Goal: Task Accomplishment & Management: Manage account settings

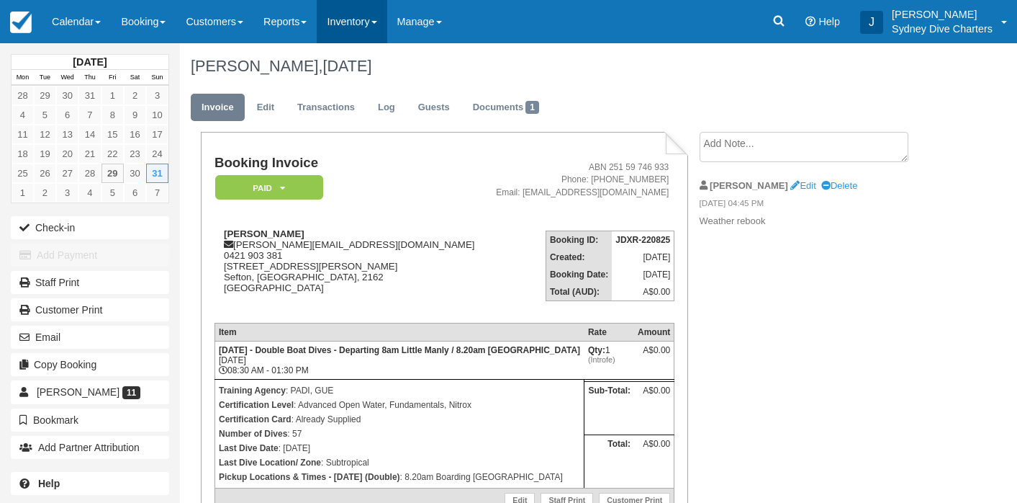
click at [364, 15] on link "Inventory" at bounding box center [352, 21] width 70 height 43
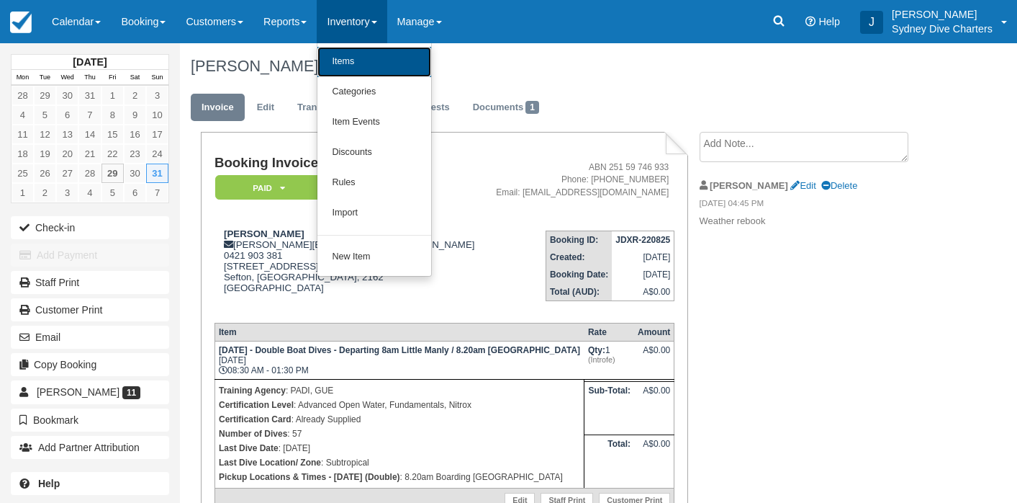
click at [375, 59] on link "Items" at bounding box center [374, 62] width 114 height 30
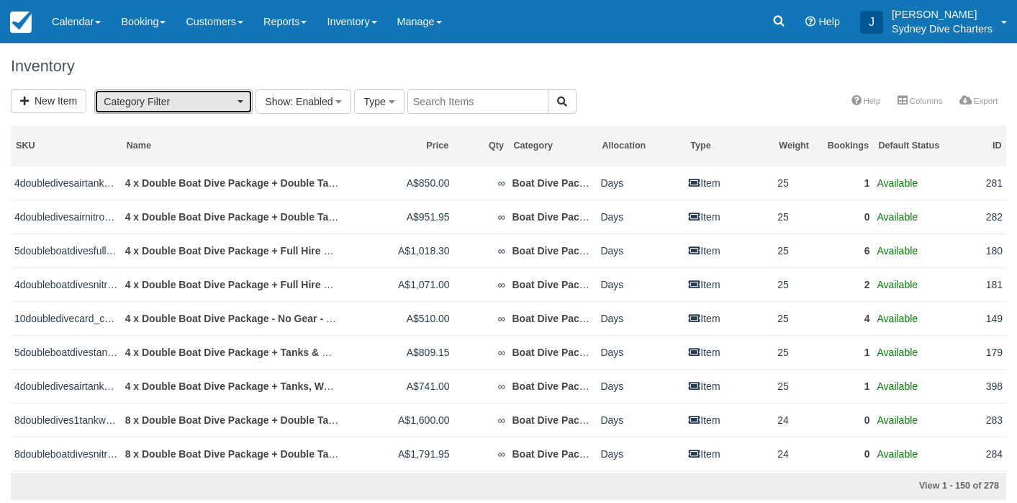
click at [242, 93] on button "Category Filter" at bounding box center [173, 101] width 158 height 24
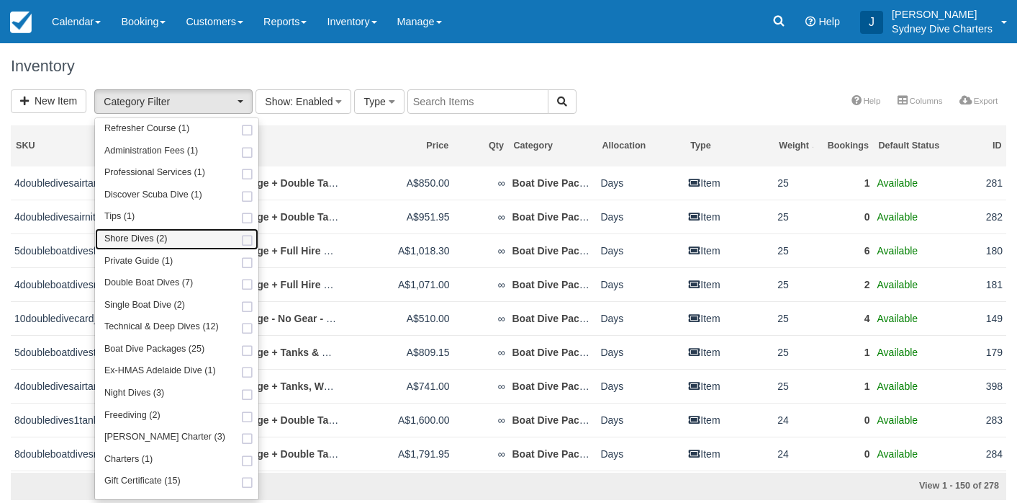
click at [242, 241] on span at bounding box center [247, 240] width 15 height 9
select select "65"
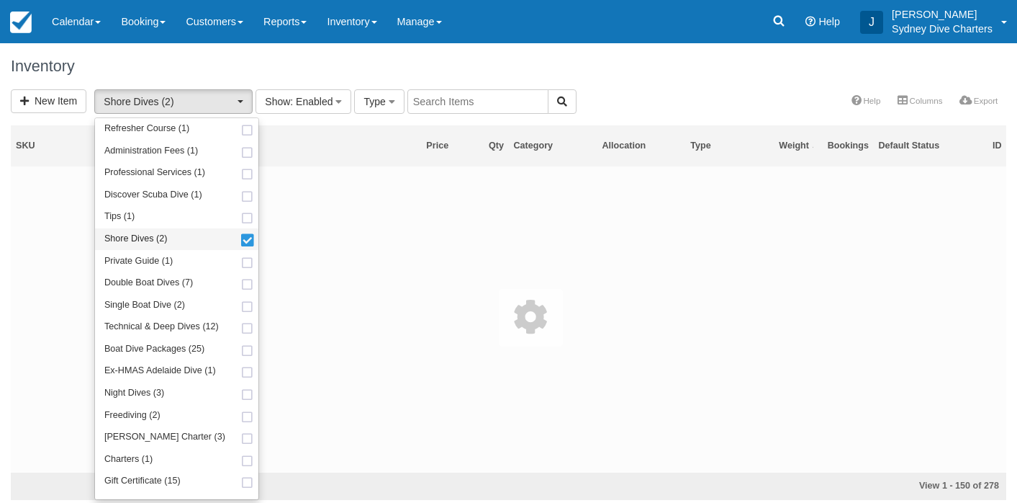
scroll to position [53, 0]
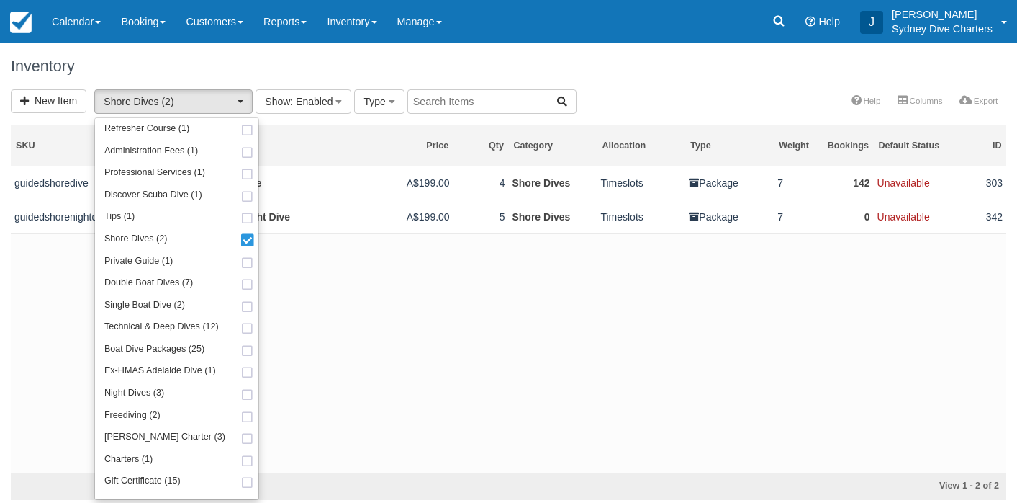
click at [692, 76] on div "Inventory" at bounding box center [508, 66] width 1017 height 46
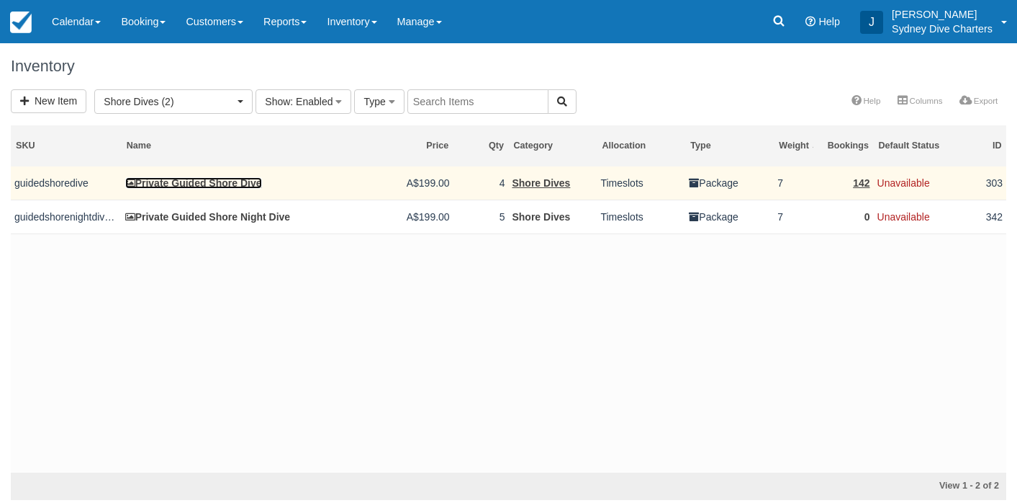
click at [241, 183] on link "Private Guided Shore Dive" at bounding box center [193, 183] width 137 height 12
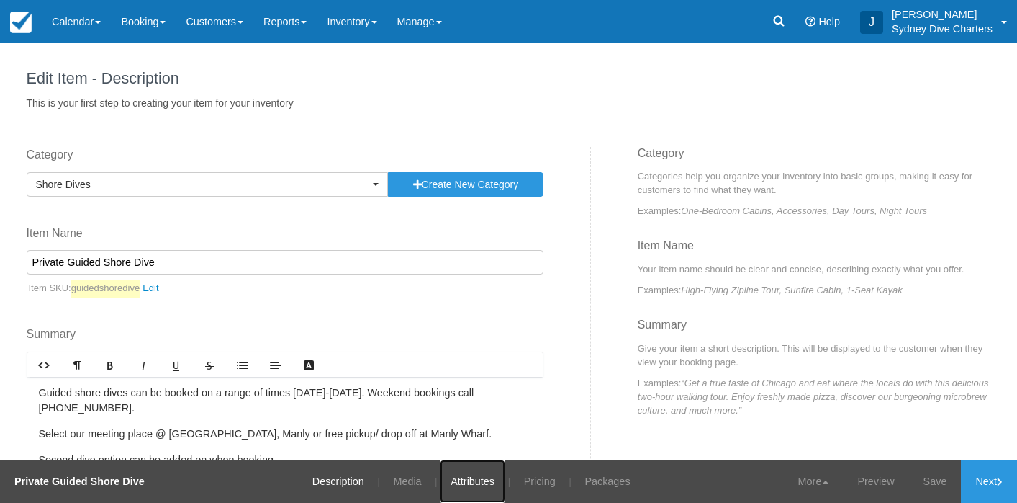
click at [467, 476] on link "Attributes" at bounding box center [473, 480] width 66 height 43
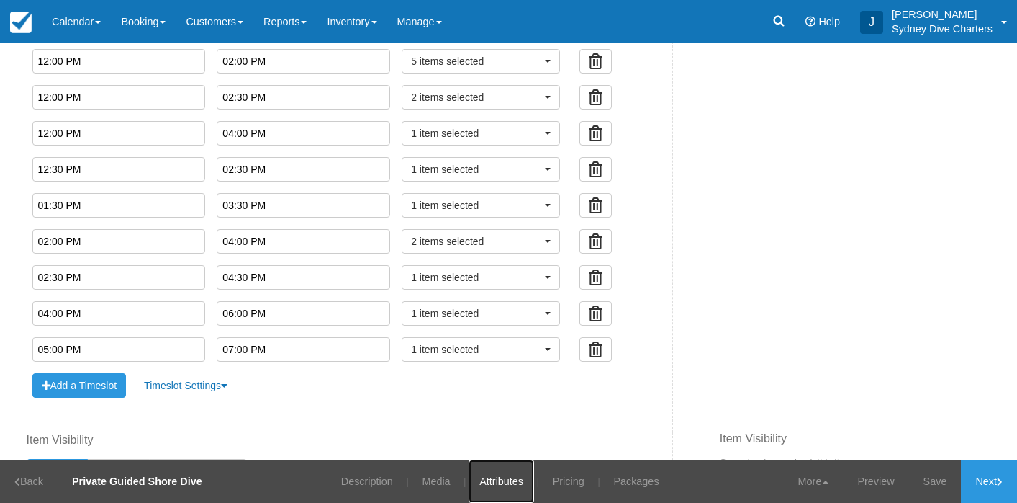
scroll to position [1045, 0]
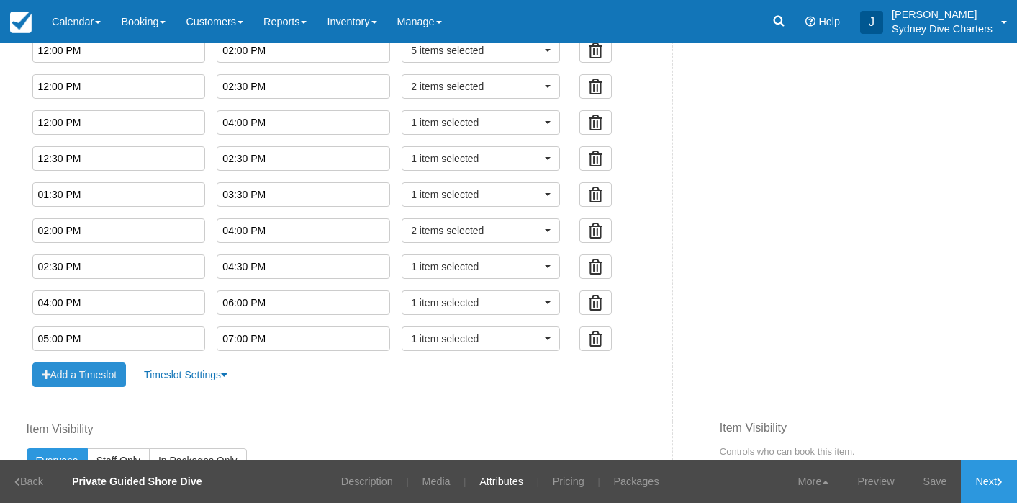
click at [101, 382] on button "Add a Timeslot" at bounding box center [79, 374] width 94 height 24
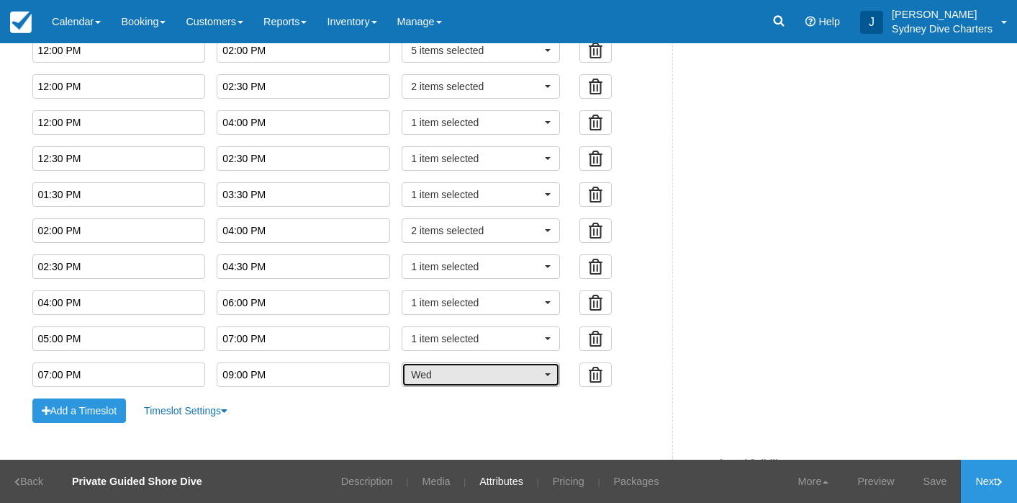
click at [443, 379] on span "Wed" at bounding box center [476, 374] width 130 height 14
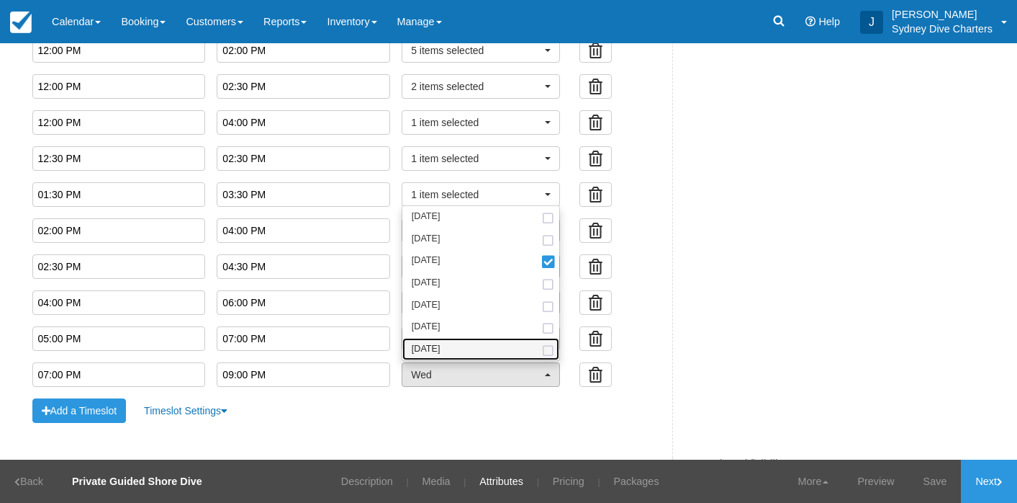
click at [541, 348] on span at bounding box center [548, 350] width 15 height 9
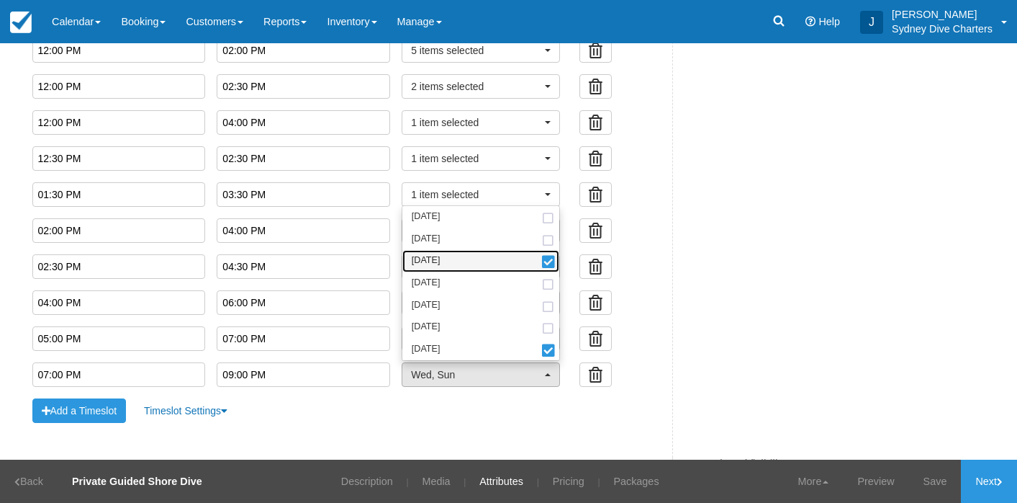
click at [541, 262] on span at bounding box center [548, 263] width 15 height 10
select select "sun"
click at [150, 382] on input "07:00 PM" at bounding box center [119, 374] width 174 height 24
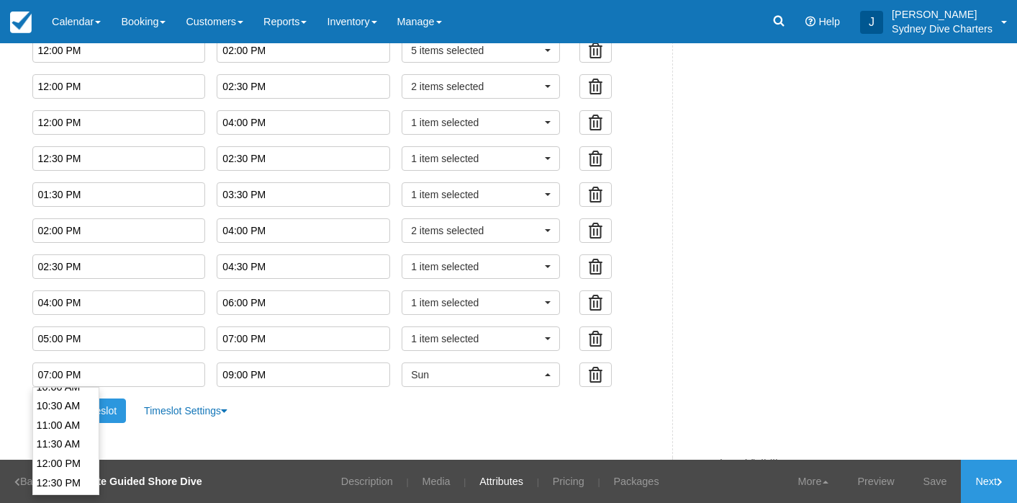
scroll to position [398, 0]
type input "12:30 PM"
click at [62, 468] on li "12:30 PM" at bounding box center [66, 477] width 66 height 19
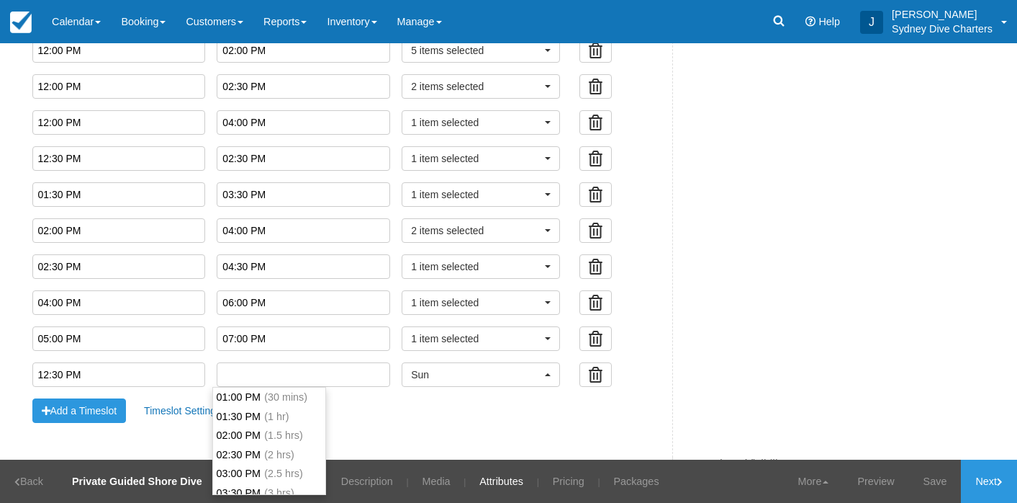
click at [271, 377] on input "text" at bounding box center [304, 374] width 174 height 24
type input "02:30 PM"
click at [260, 449] on li "02:30 PM (2 hrs)" at bounding box center [269, 454] width 112 height 19
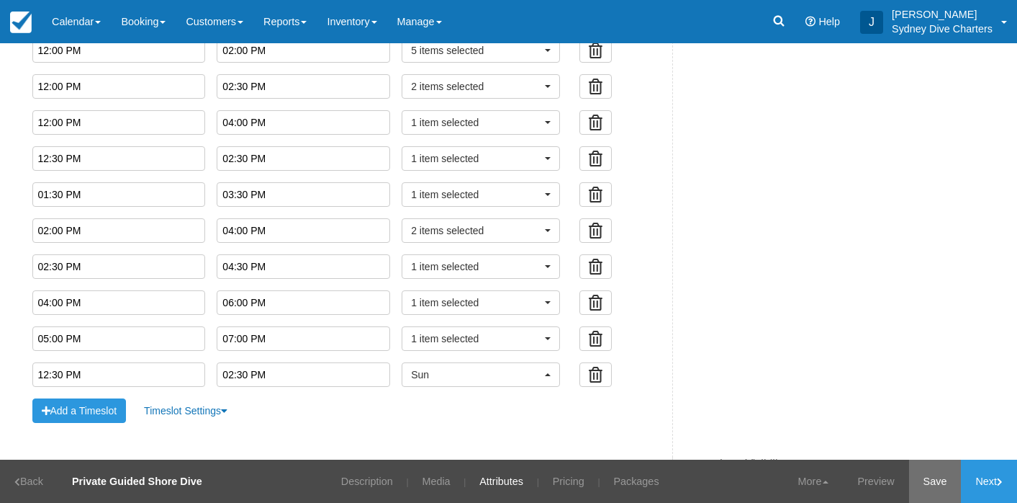
click at [945, 481] on link "Save" at bounding box center [935, 480] width 53 height 43
click at [561, 482] on link "Pricing" at bounding box center [559, 480] width 53 height 43
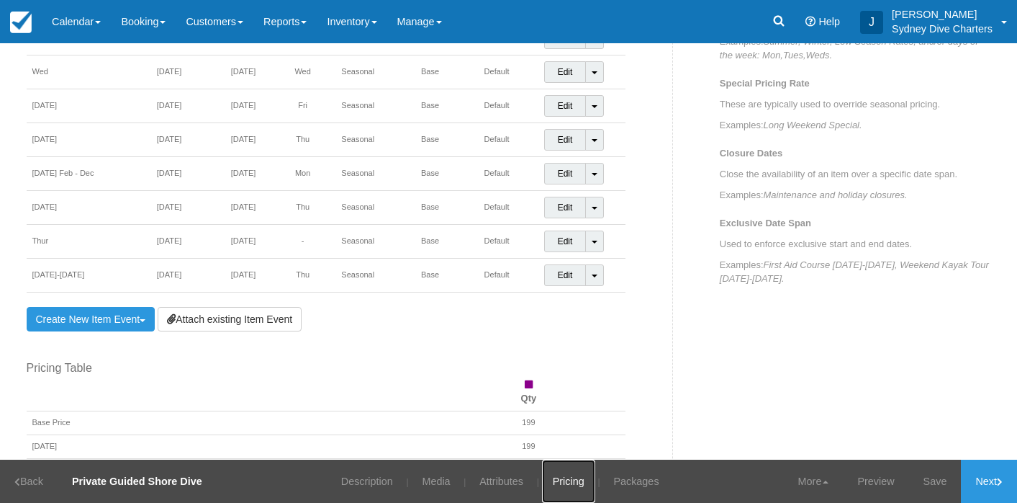
scroll to position [622, 0]
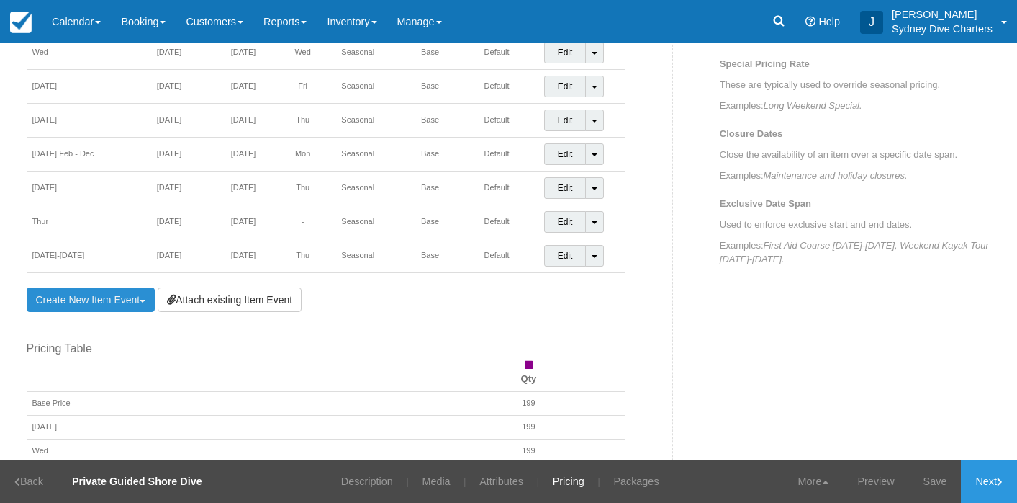
click at [126, 294] on link "Create New Item Event Toggle Dropdown" at bounding box center [91, 299] width 129 height 24
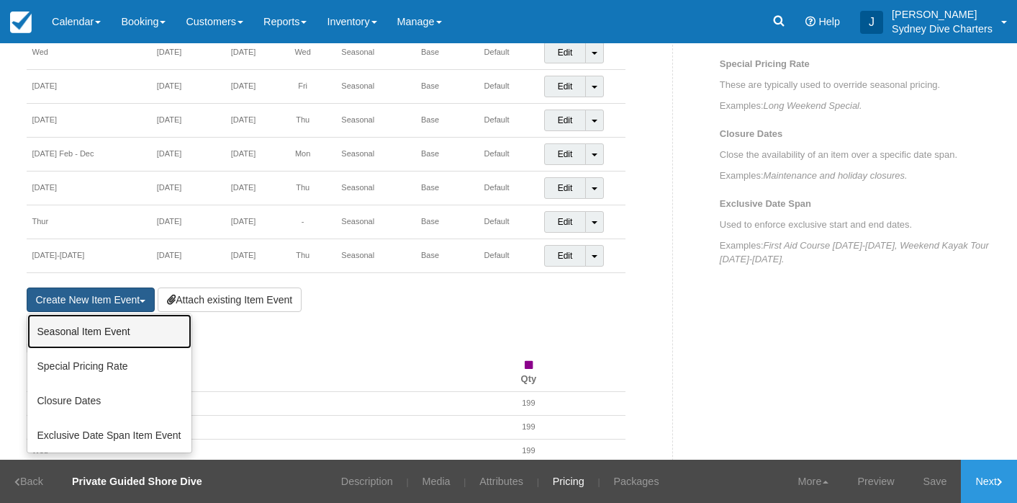
click at [125, 328] on link "Seasonal Item Event" at bounding box center [109, 331] width 164 height 35
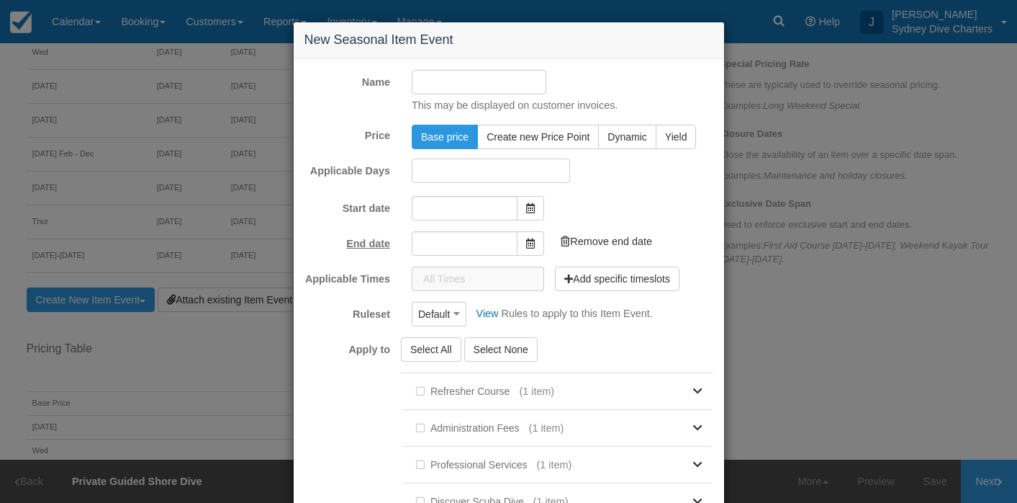
type input "[DATE]"
type input "29/09/2025"
click at [449, 91] on input "Name" at bounding box center [479, 82] width 135 height 24
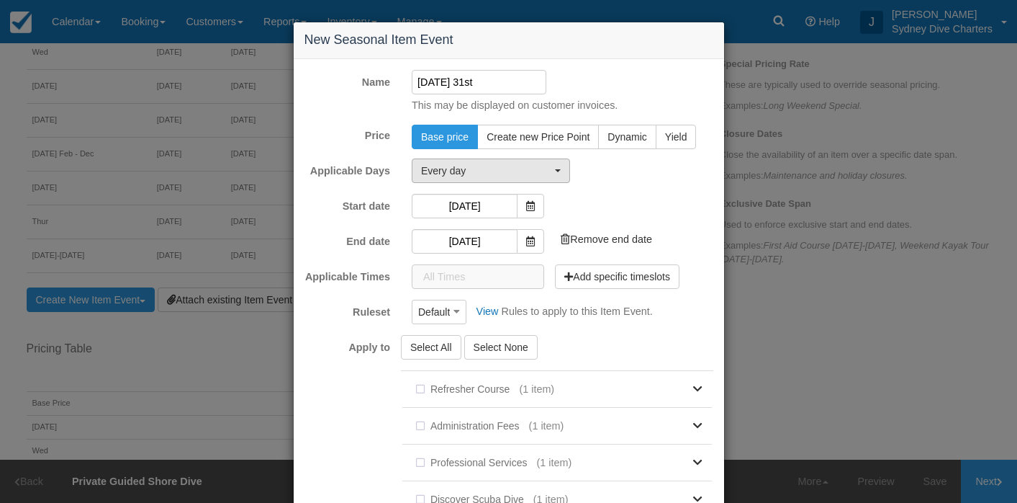
type input "sunday 31st"
click at [531, 161] on button "Every day" at bounding box center [491, 170] width 158 height 24
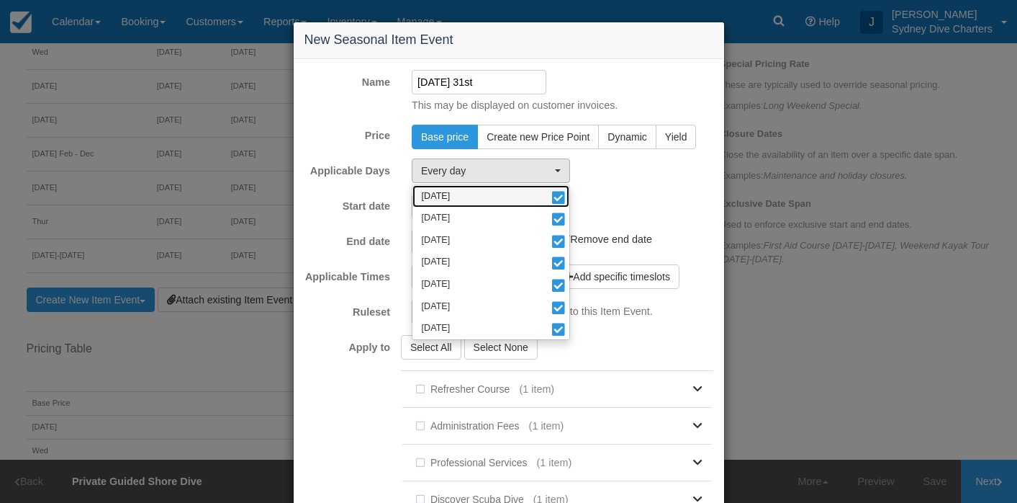
click at [558, 194] on span at bounding box center [558, 199] width 15 height 10
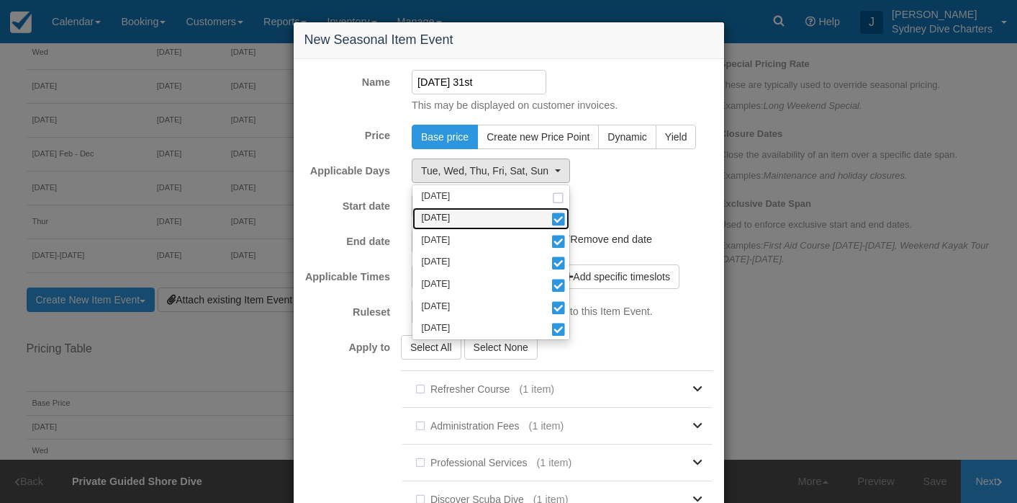
click at [558, 211] on link "Tuesday" at bounding box center [491, 218] width 157 height 22
click at [554, 241] on span at bounding box center [558, 243] width 15 height 10
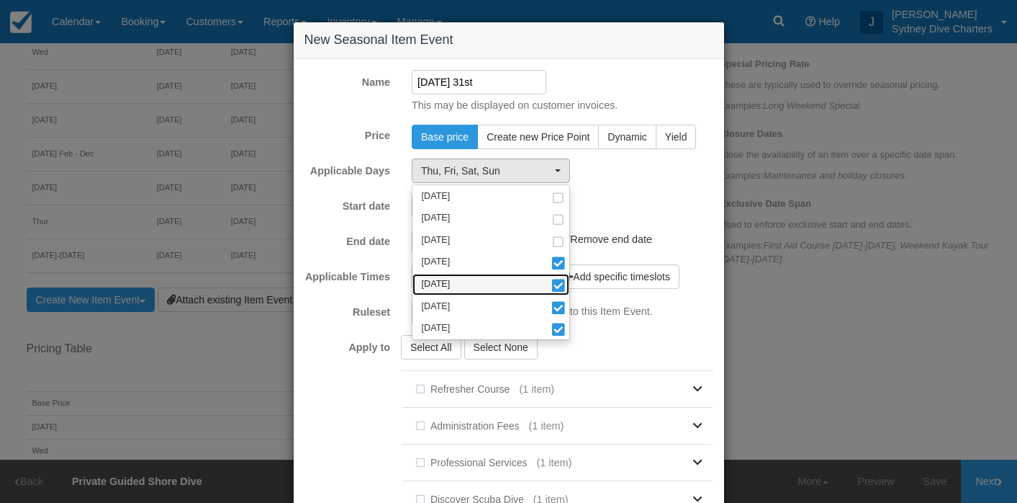
click at [556, 274] on link "Friday" at bounding box center [491, 285] width 157 height 22
click at [556, 259] on span at bounding box center [558, 264] width 15 height 10
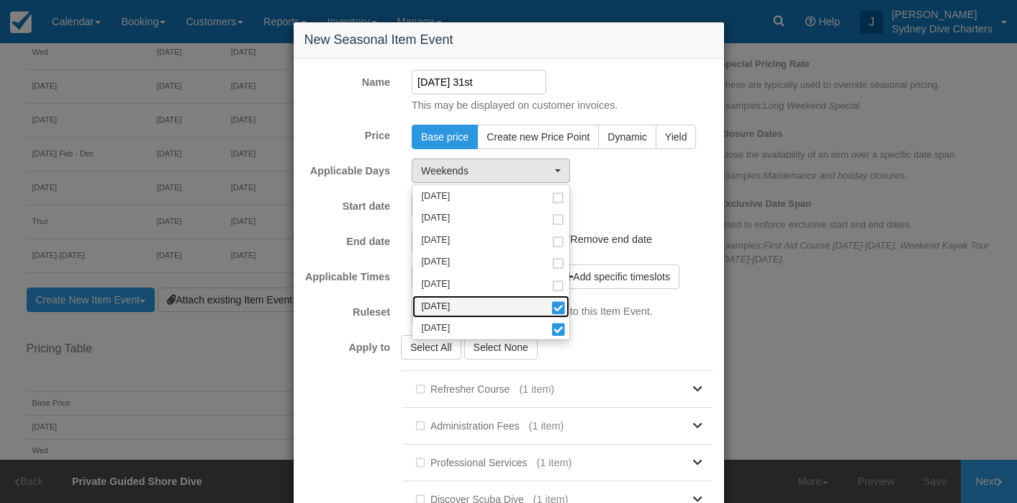
click at [556, 304] on span at bounding box center [558, 309] width 15 height 10
select select "sun"
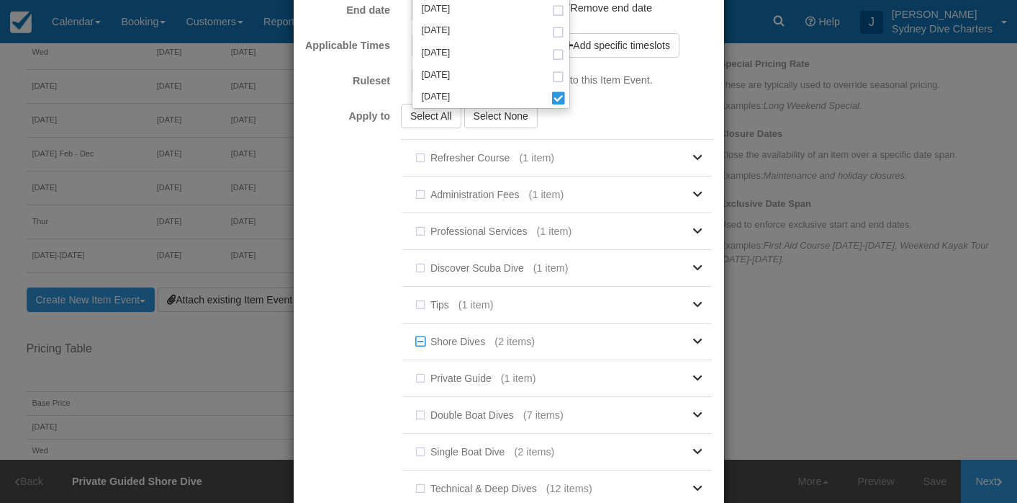
scroll to position [330, 0]
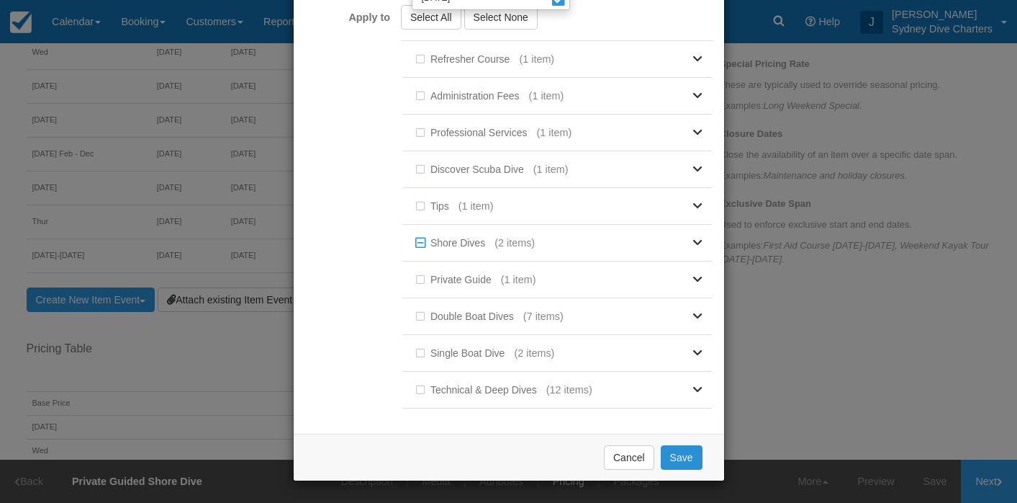
click at [677, 454] on button "Save" at bounding box center [682, 457] width 42 height 24
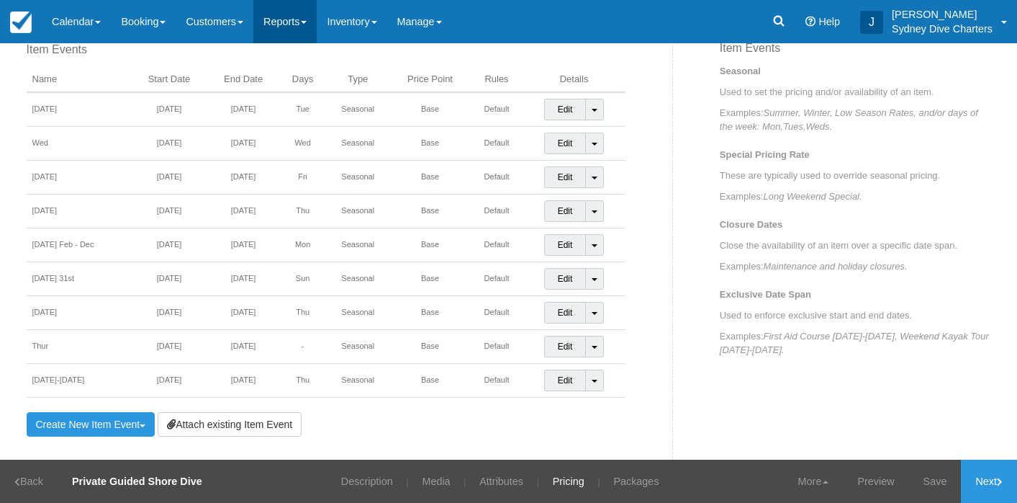
scroll to position [546, 0]
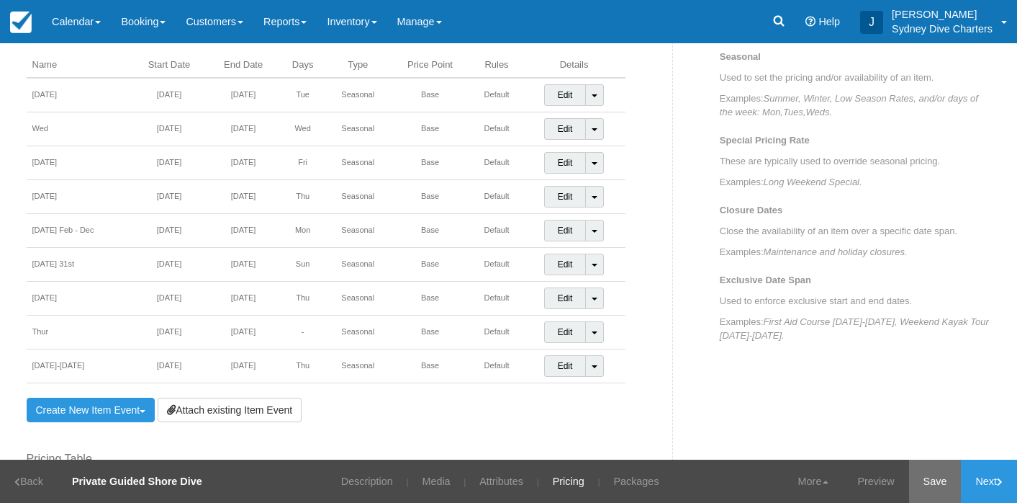
click at [933, 482] on link "Save" at bounding box center [935, 480] width 53 height 43
click at [145, 17] on link "Booking" at bounding box center [143, 21] width 65 height 43
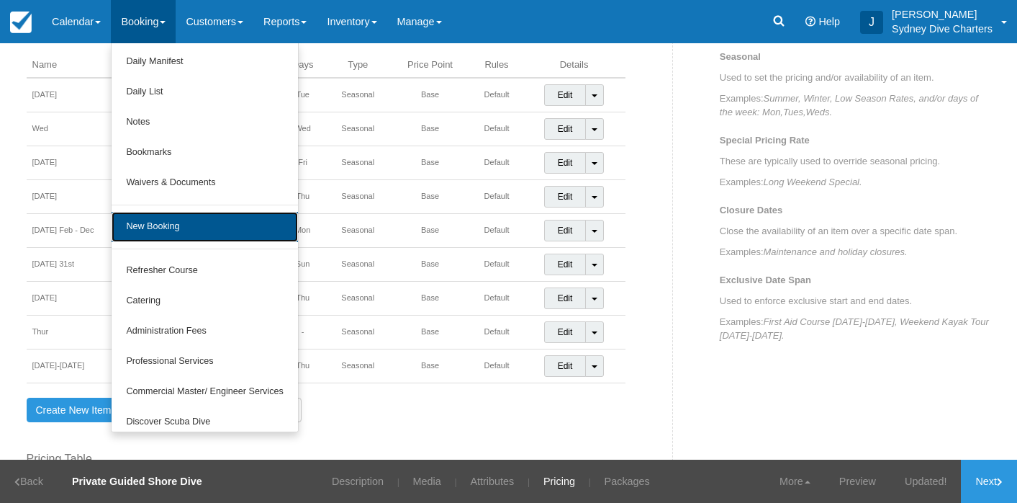
click at [175, 228] on link "New Booking" at bounding box center [205, 227] width 186 height 30
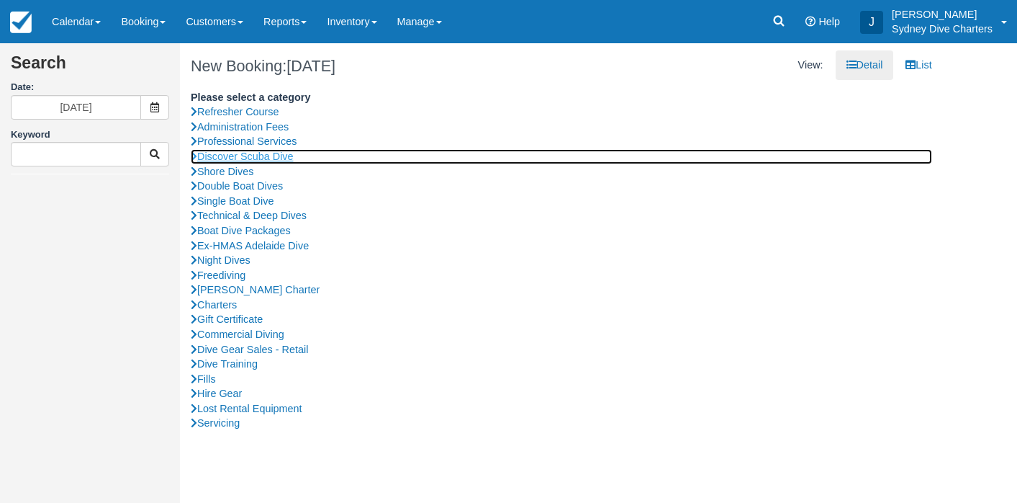
click at [260, 158] on link "Discover Scuba Dive" at bounding box center [562, 156] width 742 height 15
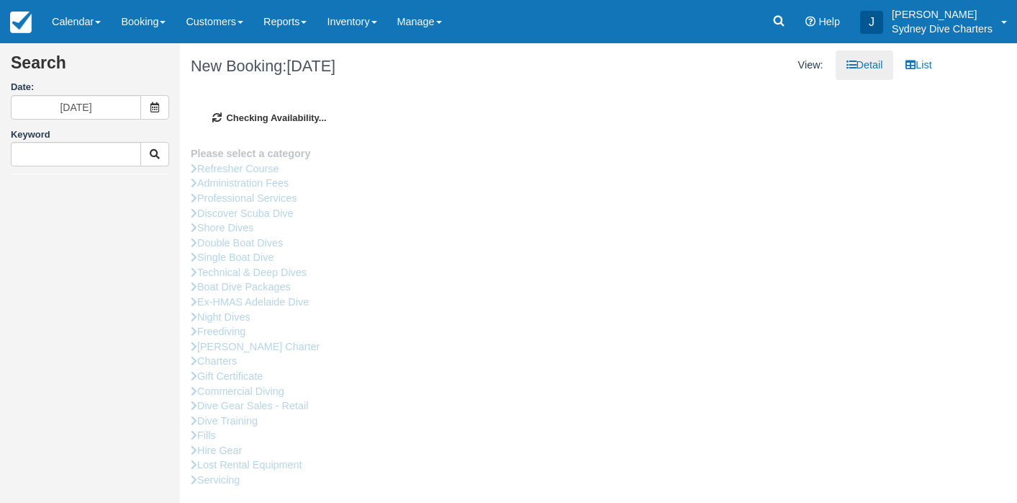
type input "02/09/2025"
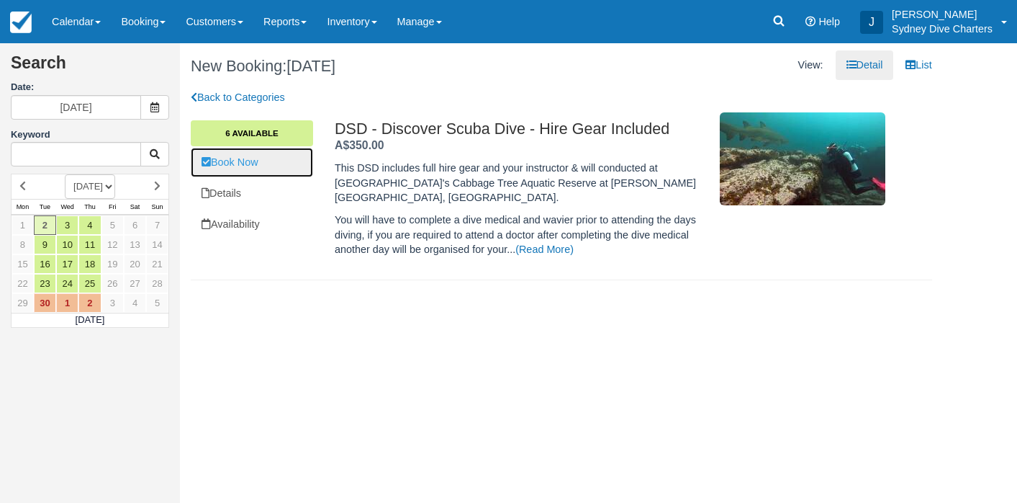
click at [263, 156] on link "Book Now" at bounding box center [252, 163] width 122 height 30
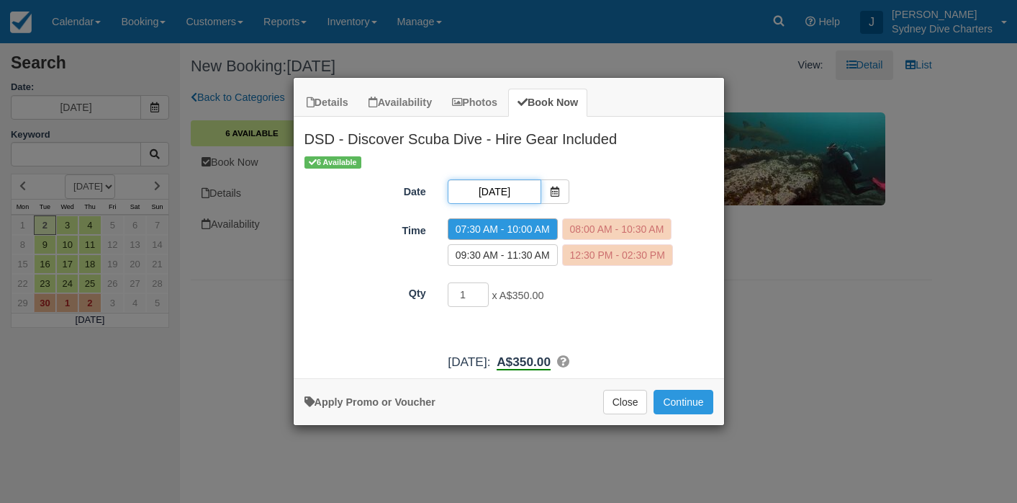
click at [519, 190] on input "02/09/2025" at bounding box center [495, 191] width 94 height 24
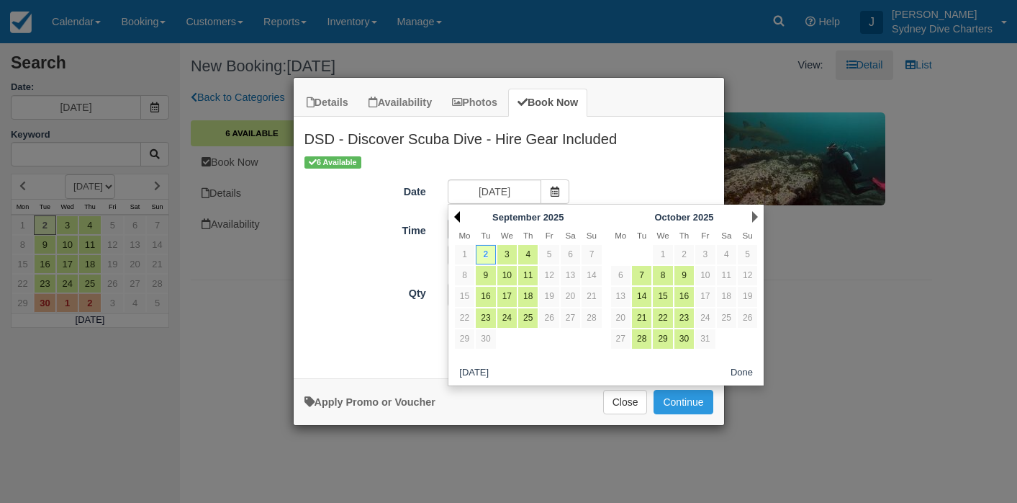
click at [459, 216] on link "Prev" at bounding box center [457, 217] width 6 height 12
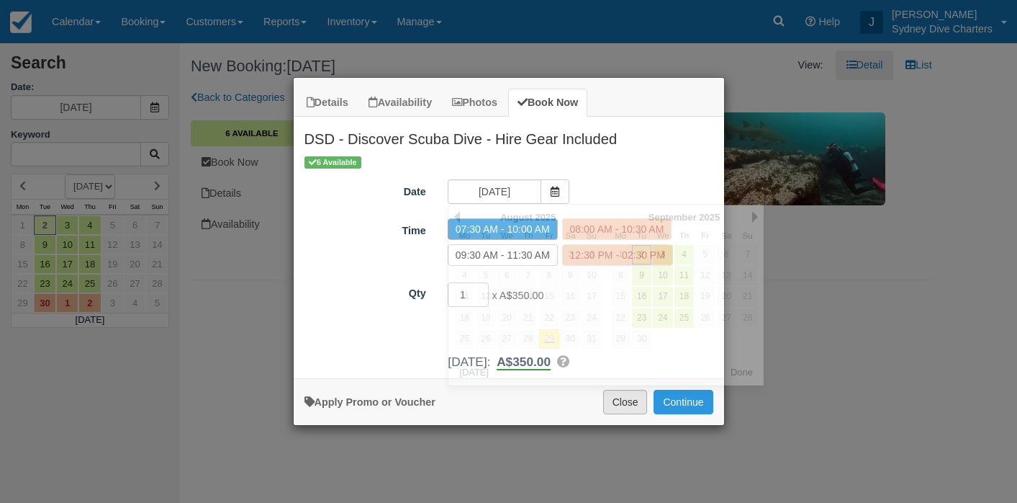
click at [628, 402] on button "Close" at bounding box center [625, 401] width 45 height 24
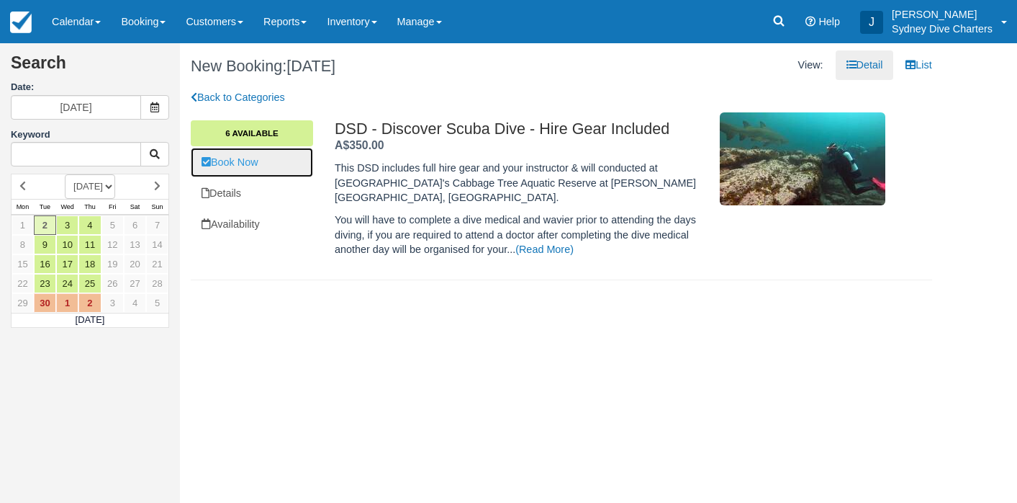
click at [251, 159] on link "Book Now" at bounding box center [252, 163] width 122 height 30
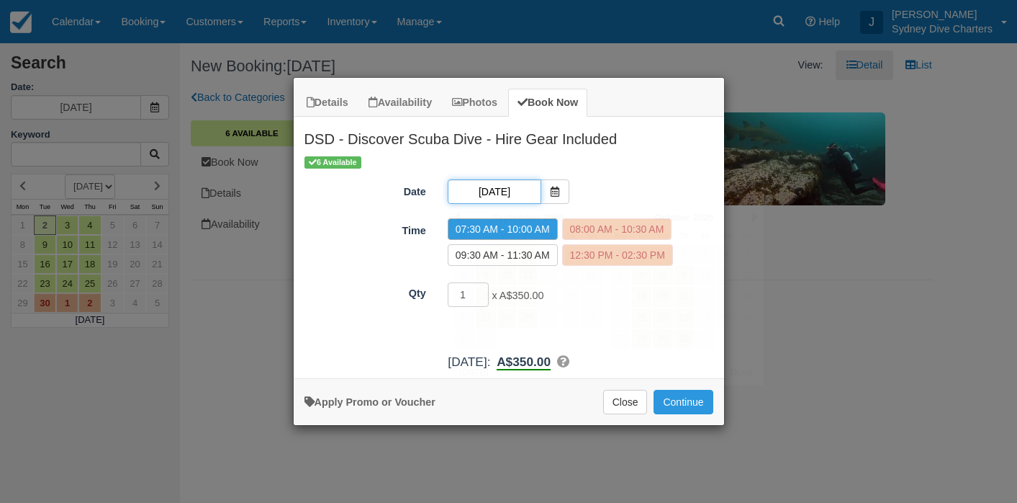
click at [529, 187] on input "02/09/2025" at bounding box center [495, 191] width 94 height 24
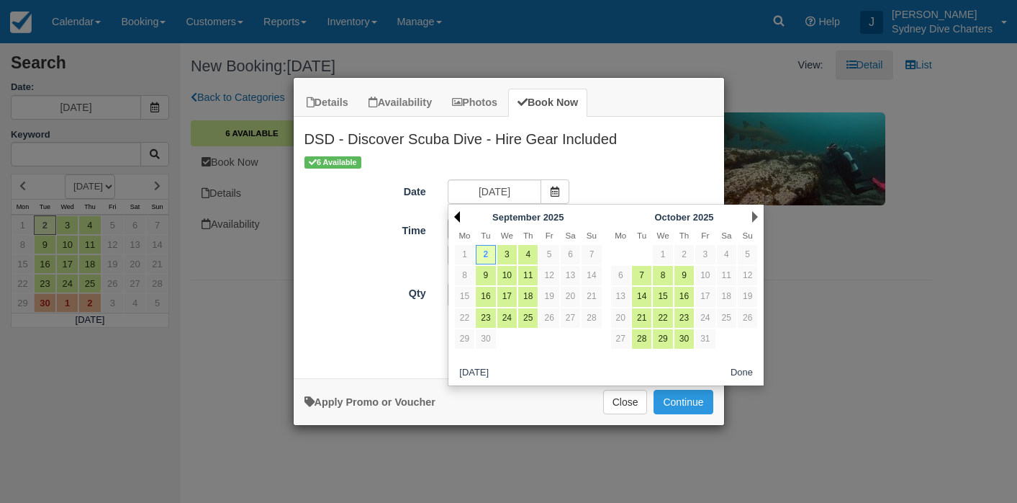
click at [457, 217] on link "Prev" at bounding box center [457, 217] width 6 height 12
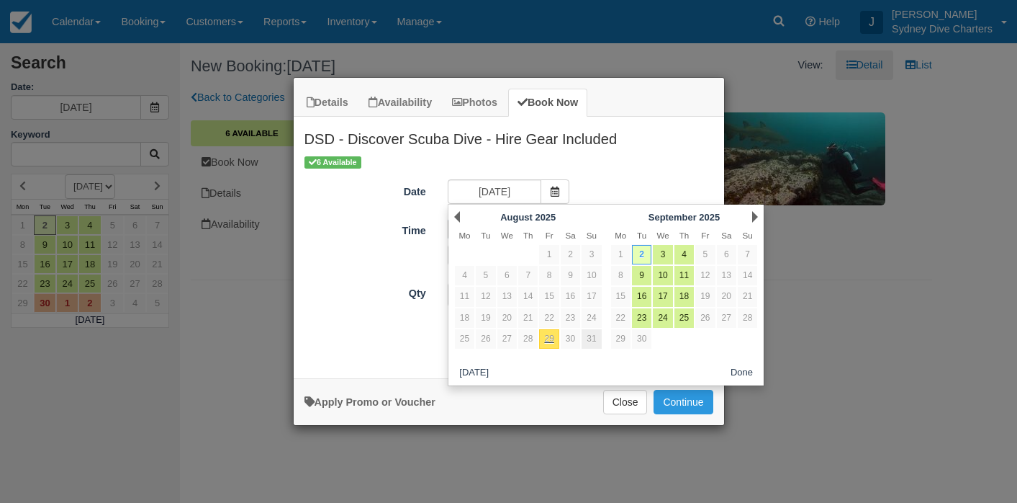
click at [595, 338] on link "31" at bounding box center [591, 338] width 19 height 19
type input "31/08/2025"
radio input "false"
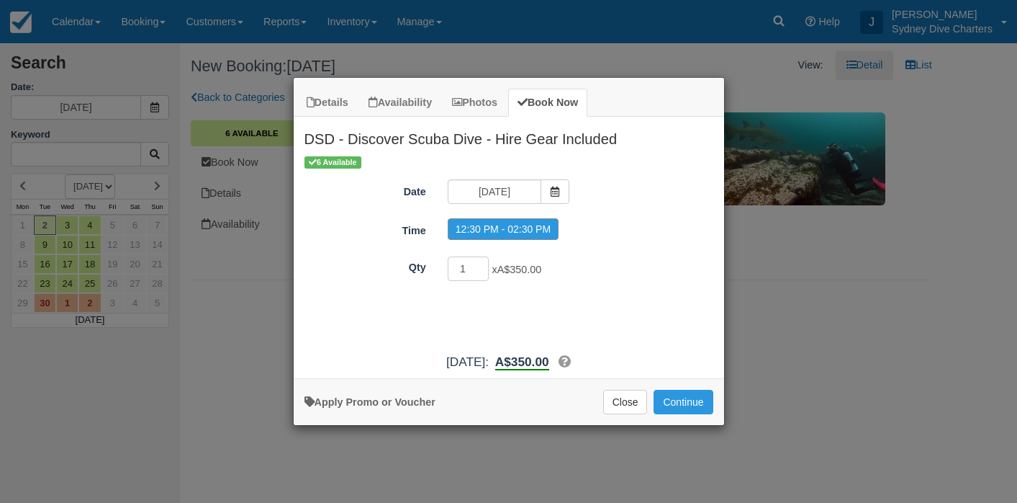
click at [532, 231] on label "12:30 PM - 02:30 PM" at bounding box center [503, 229] width 111 height 22
click at [679, 408] on button "Continue" at bounding box center [683, 401] width 59 height 24
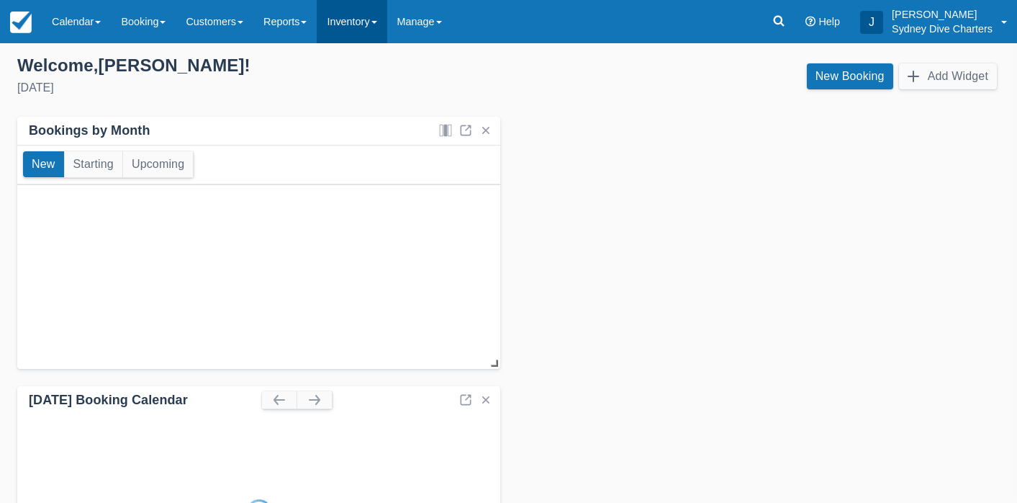
click at [379, 19] on link "Inventory" at bounding box center [352, 21] width 70 height 43
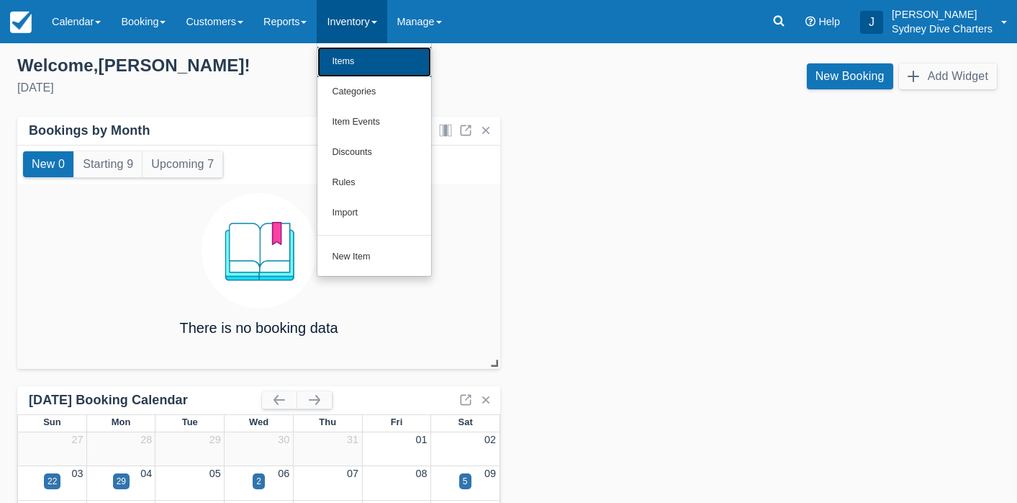
click at [368, 59] on link "Items" at bounding box center [374, 62] width 114 height 30
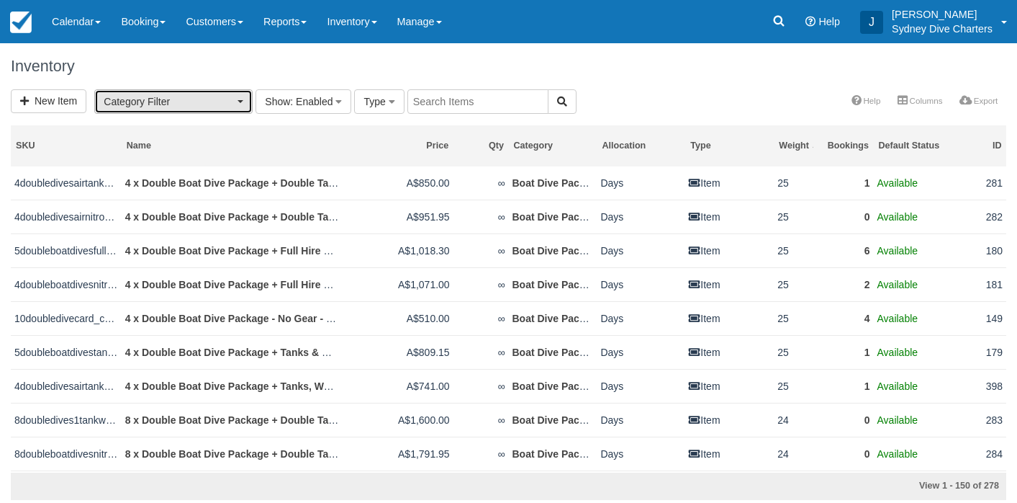
click at [243, 99] on button "Category Filter" at bounding box center [173, 101] width 158 height 24
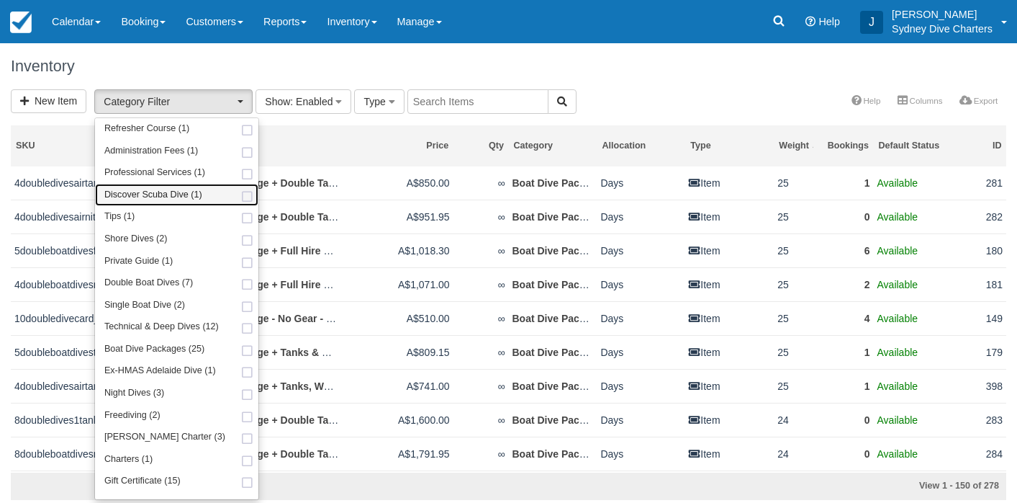
click at [240, 196] on span at bounding box center [247, 196] width 15 height 9
select select "68"
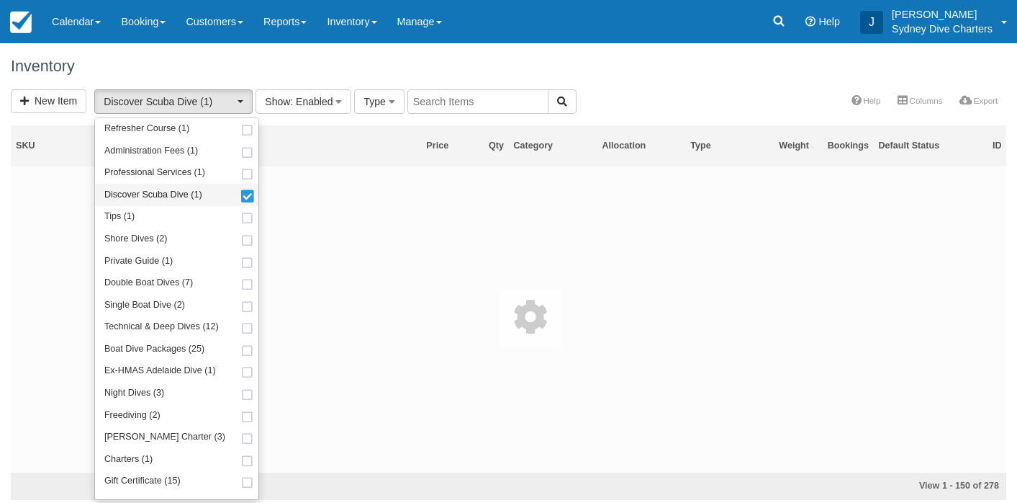
scroll to position [27, 0]
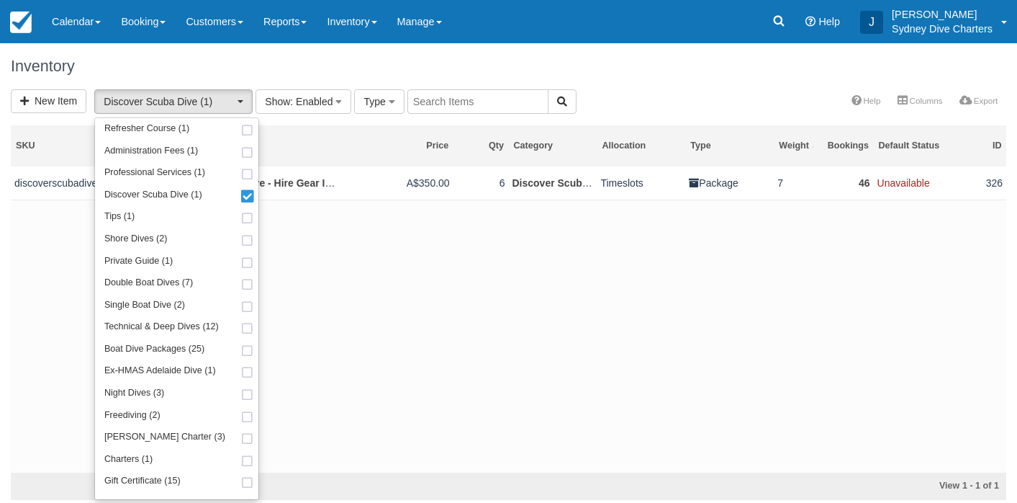
click at [628, 82] on div "Inventory" at bounding box center [508, 66] width 1017 height 46
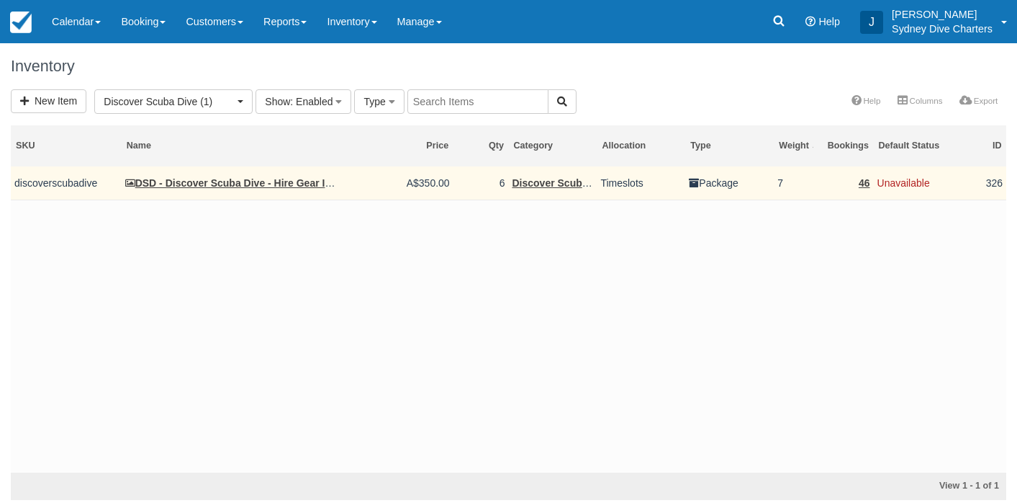
click at [259, 189] on td "DSD - Discover Scuba Dive - Hire Gear Included" at bounding box center [232, 183] width 221 height 34
click at [271, 181] on link "DSD - Discover Scuba Dive - Hire Gear Included" at bounding box center [244, 183] width 238 height 12
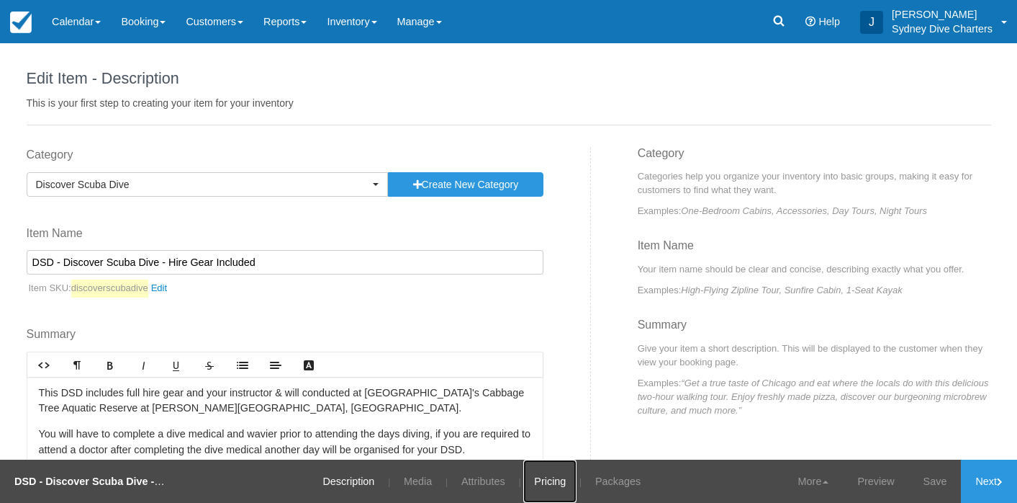
click at [541, 479] on link "Pricing" at bounding box center [549, 480] width 53 height 43
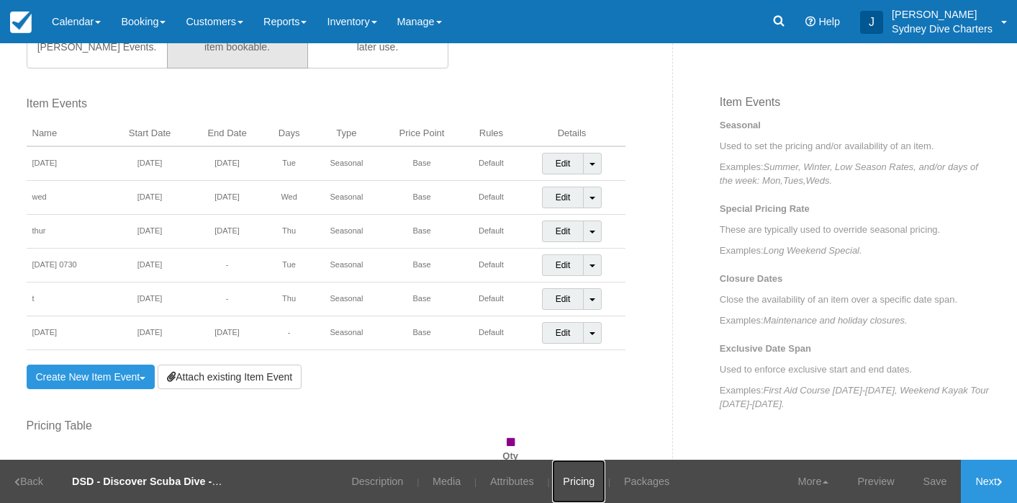
scroll to position [486, 0]
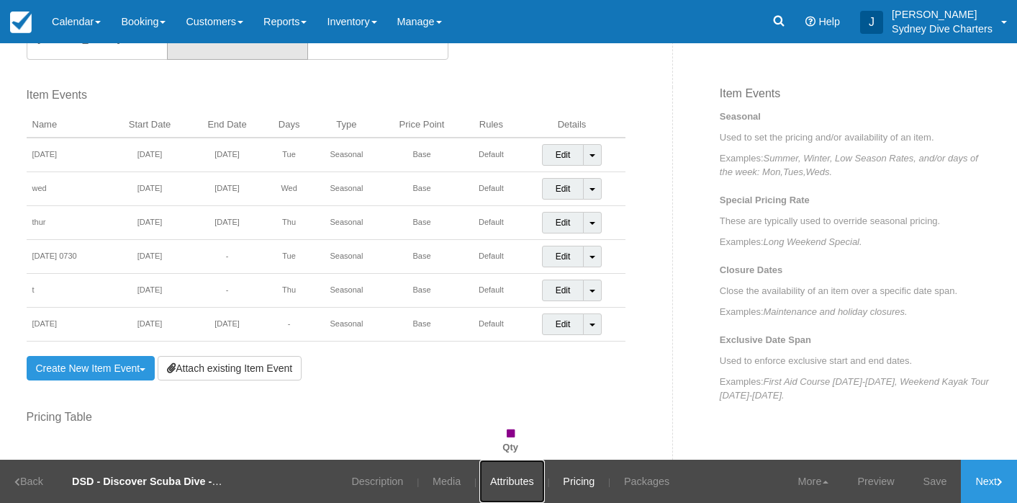
click at [507, 472] on link "Attributes" at bounding box center [512, 480] width 66 height 43
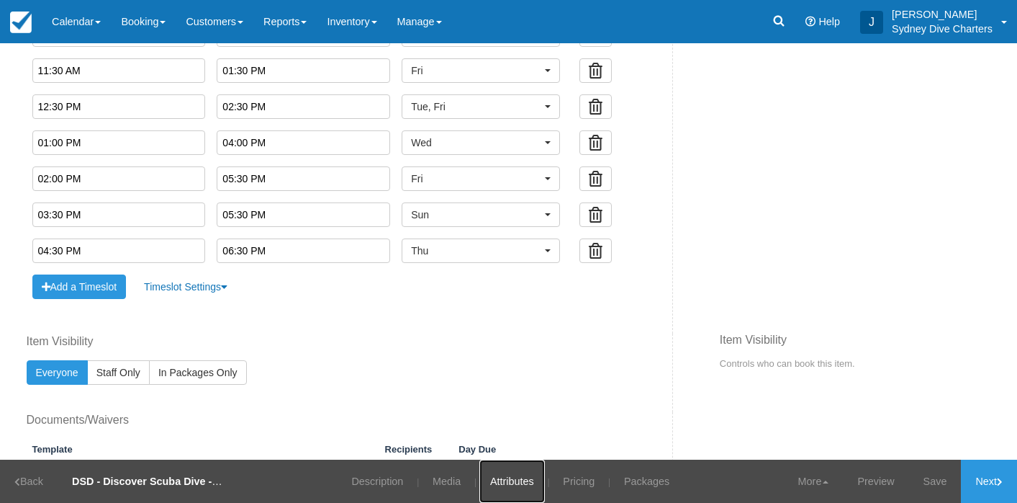
scroll to position [918, 0]
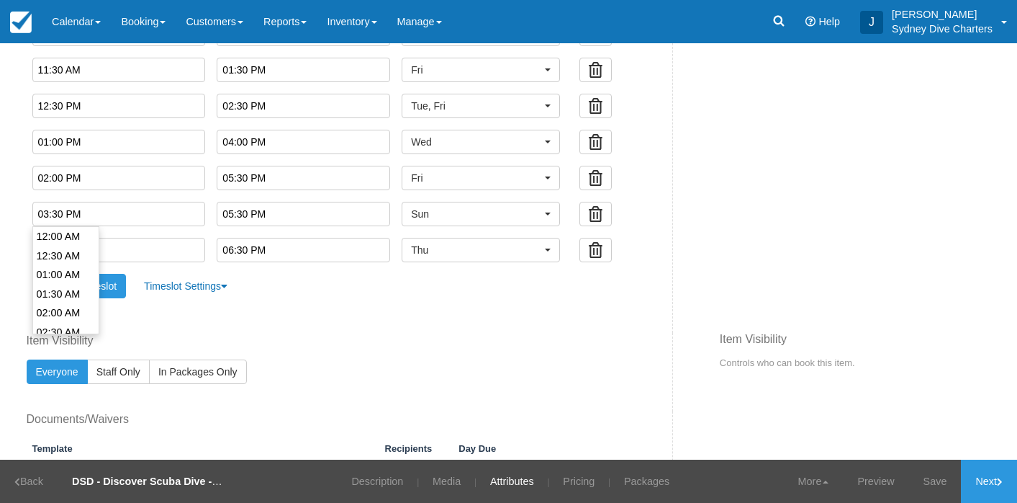
click at [176, 210] on input "03:30 PM" at bounding box center [119, 214] width 174 height 24
type input "12:30 PM"
click at [63, 242] on li "12:30 PM" at bounding box center [66, 240] width 66 height 19
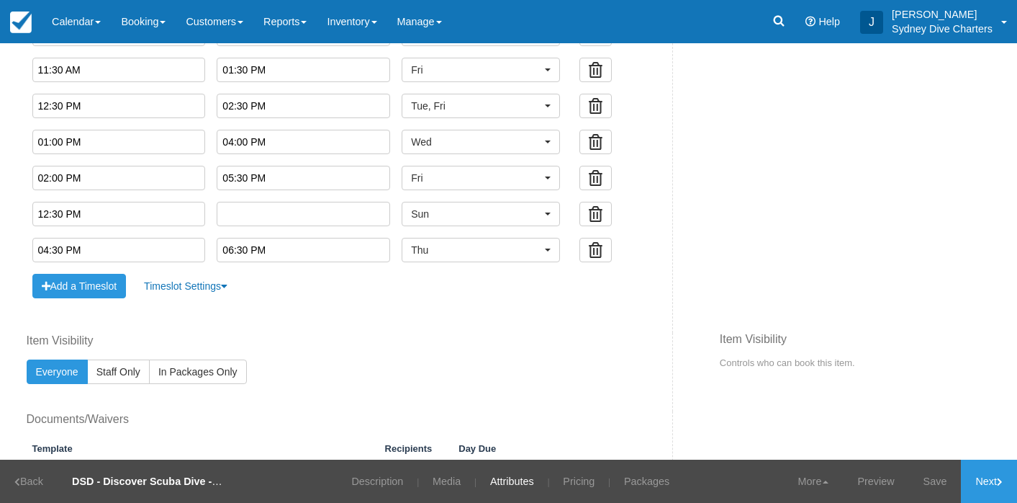
click at [252, 212] on input "text" at bounding box center [304, 214] width 174 height 24
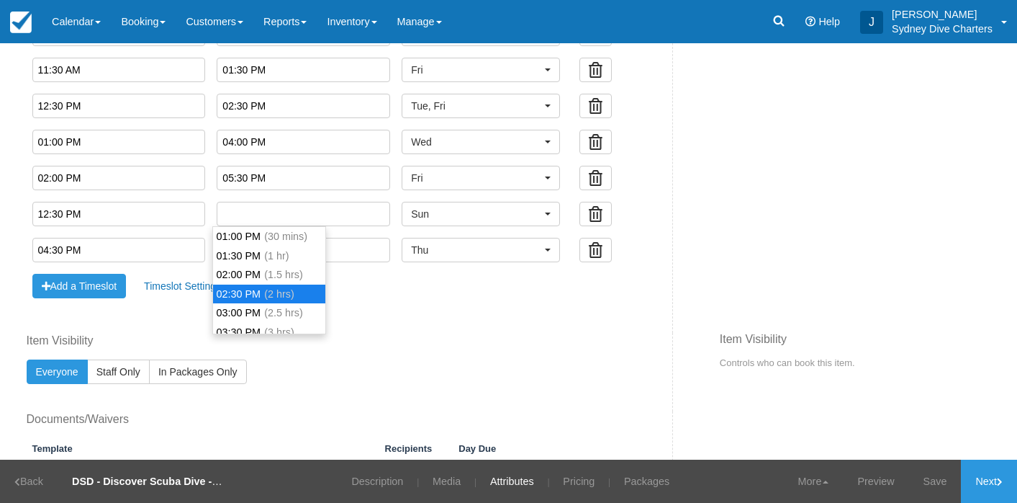
type input "02:30 PM"
click at [248, 296] on li "02:30 PM (2 hrs)" at bounding box center [269, 293] width 112 height 19
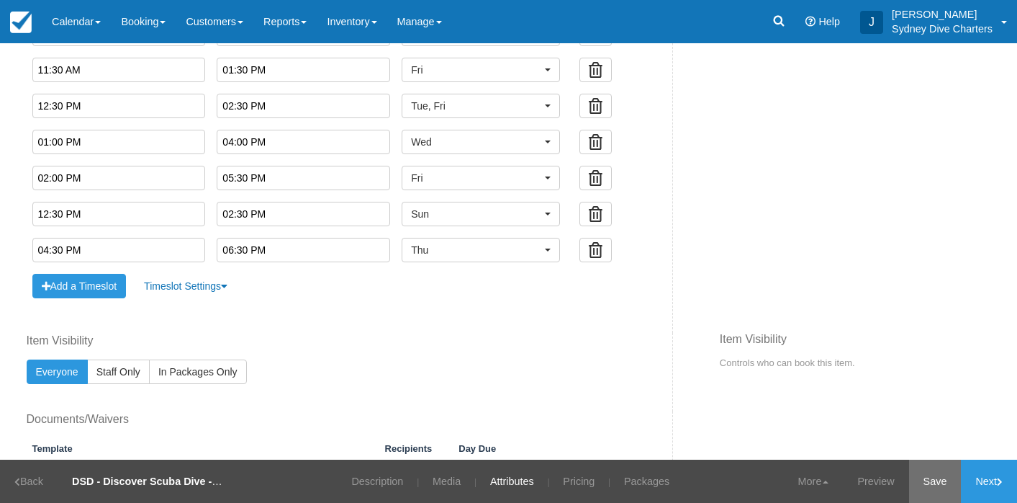
click at [939, 487] on link "Save" at bounding box center [935, 480] width 53 height 43
click at [577, 475] on link "Pricing" at bounding box center [570, 480] width 53 height 43
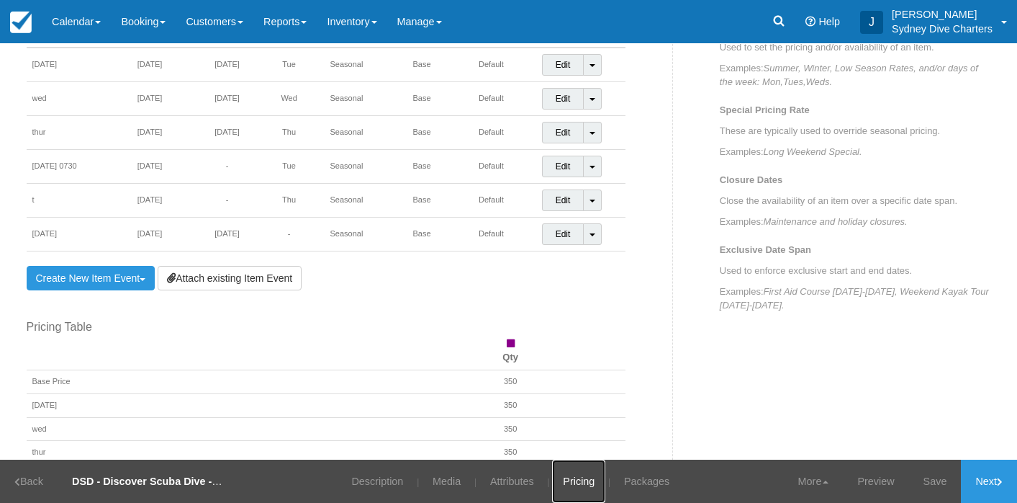
scroll to position [577, 0]
click at [117, 268] on link "Create New Item Event Toggle Dropdown" at bounding box center [91, 277] width 129 height 24
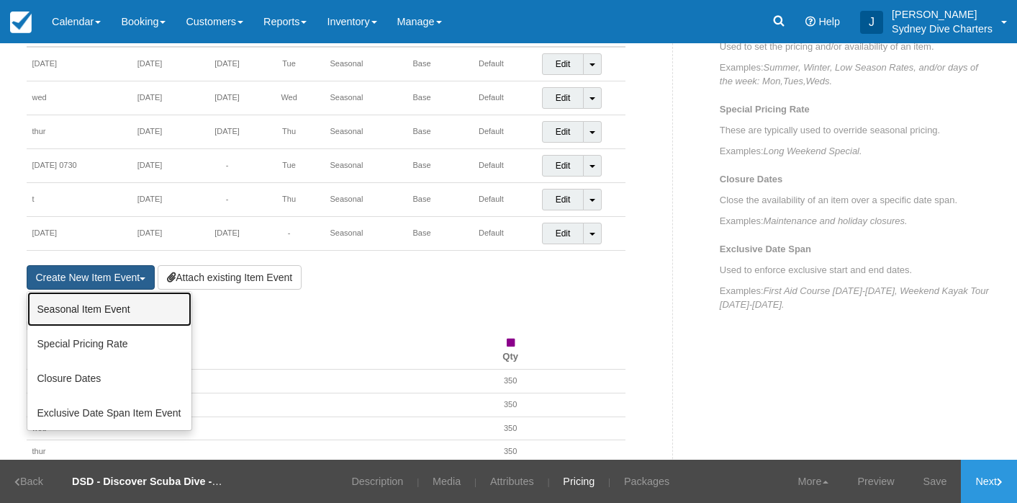
click at [112, 315] on link "Seasonal Item Event" at bounding box center [109, 309] width 164 height 35
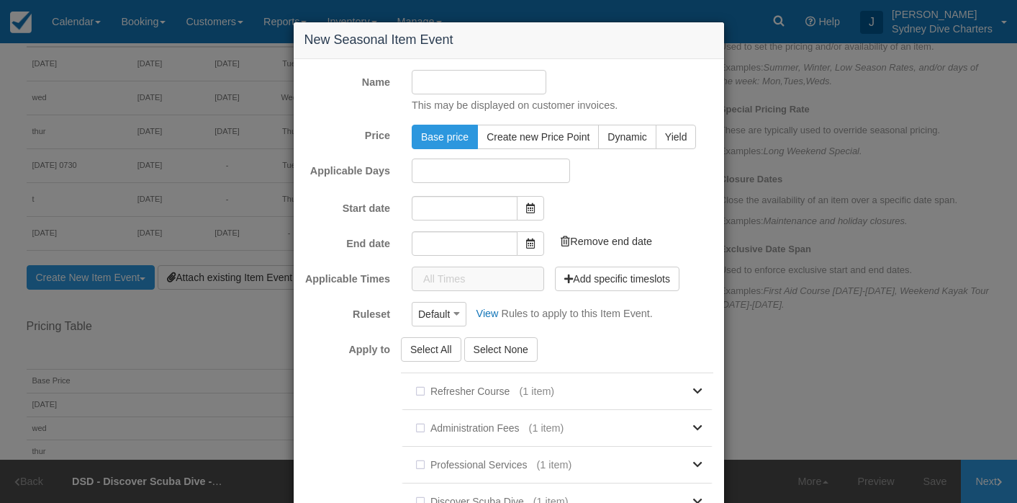
type input "29/08/2025"
type input "29/09/2025"
checkbox input "true"
click at [436, 86] on input "Name" at bounding box center [479, 82] width 135 height 24
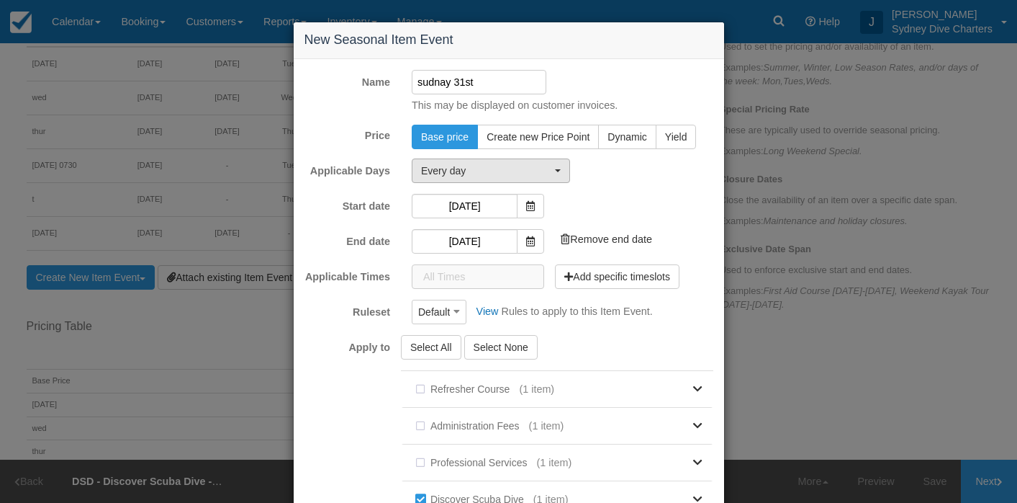
type input "sudnay 31st"
click at [554, 165] on button "Every day" at bounding box center [491, 170] width 158 height 24
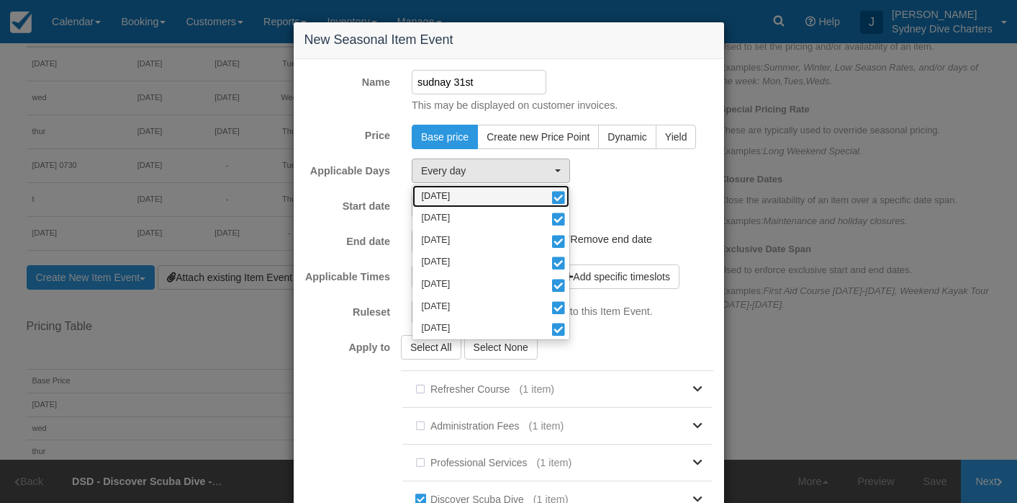
click at [560, 197] on span at bounding box center [558, 199] width 15 height 10
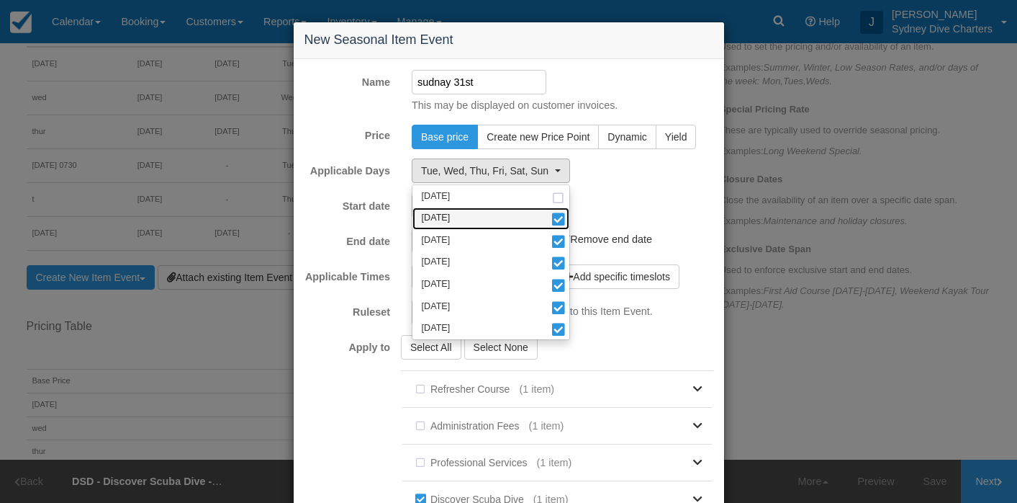
click at [560, 227] on link "Tuesday" at bounding box center [491, 218] width 157 height 22
click at [559, 240] on span at bounding box center [558, 243] width 15 height 10
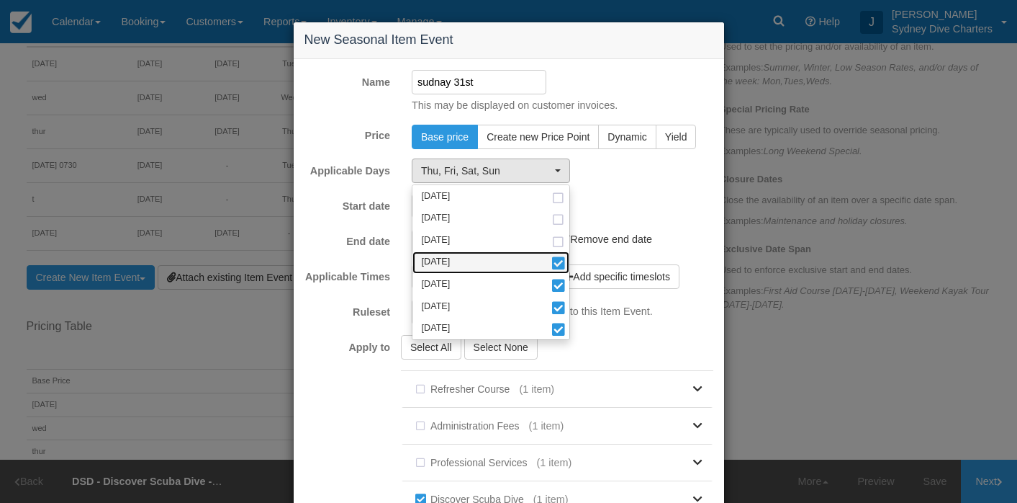
click at [559, 263] on span at bounding box center [558, 264] width 15 height 10
click at [559, 281] on span at bounding box center [558, 286] width 15 height 10
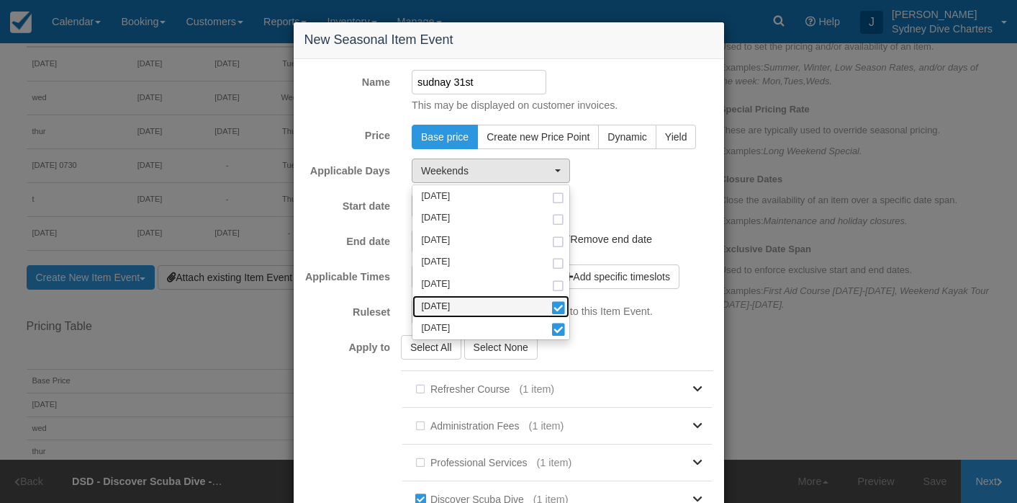
click at [559, 305] on span at bounding box center [558, 309] width 15 height 10
select select "sun"
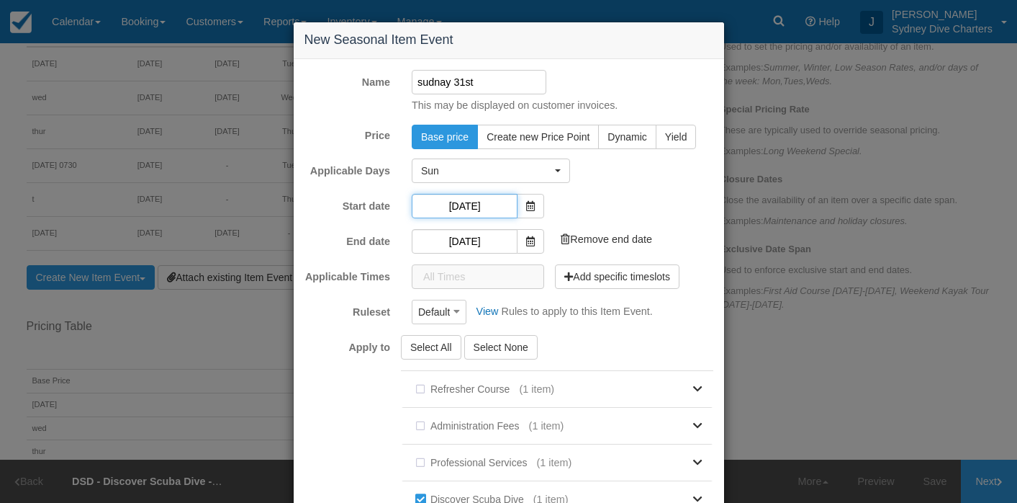
click at [490, 204] on input "29/08/2025" at bounding box center [465, 206] width 106 height 24
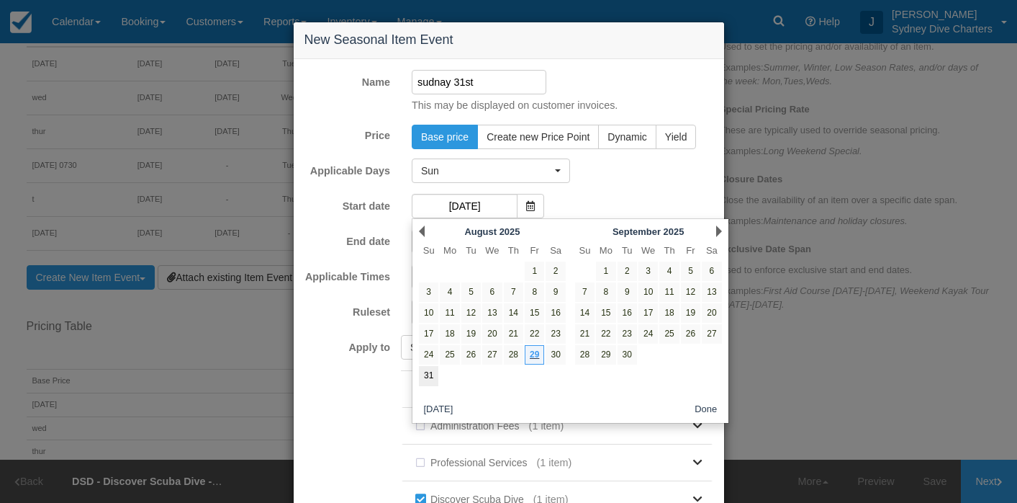
click at [436, 376] on link "31" at bounding box center [428, 375] width 19 height 19
type input "31/08/2025"
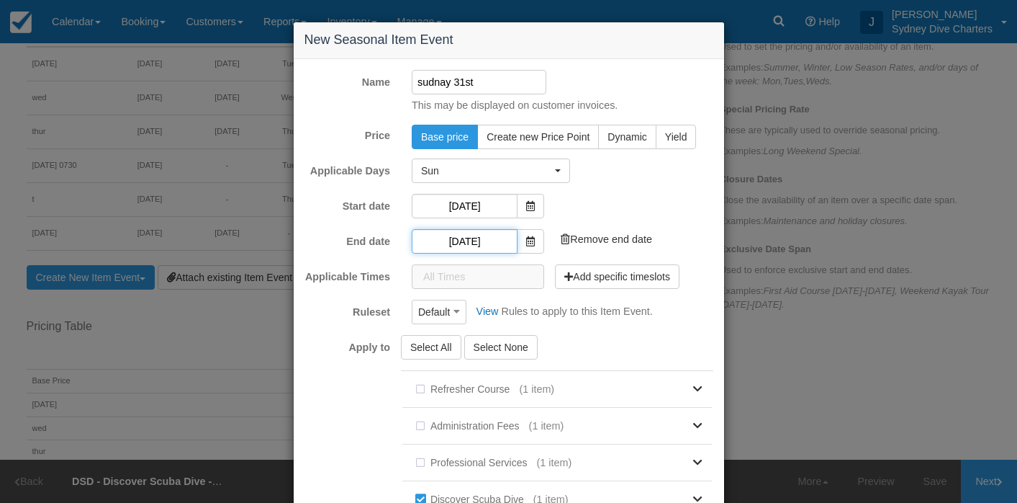
click at [482, 238] on input "29/09/2025" at bounding box center [465, 241] width 106 height 24
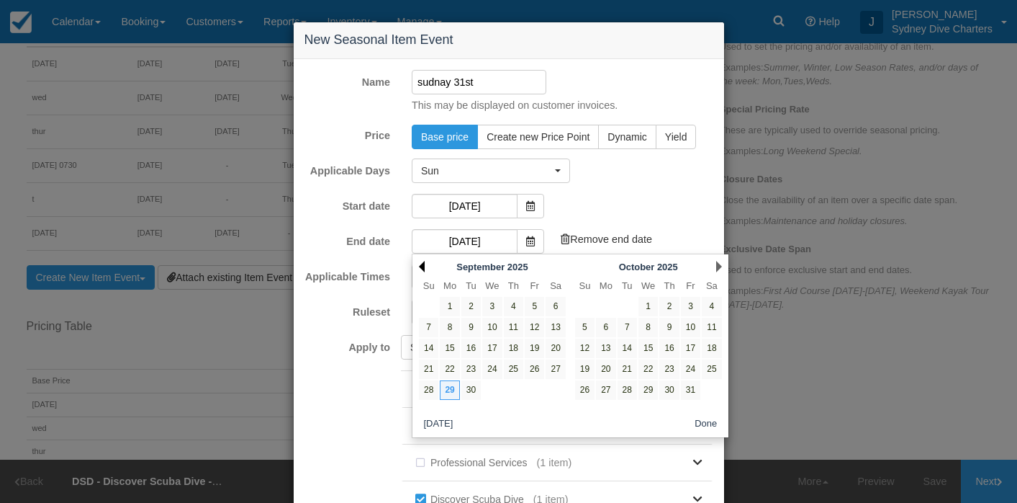
click at [423, 265] on link "Prev" at bounding box center [422, 267] width 6 height 12
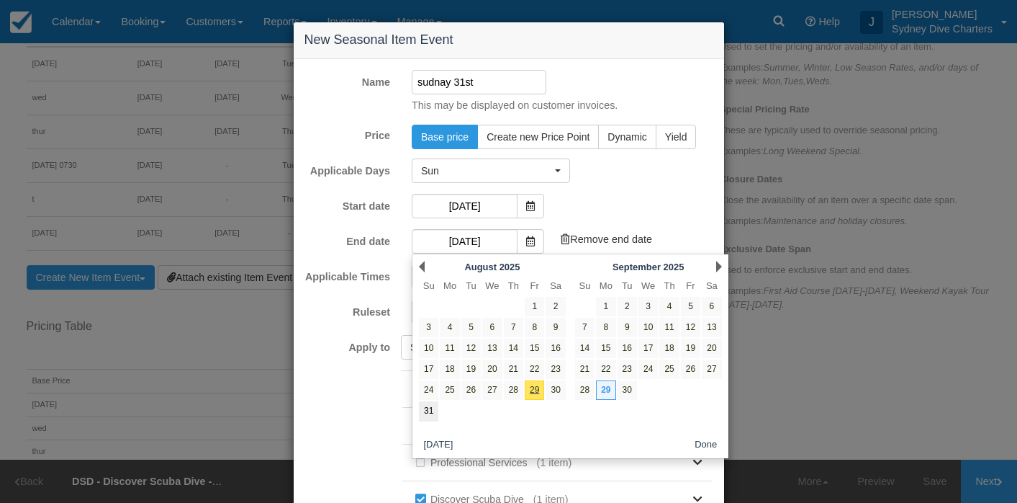
click at [429, 409] on link "31" at bounding box center [428, 410] width 19 height 19
type input "31/08/2025"
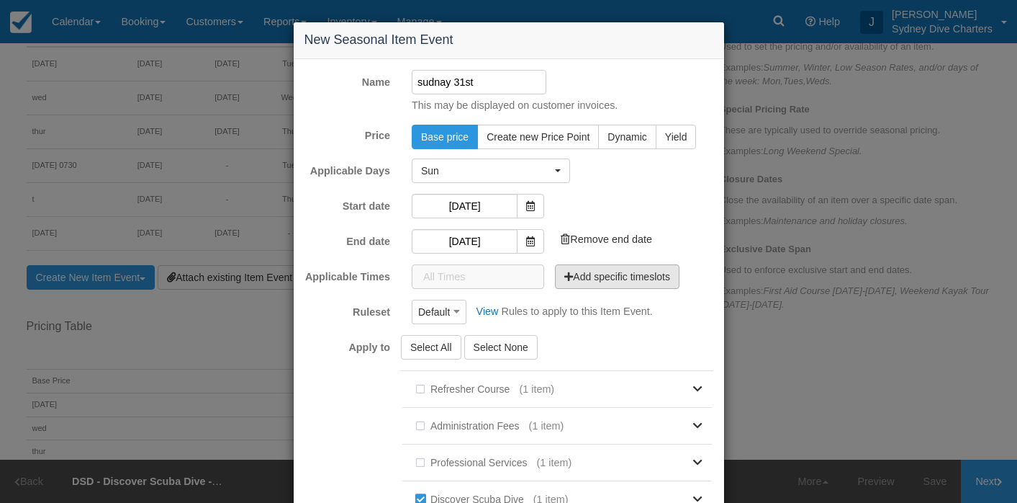
click at [584, 279] on button "Add specific timeslots" at bounding box center [617, 276] width 125 height 24
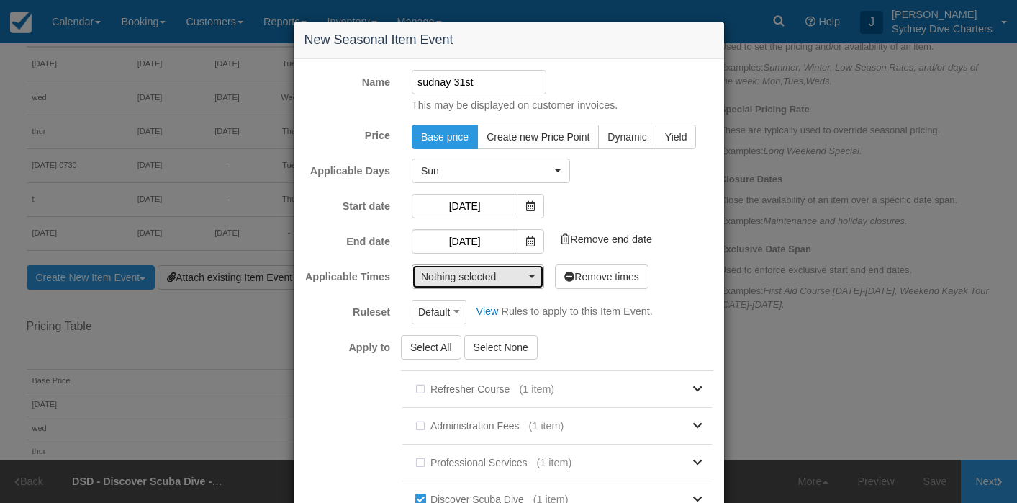
click at [531, 271] on button "Nothing selected" at bounding box center [478, 276] width 132 height 24
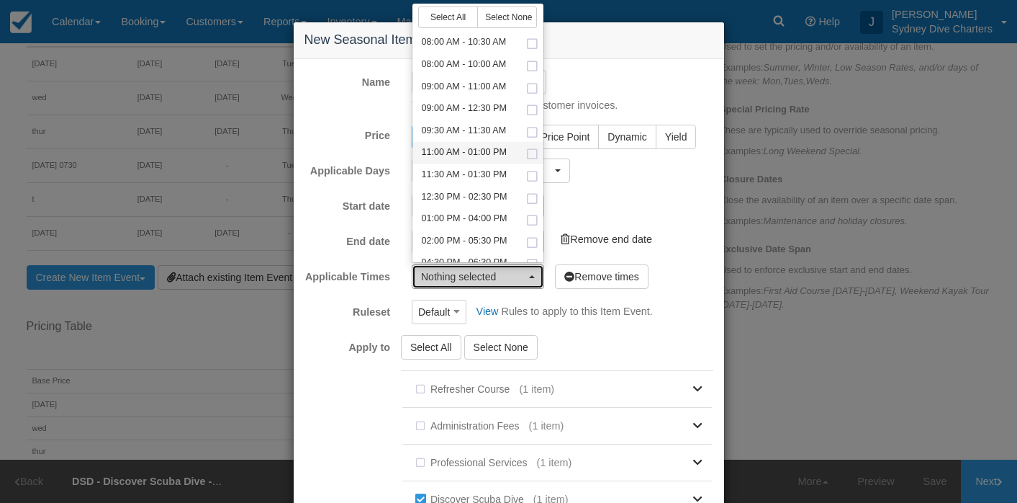
scroll to position [50, 0]
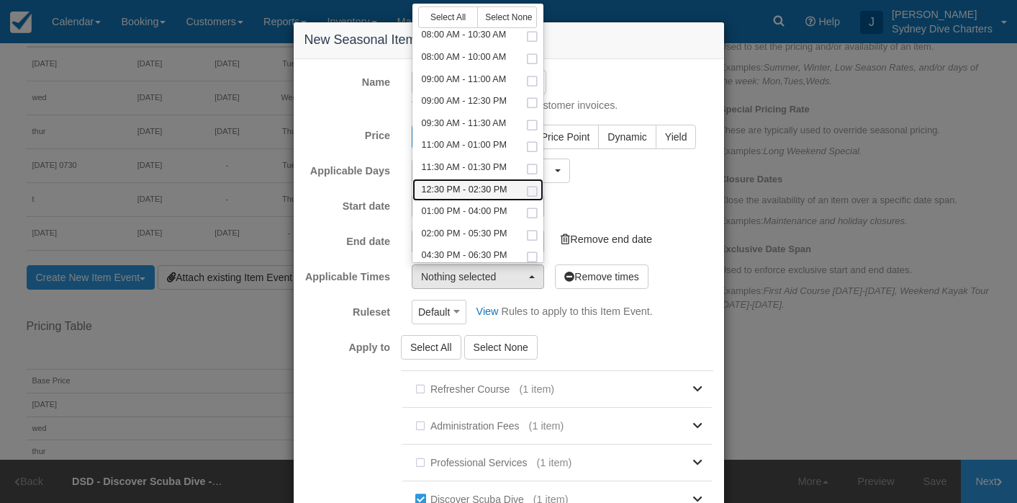
click at [529, 188] on span at bounding box center [532, 191] width 15 height 9
select select "750-120"
click at [690, 302] on div "Default Default View Rules to apply to this Item Event." at bounding box center [562, 311] width 323 height 24
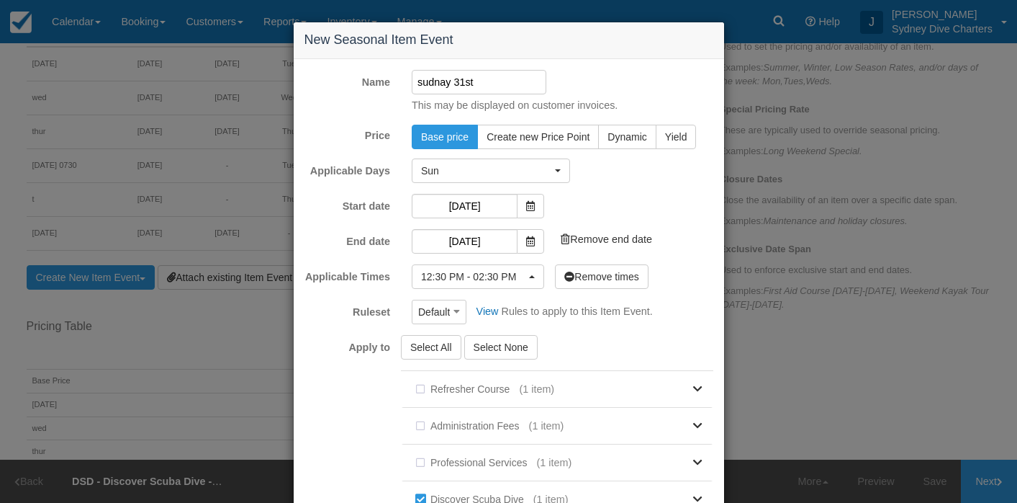
scroll to position [330, 0]
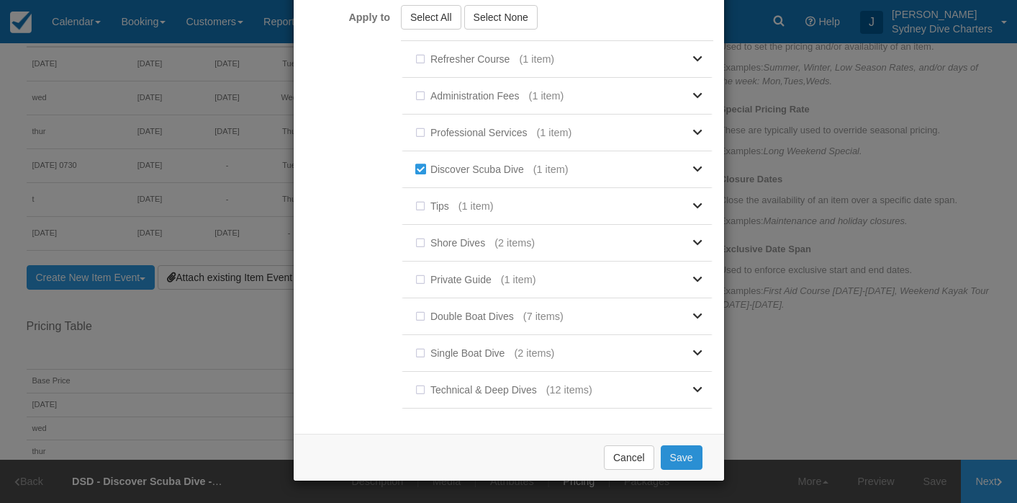
click at [687, 457] on button "Save" at bounding box center [682, 457] width 42 height 24
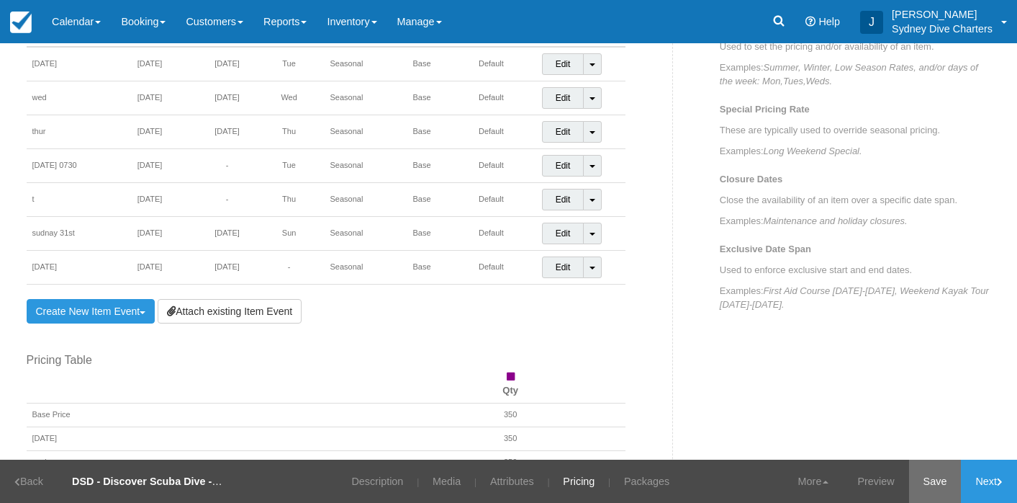
click at [929, 479] on link "Save" at bounding box center [935, 480] width 53 height 43
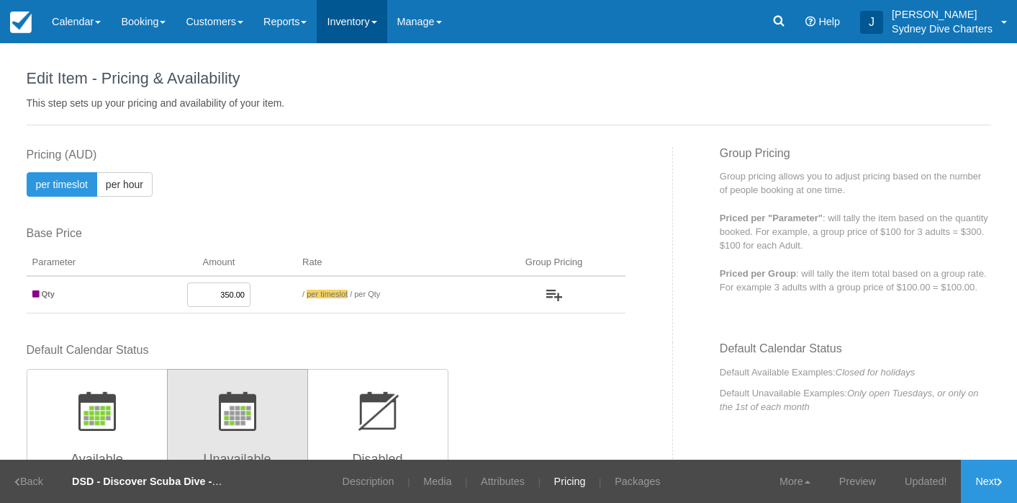
click at [378, 20] on link "Inventory" at bounding box center [352, 21] width 70 height 43
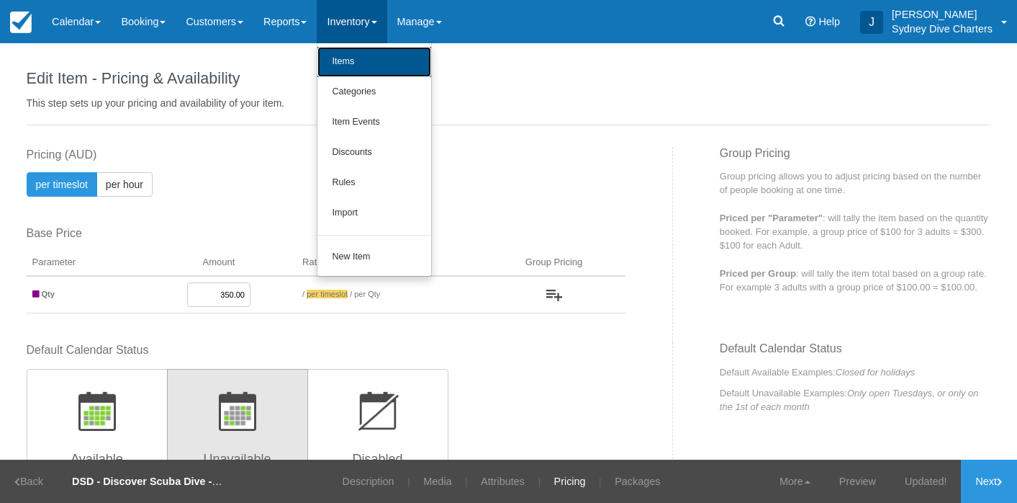
click at [379, 68] on link "Items" at bounding box center [374, 62] width 114 height 30
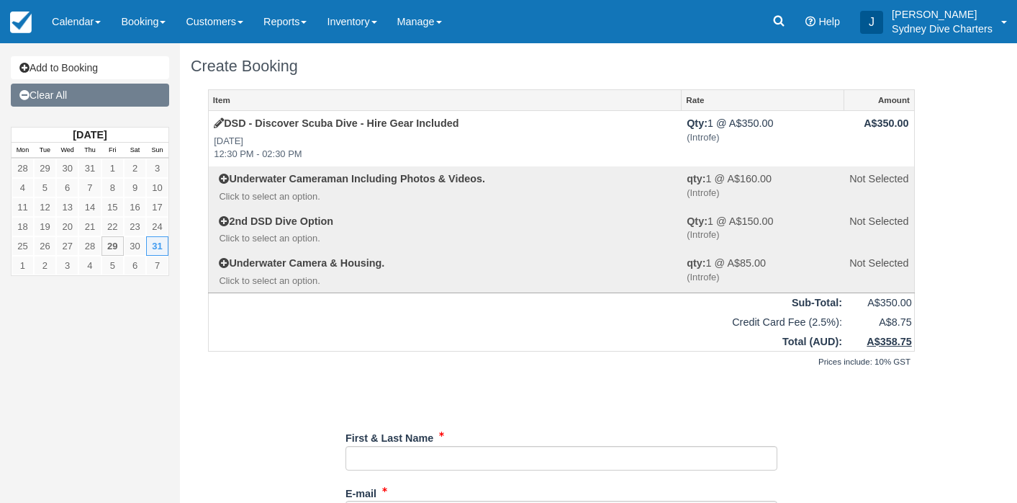
click at [55, 94] on link "Clear All" at bounding box center [90, 95] width 158 height 23
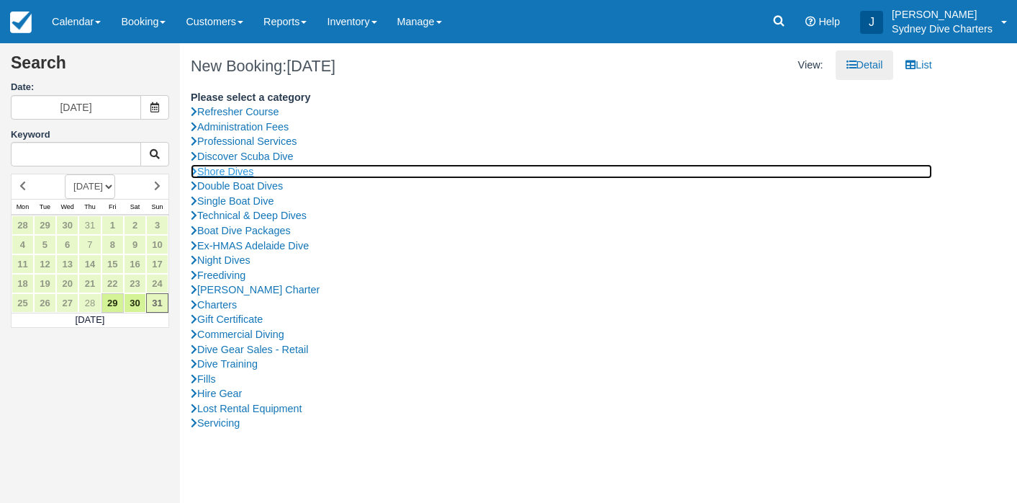
click at [246, 173] on link "Shore Dives" at bounding box center [562, 171] width 742 height 15
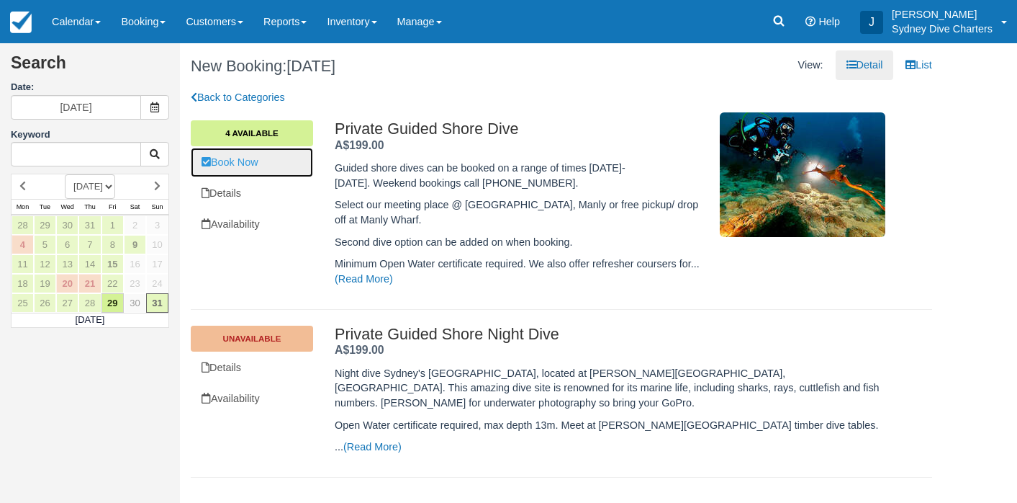
click at [253, 164] on link "Book Now" at bounding box center [252, 163] width 122 height 30
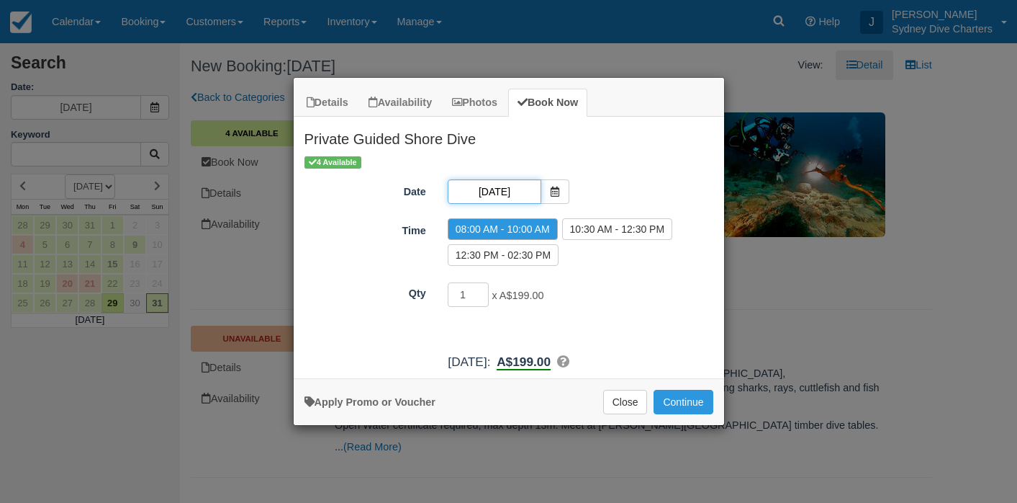
click at [515, 189] on input "31/08/2025" at bounding box center [495, 191] width 94 height 24
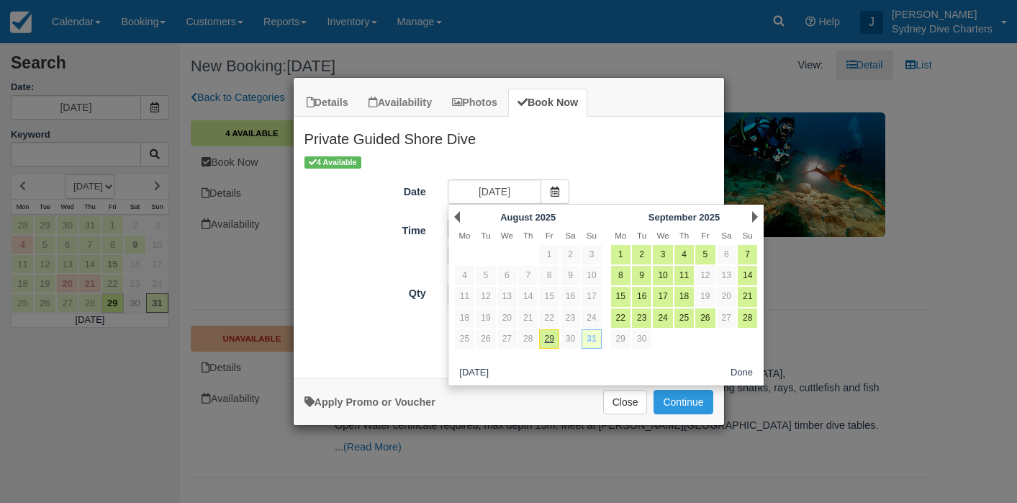
click at [593, 344] on link "31" at bounding box center [591, 338] width 19 height 19
radio input "false"
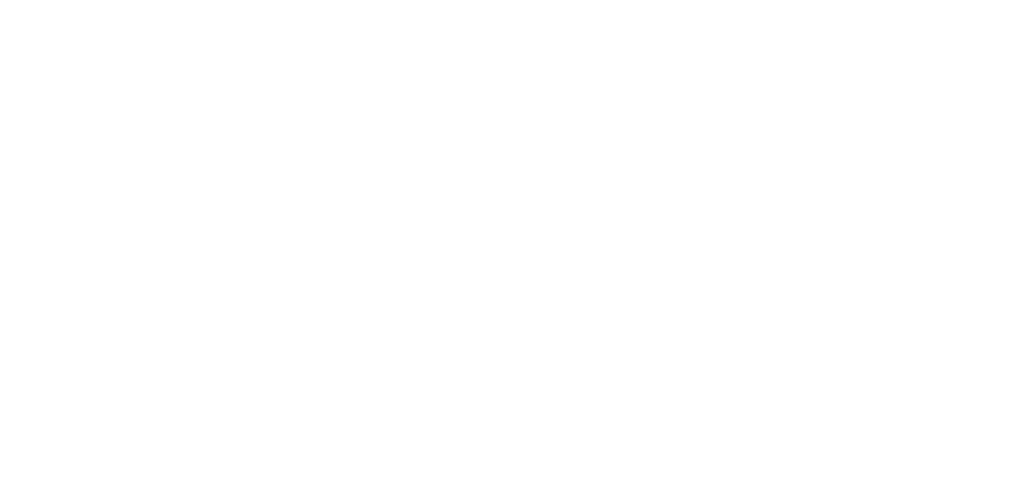
select select
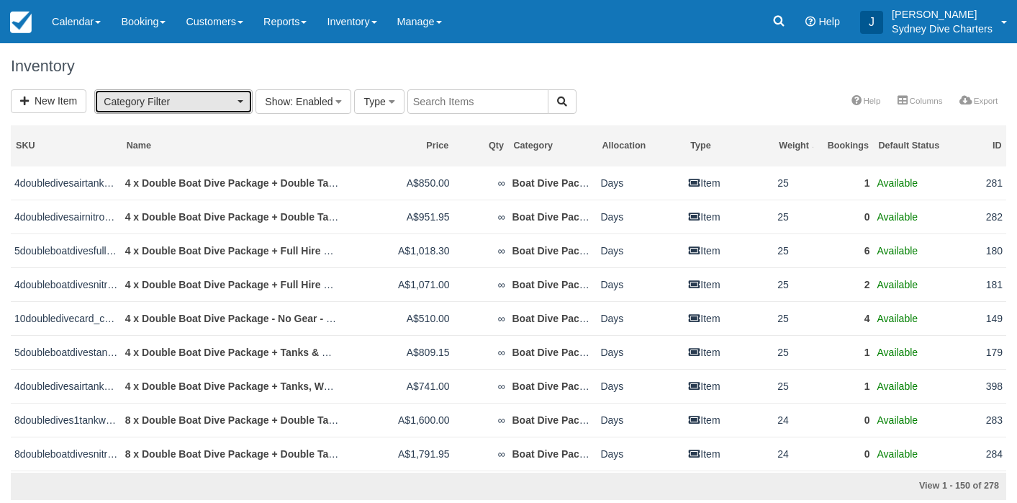
click at [244, 108] on button "Category Filter" at bounding box center [173, 101] width 158 height 24
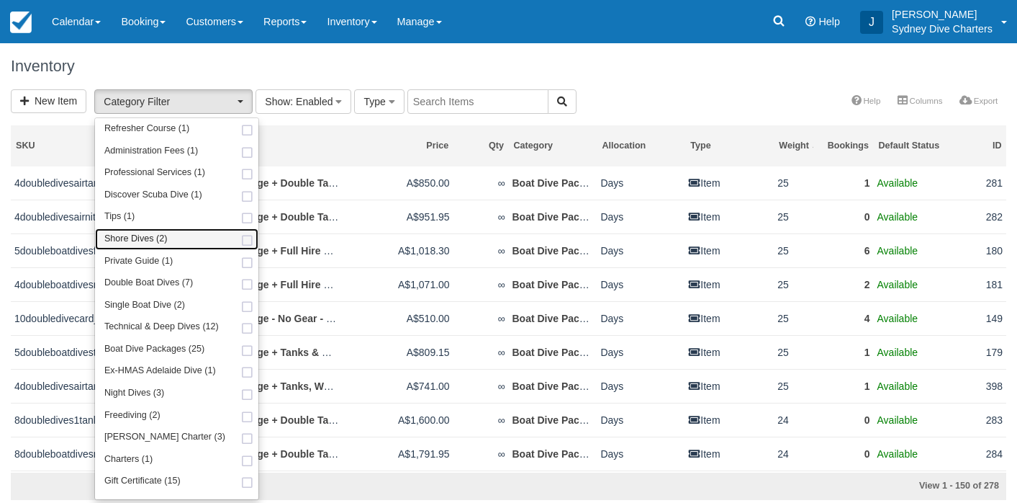
click at [240, 244] on span at bounding box center [247, 240] width 15 height 9
select select "65"
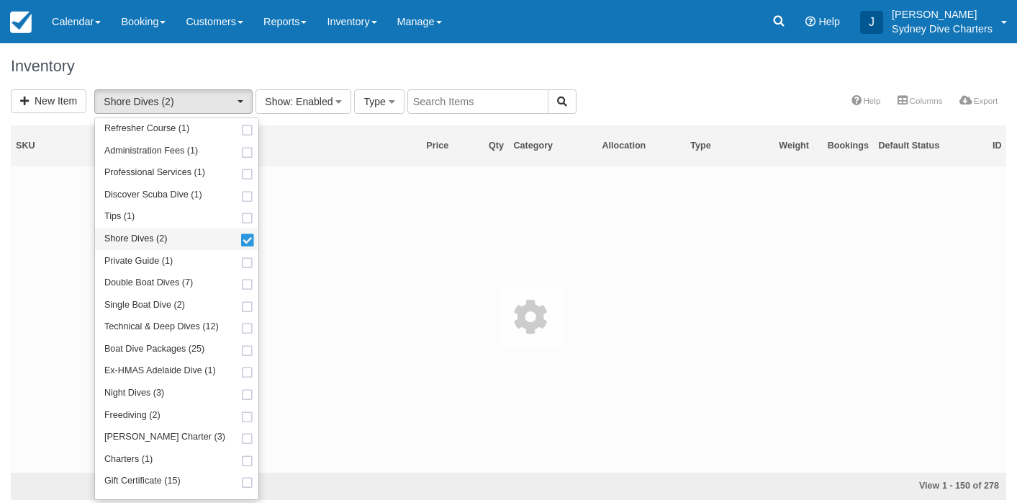
scroll to position [53, 0]
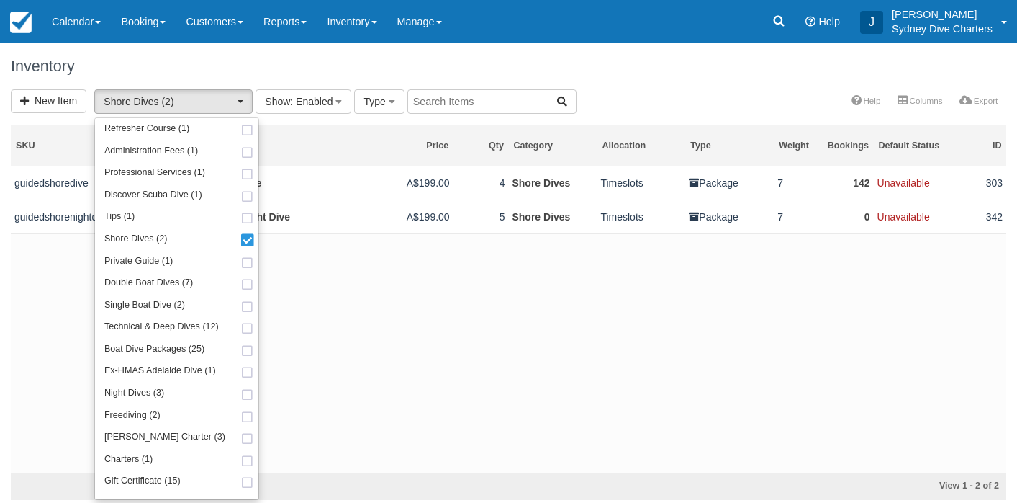
click at [573, 81] on div "Inventory" at bounding box center [508, 66] width 1017 height 46
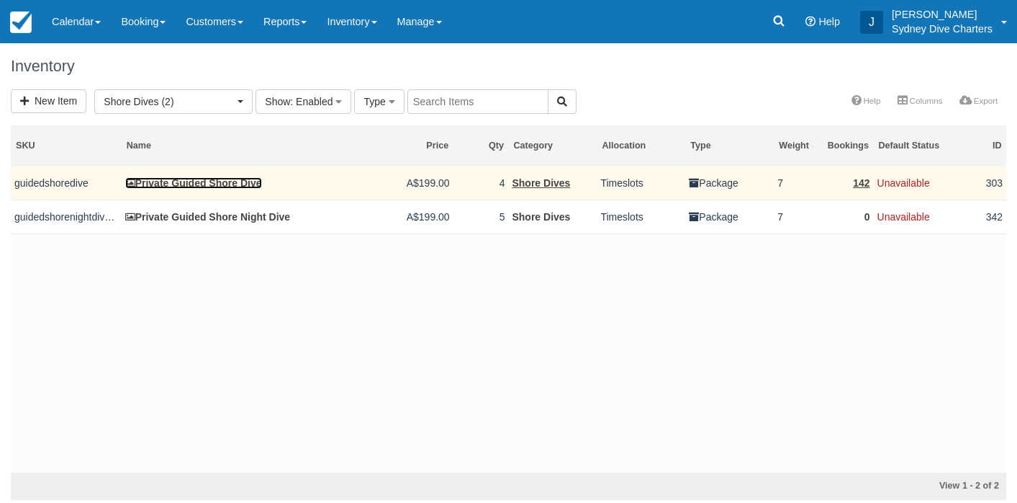
click at [251, 181] on link "Private Guided Shore Dive" at bounding box center [193, 183] width 137 height 12
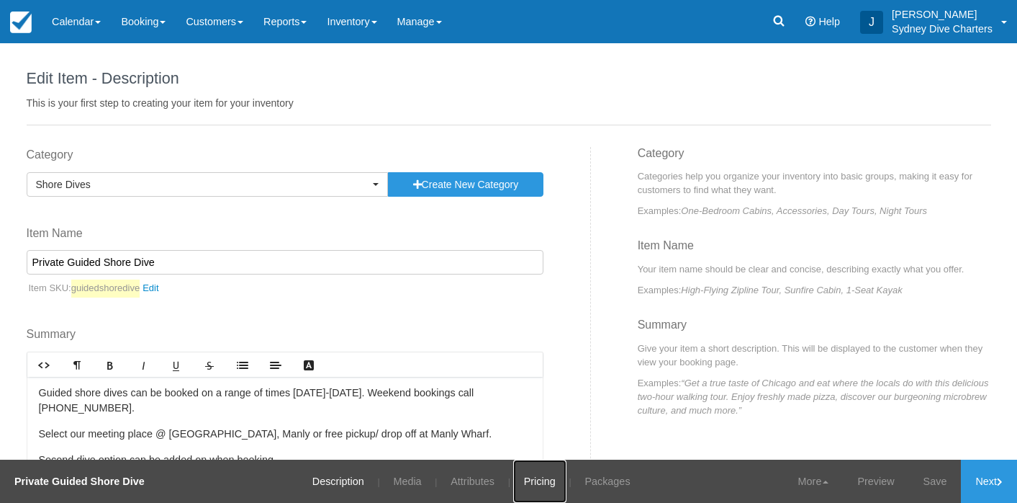
click at [533, 476] on link "Pricing" at bounding box center [539, 480] width 53 height 43
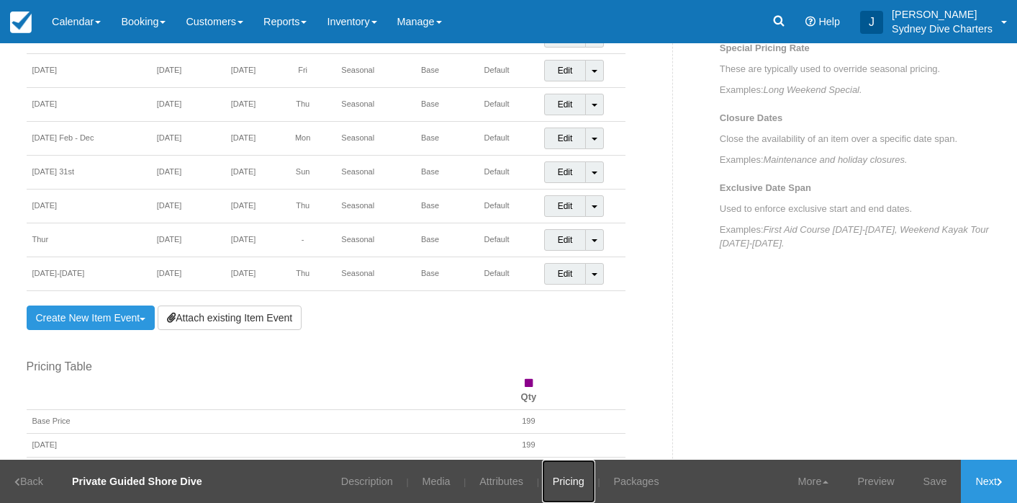
scroll to position [665, 0]
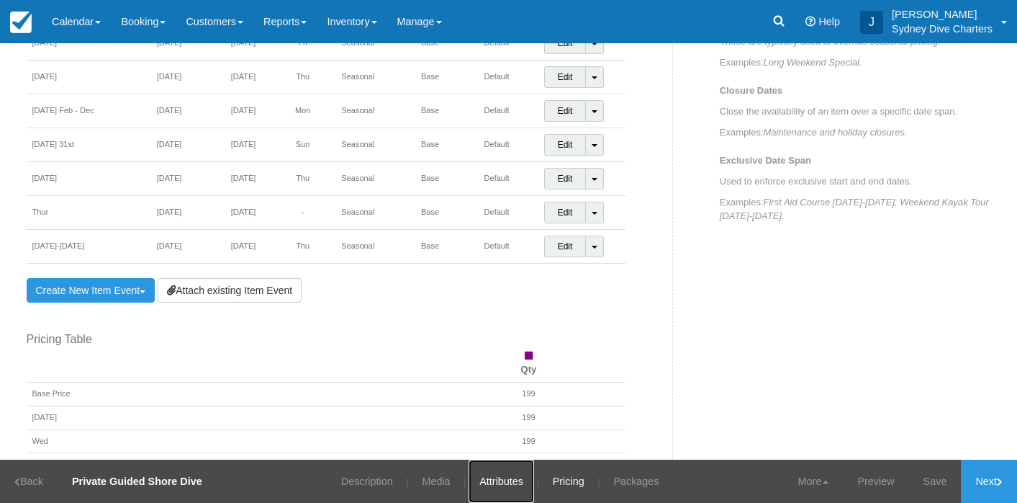
click at [506, 479] on link "Attributes" at bounding box center [502, 480] width 66 height 43
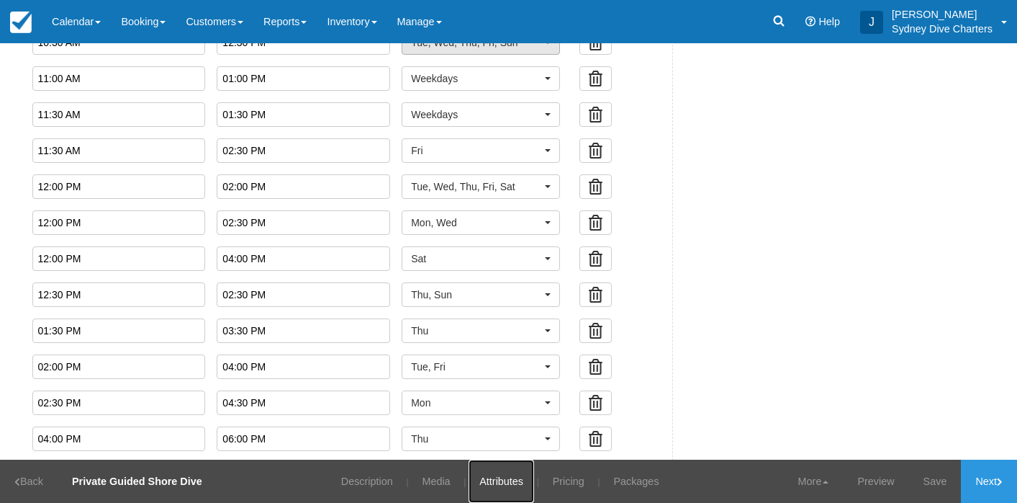
scroll to position [911, 0]
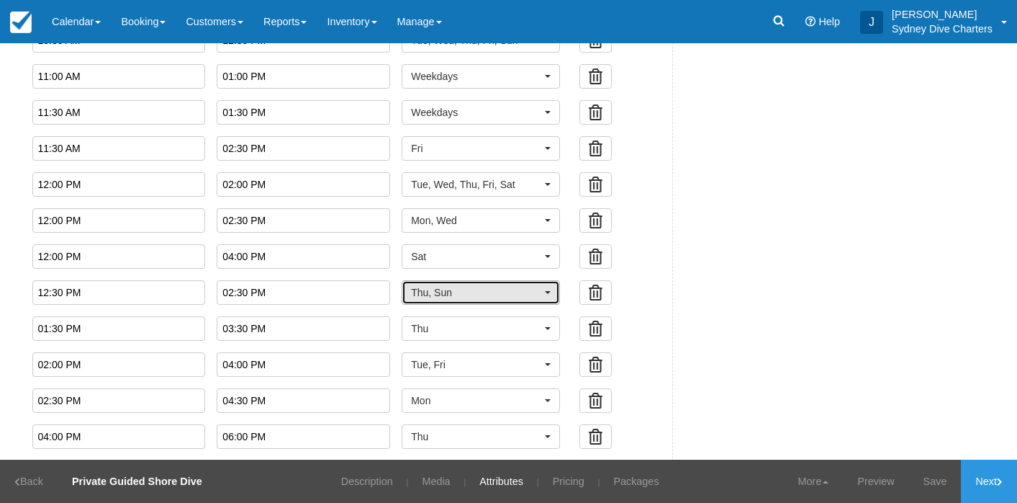
click at [536, 287] on button "Thu, Sun" at bounding box center [481, 292] width 158 height 24
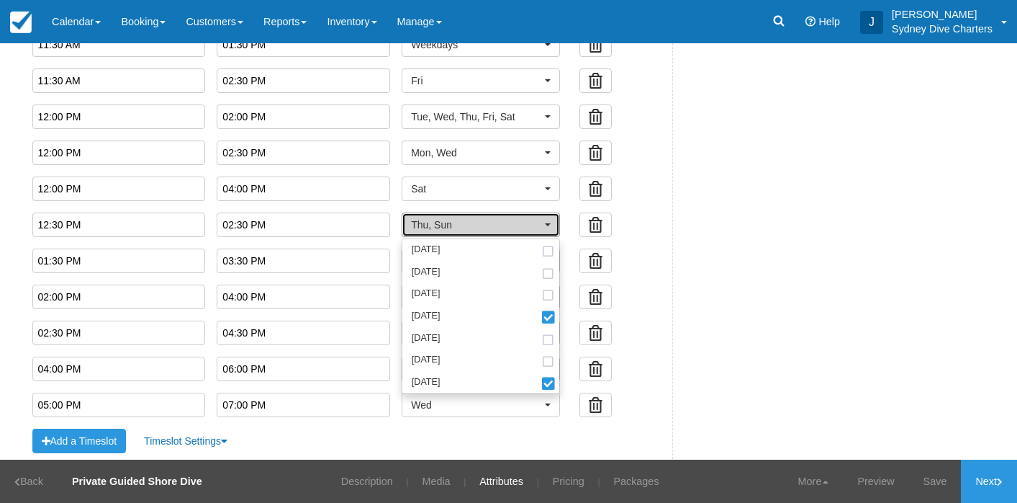
scroll to position [983, 0]
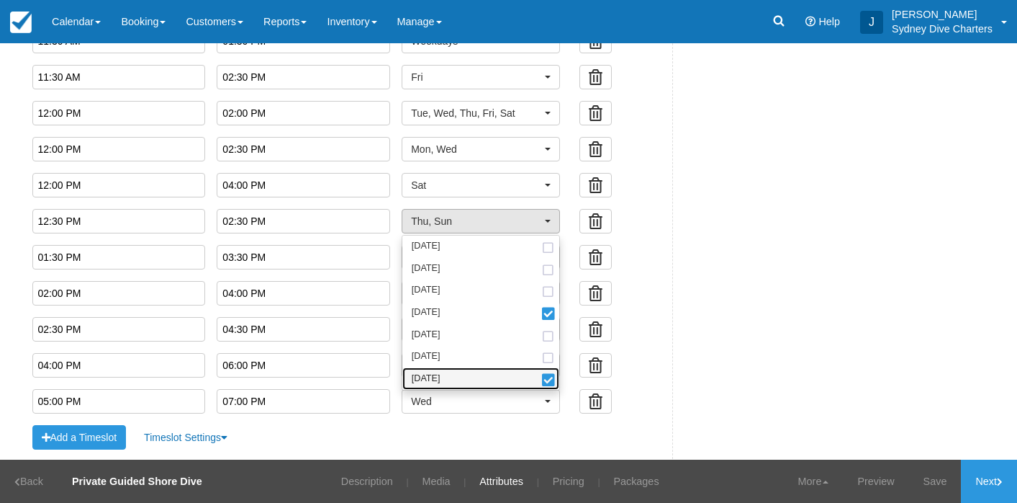
click at [544, 384] on span at bounding box center [548, 381] width 15 height 10
click at [644, 356] on div "Fixed Start Time Default Length ( hours ) Fixed Length ( hours ) Timeslot Setup…" at bounding box center [344, 66] width 657 height 836
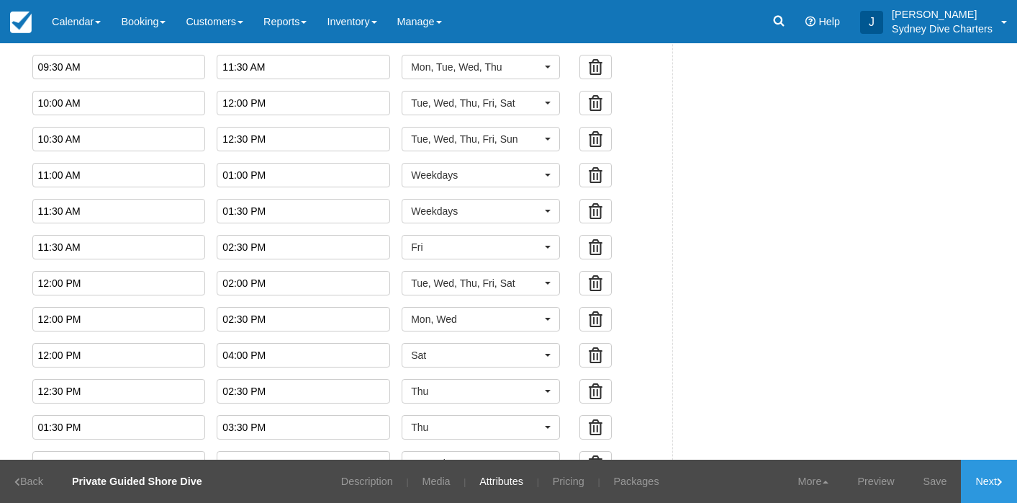
scroll to position [801, 0]
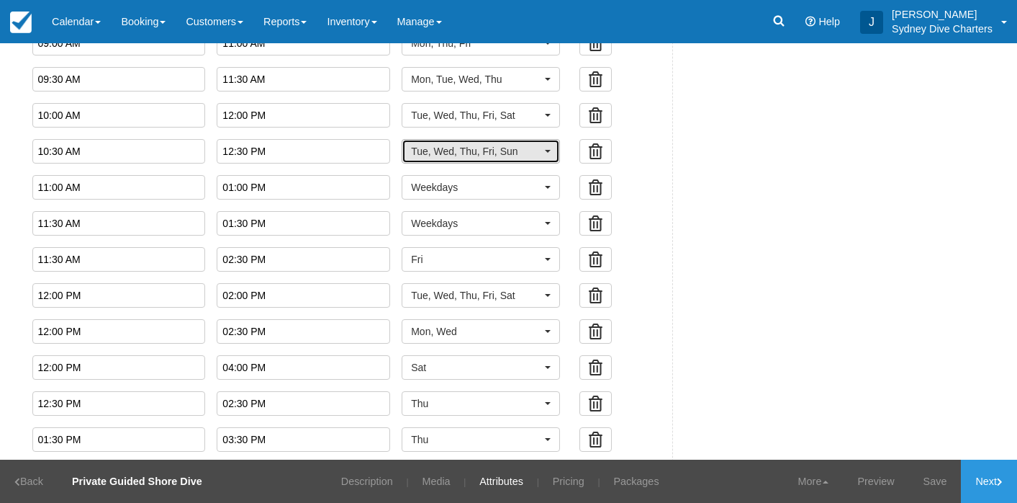
click at [545, 150] on span "button" at bounding box center [548, 151] width 6 height 3
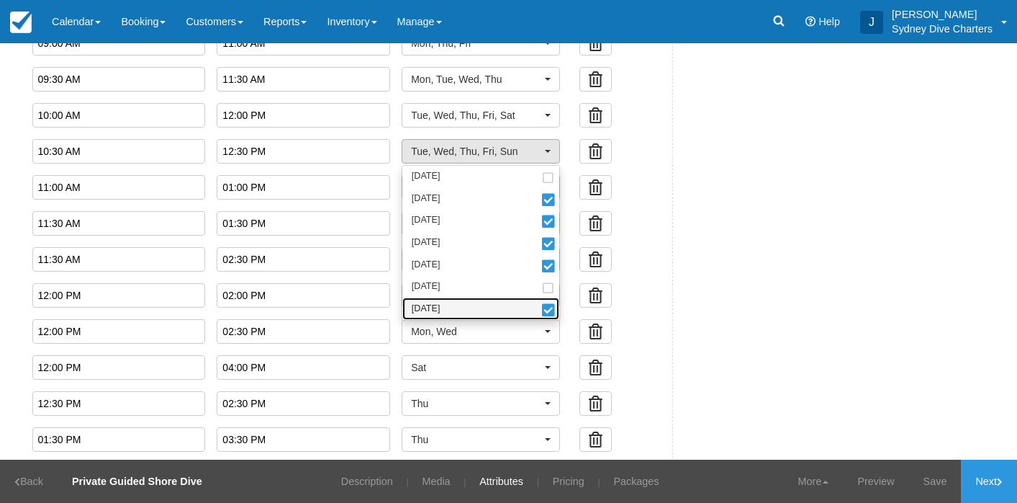
click at [541, 306] on span at bounding box center [548, 311] width 15 height 10
click at [629, 312] on div "Fixed Start Time Default Length ( hours ) Fixed Length ( hours ) Timeslot Setup…" at bounding box center [344, 248] width 657 height 836
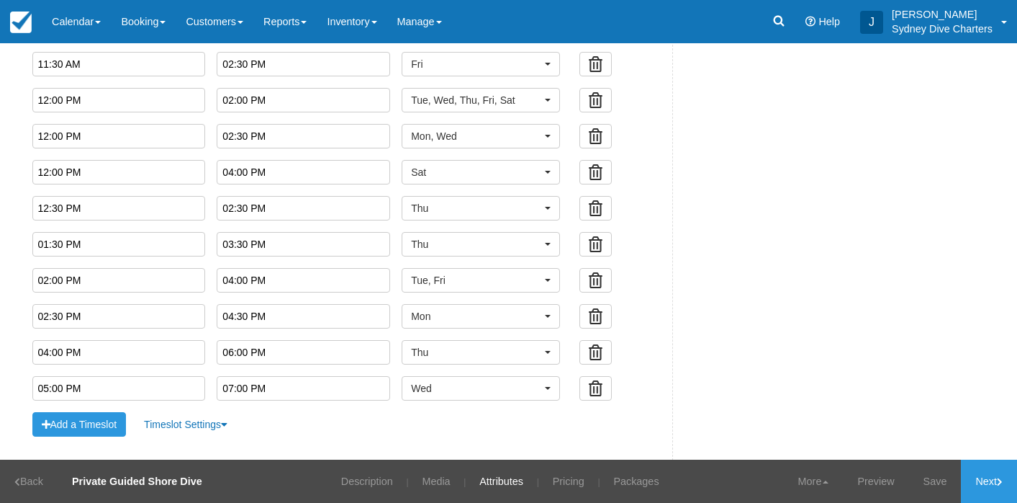
scroll to position [1160, 0]
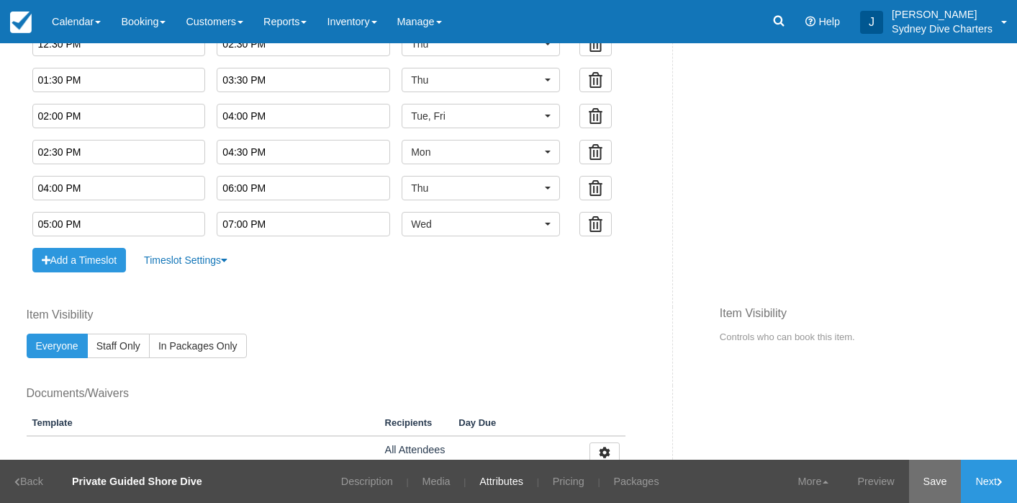
click at [934, 476] on link "Save" at bounding box center [935, 480] width 53 height 43
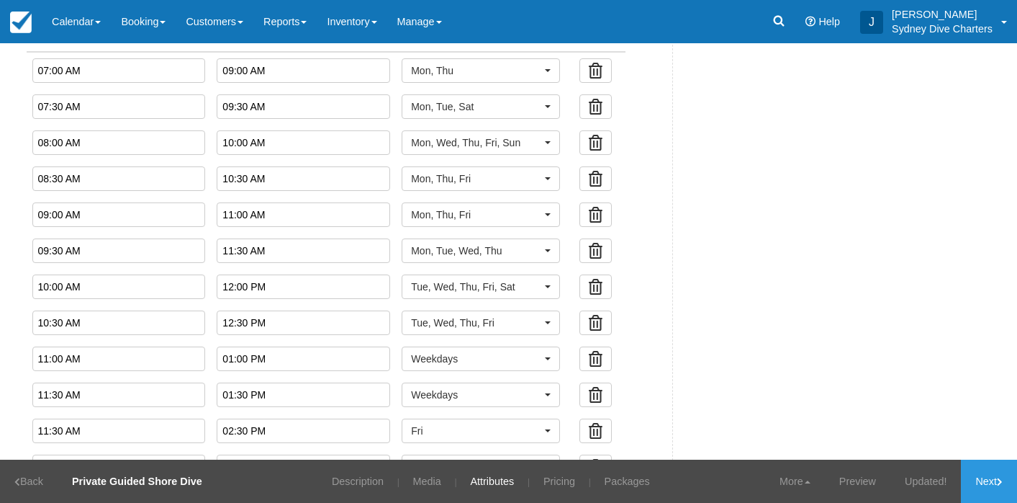
scroll to position [628, 0]
click at [545, 143] on span "button" at bounding box center [548, 143] width 6 height 3
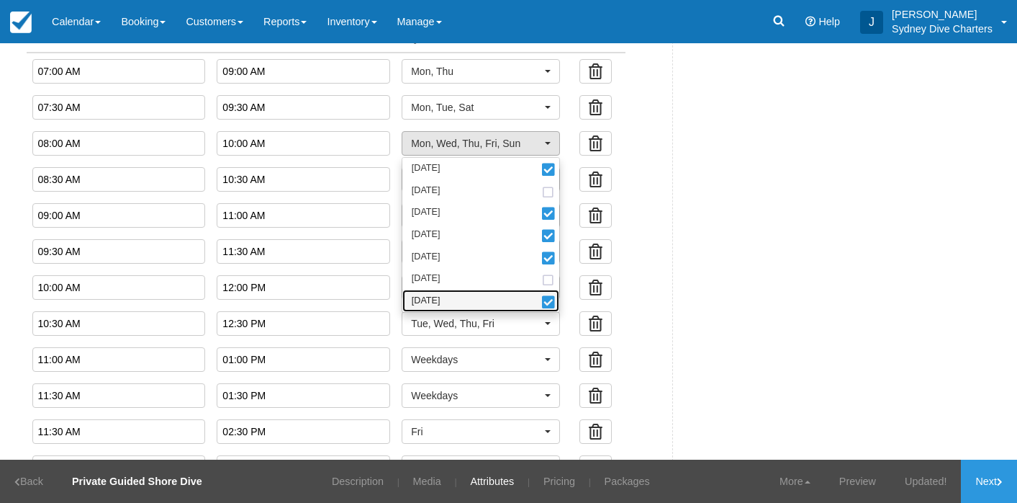
click at [541, 306] on span at bounding box center [548, 303] width 15 height 10
click at [639, 291] on div "Fixed Start Time Default Length ( hours ) Fixed Length ( hours ) Timeslot Setup…" at bounding box center [344, 420] width 657 height 836
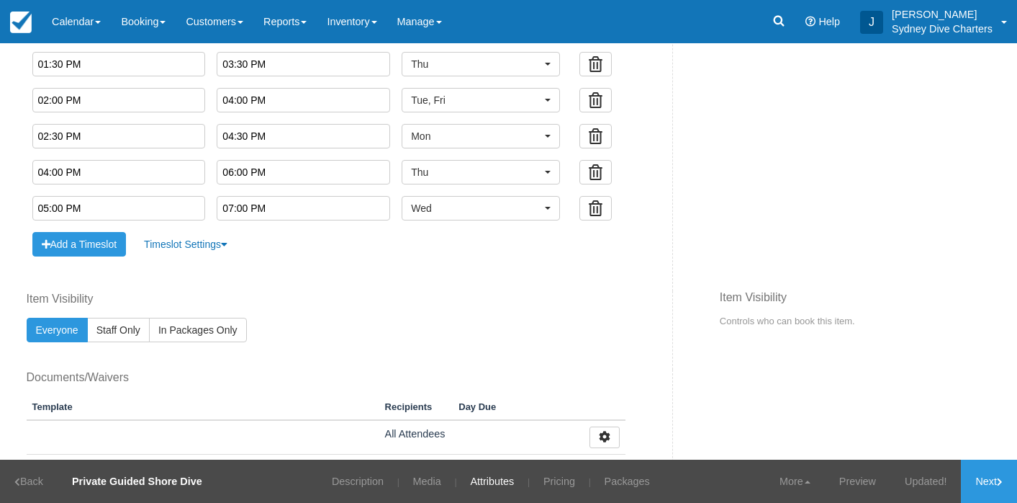
scroll to position [1175, 0]
click at [93, 243] on button "Add a Timeslot" at bounding box center [79, 245] width 94 height 24
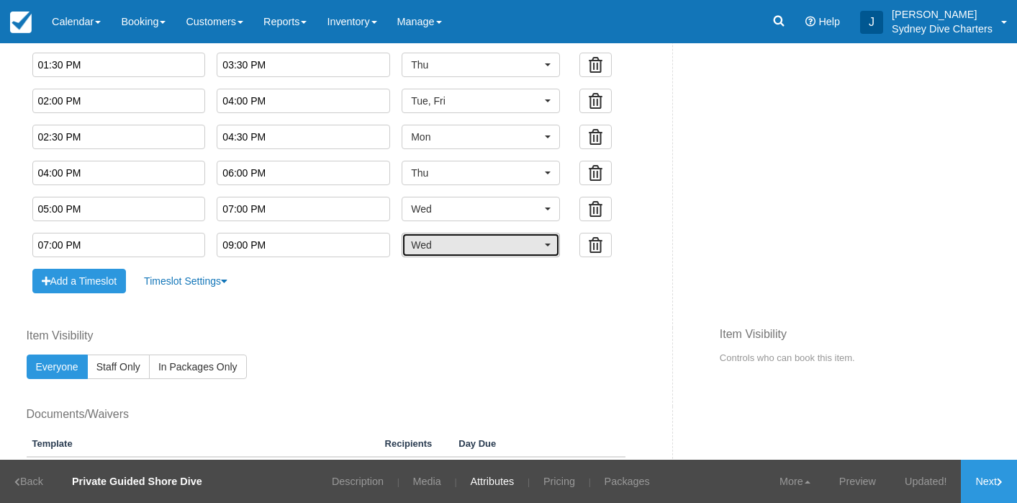
click at [441, 250] on span "Wed" at bounding box center [476, 245] width 130 height 14
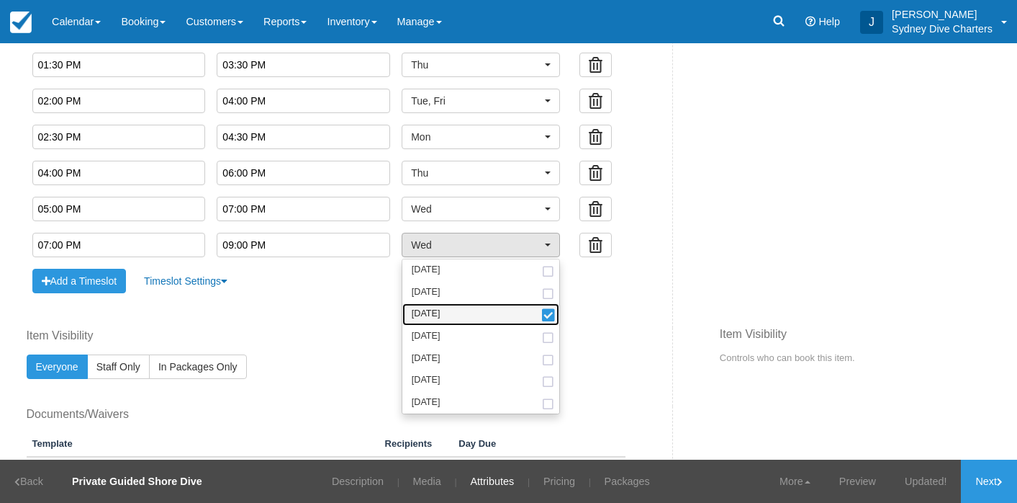
click at [541, 312] on span at bounding box center [548, 316] width 15 height 10
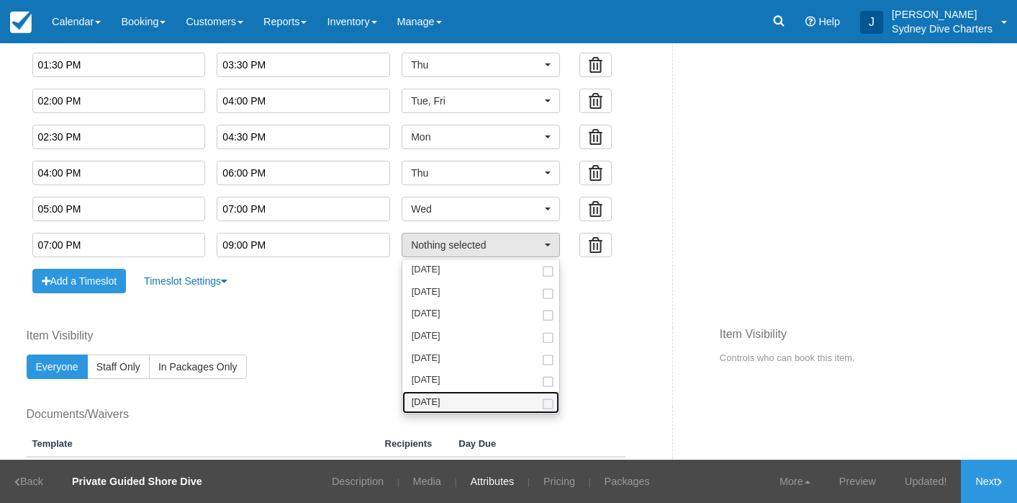
click at [545, 404] on span at bounding box center [548, 404] width 15 height 9
select select "sun"
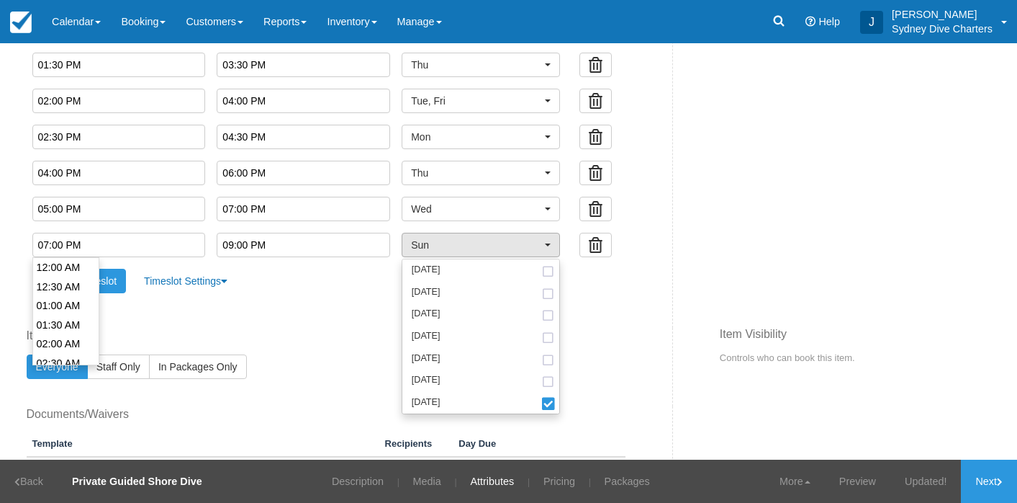
click at [135, 234] on input "07:00 PM" at bounding box center [119, 245] width 174 height 24
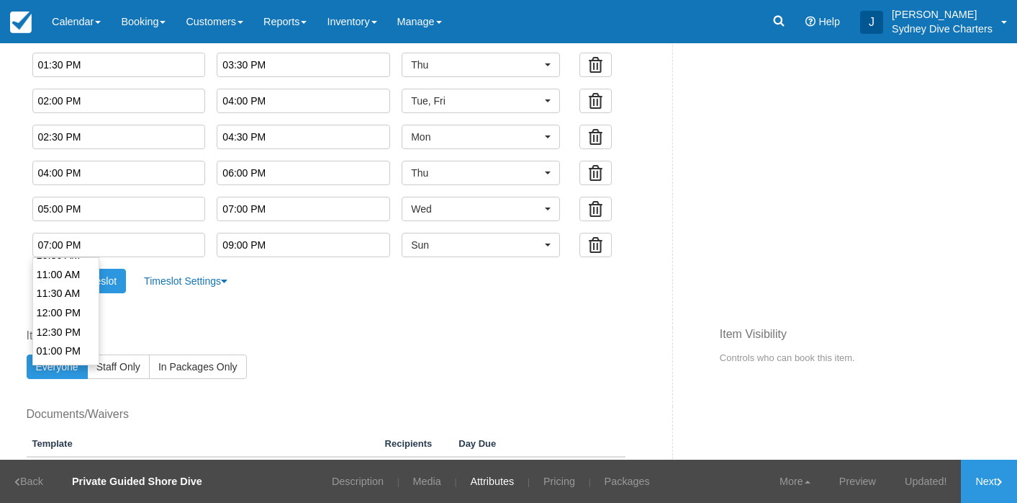
scroll to position [424, 0]
type input "12:30 PM"
click at [66, 317] on li "12:30 PM" at bounding box center [66, 321] width 66 height 19
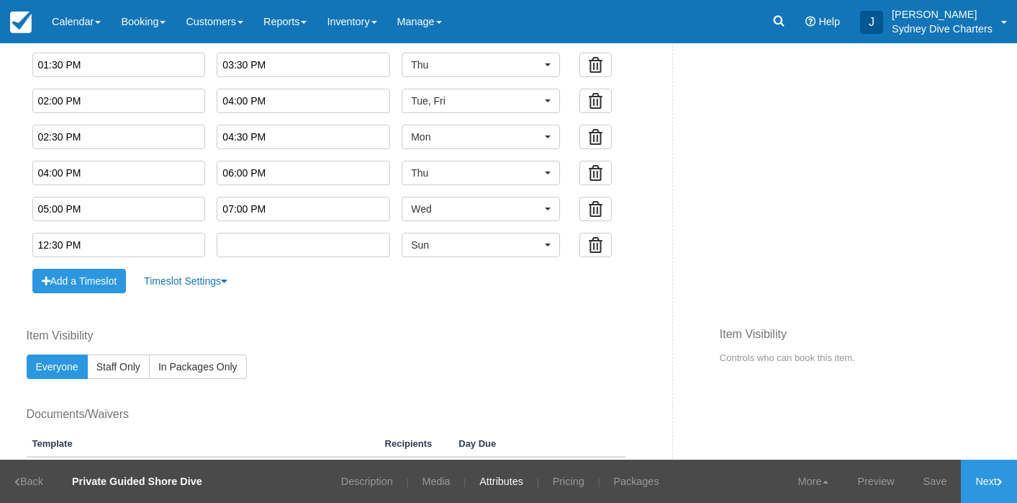
click at [305, 245] on input "text" at bounding box center [304, 245] width 174 height 24
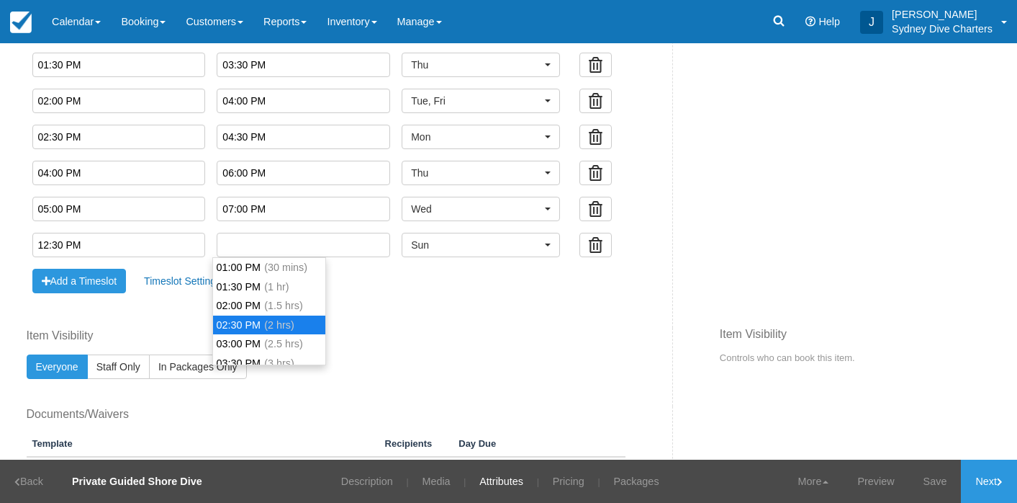
type input "02:30 PM"
click at [245, 327] on li "02:30 PM (2 hrs)" at bounding box center [269, 324] width 112 height 19
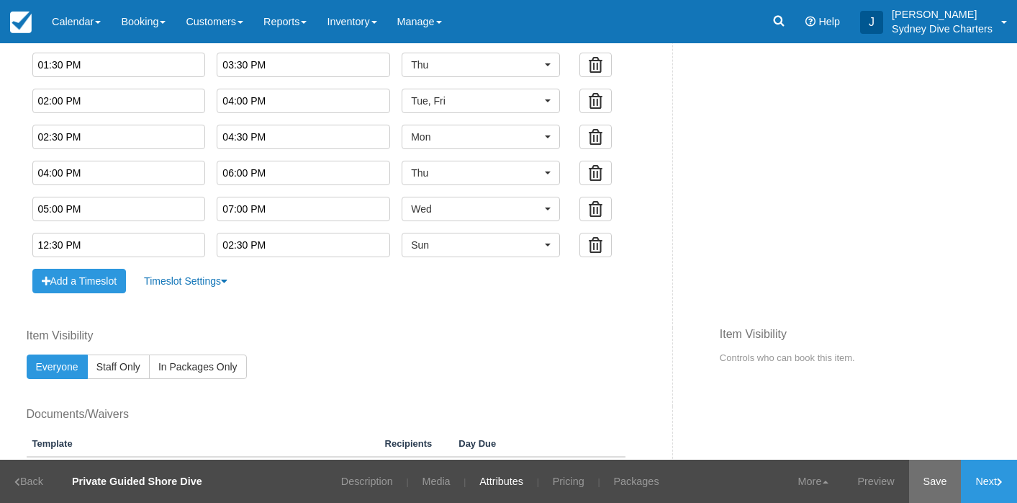
click at [932, 474] on link "Save" at bounding box center [935, 480] width 53 height 43
click at [556, 471] on link "Pricing" at bounding box center [559, 480] width 53 height 43
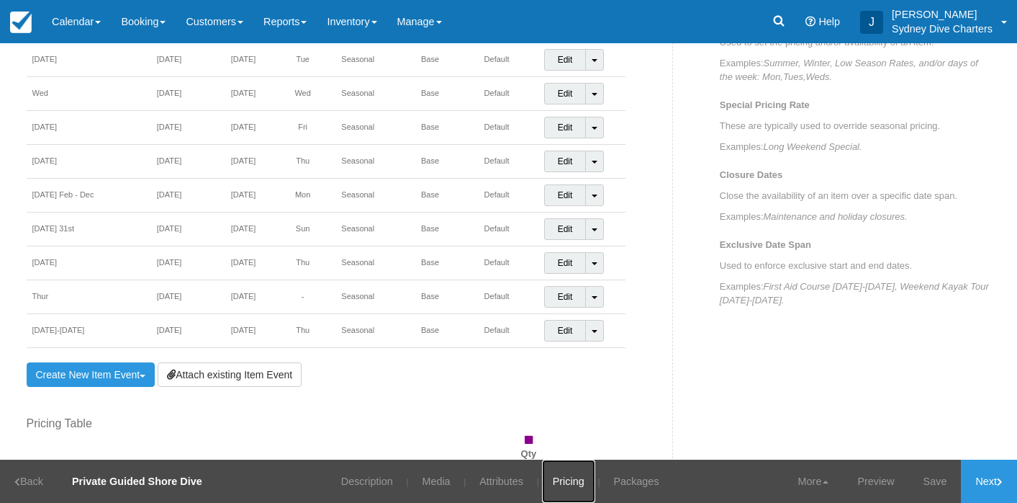
scroll to position [587, 0]
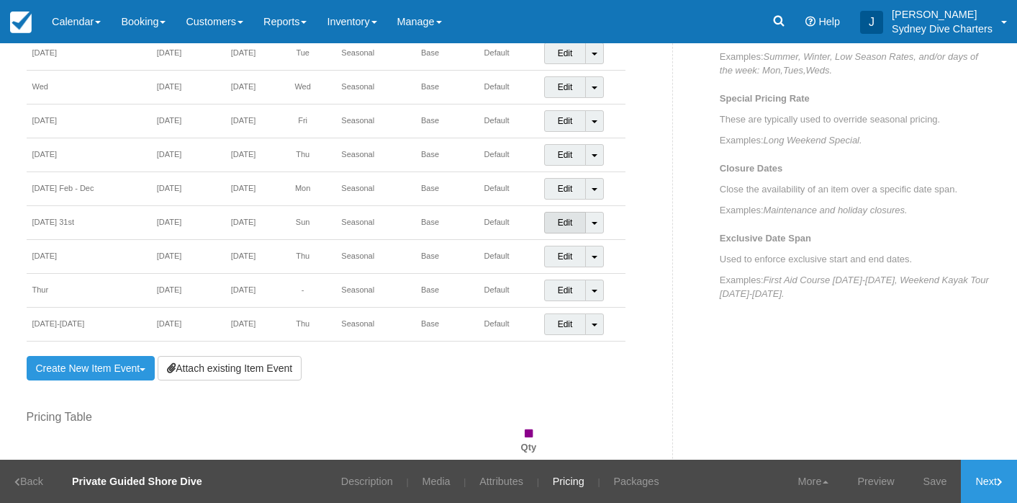
click at [573, 221] on link "Edit" at bounding box center [565, 223] width 42 height 22
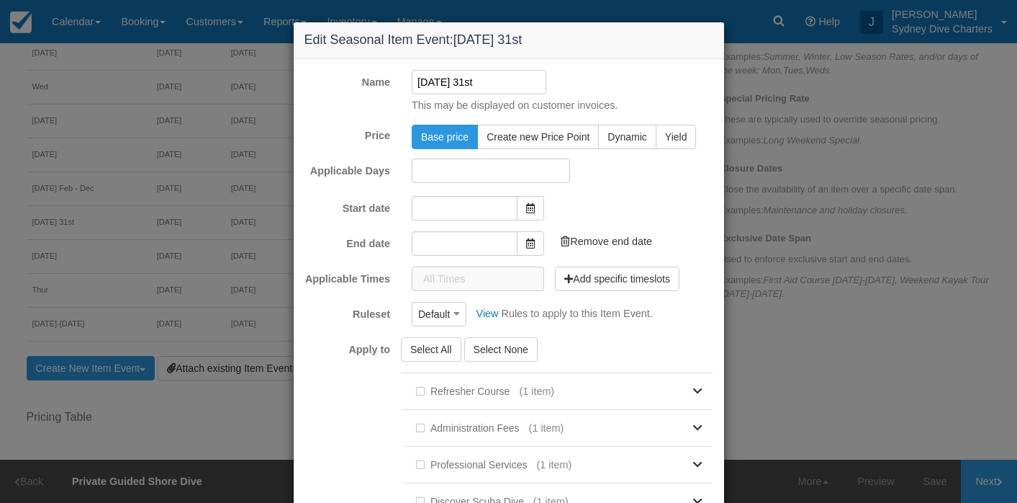
type input "29/08/2025"
type input "29/09/2025"
click at [581, 274] on button "Add specific timeslots" at bounding box center [617, 276] width 125 height 24
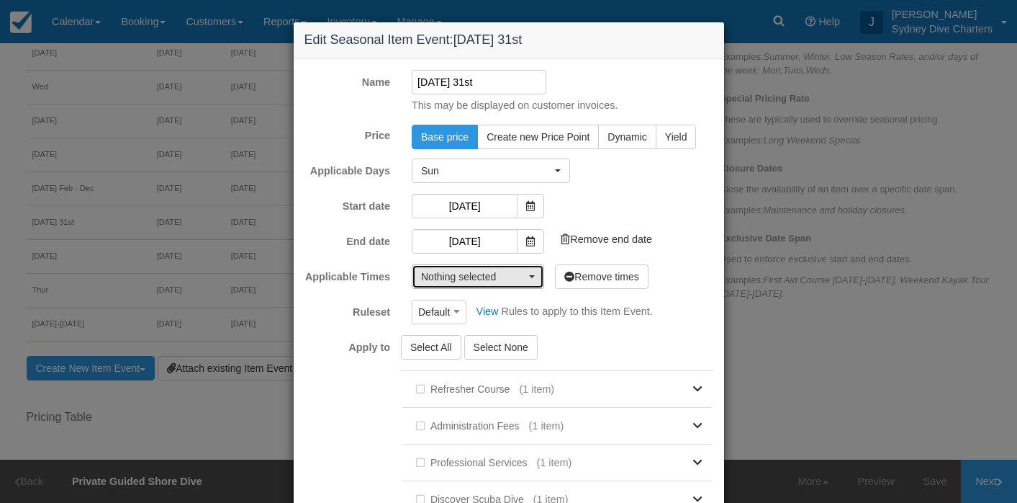
click at [533, 279] on button "Nothing selected" at bounding box center [478, 276] width 132 height 24
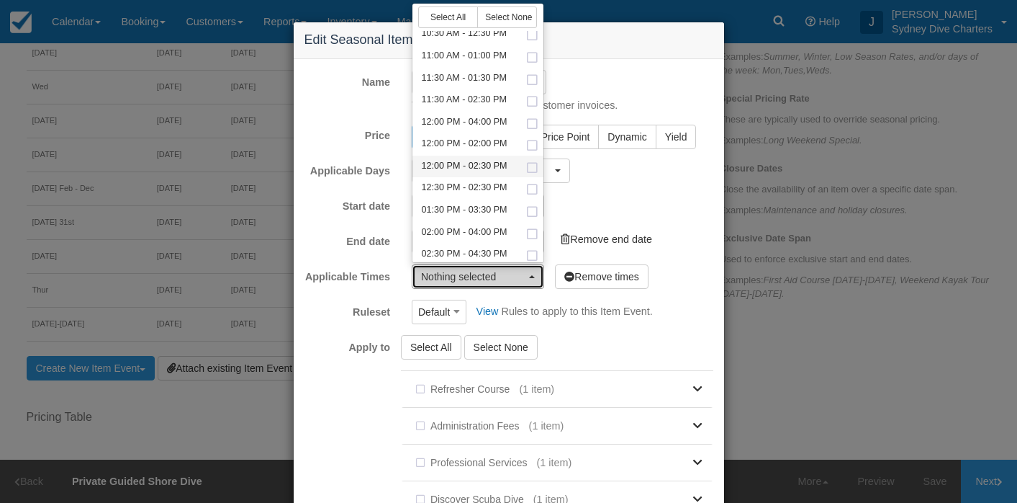
scroll to position [163, 0]
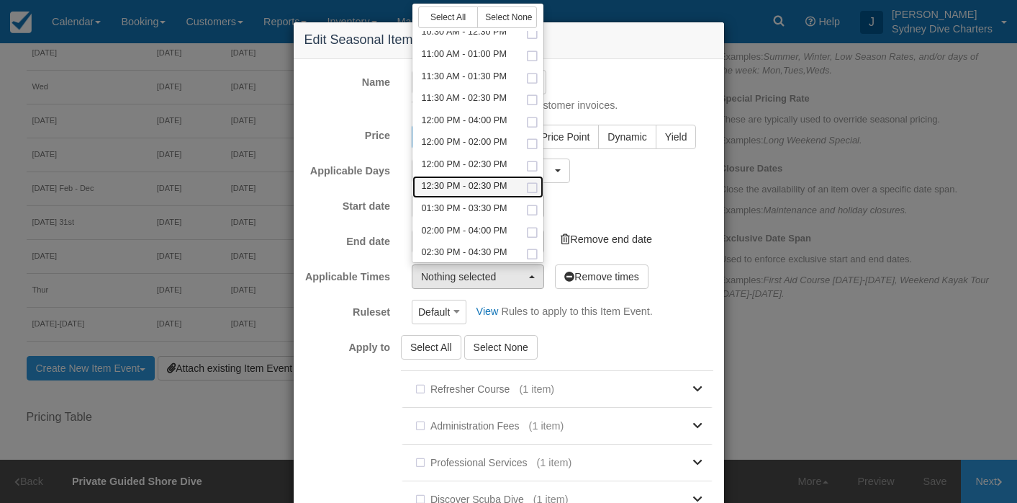
click at [528, 186] on span at bounding box center [532, 188] width 15 height 9
select select "750-120"
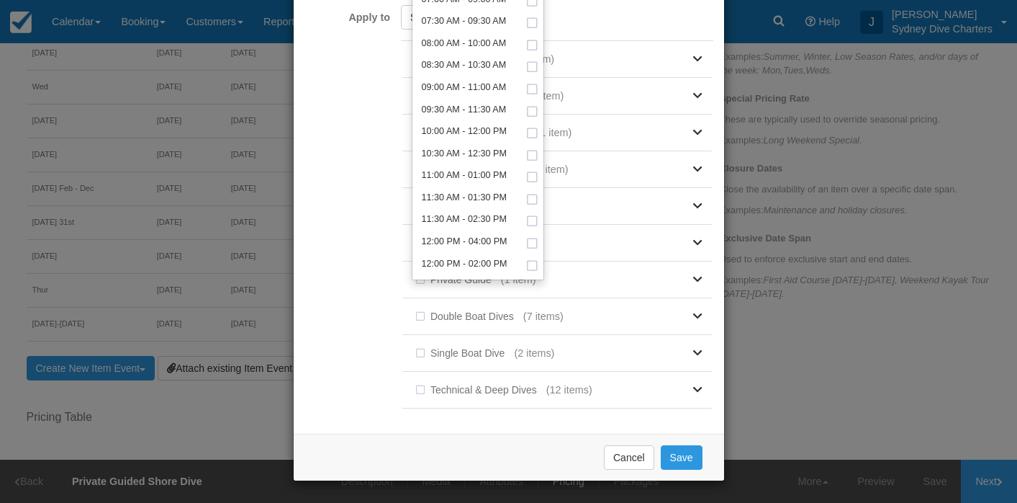
scroll to position [0, 0]
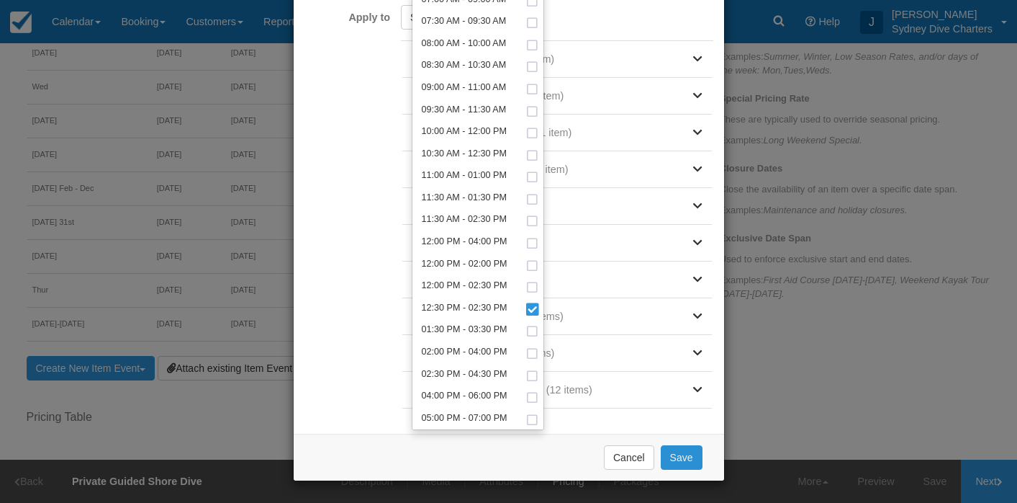
click at [693, 460] on button "Save" at bounding box center [682, 457] width 42 height 24
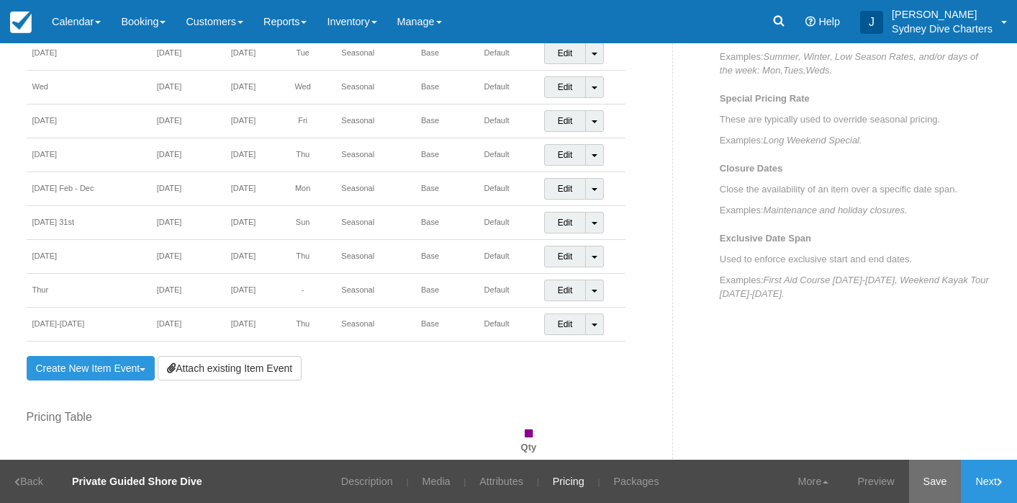
click at [941, 478] on link "Save" at bounding box center [935, 480] width 53 height 43
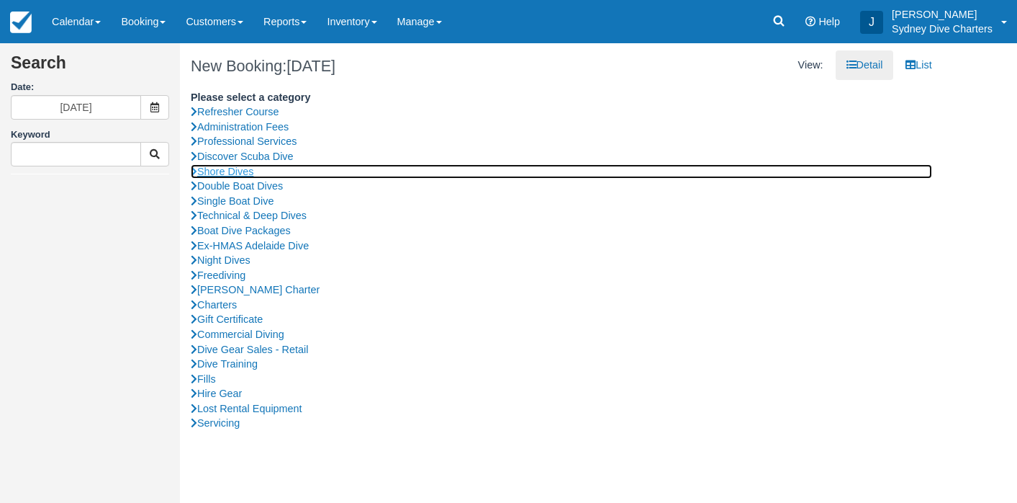
click at [252, 171] on link "Shore Dives" at bounding box center [562, 171] width 742 height 15
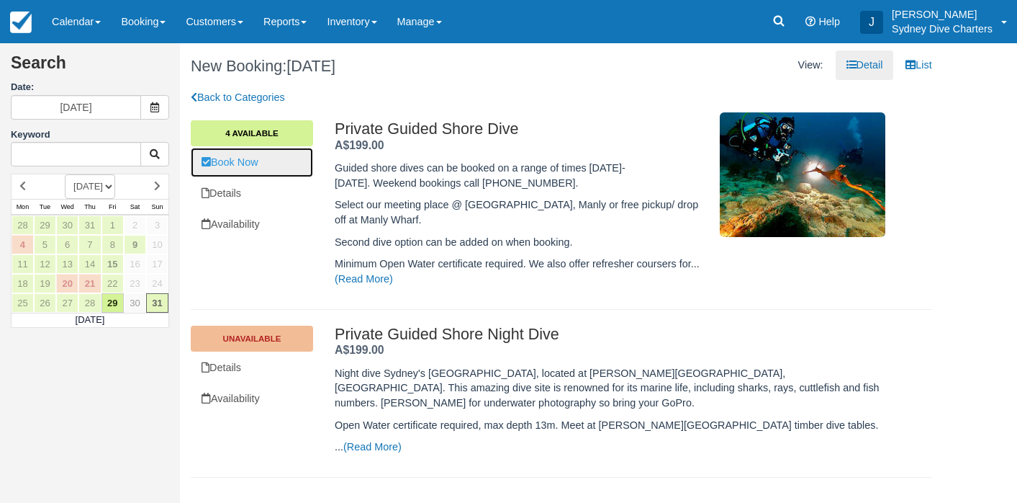
click at [256, 157] on link "Book Now" at bounding box center [252, 163] width 122 height 30
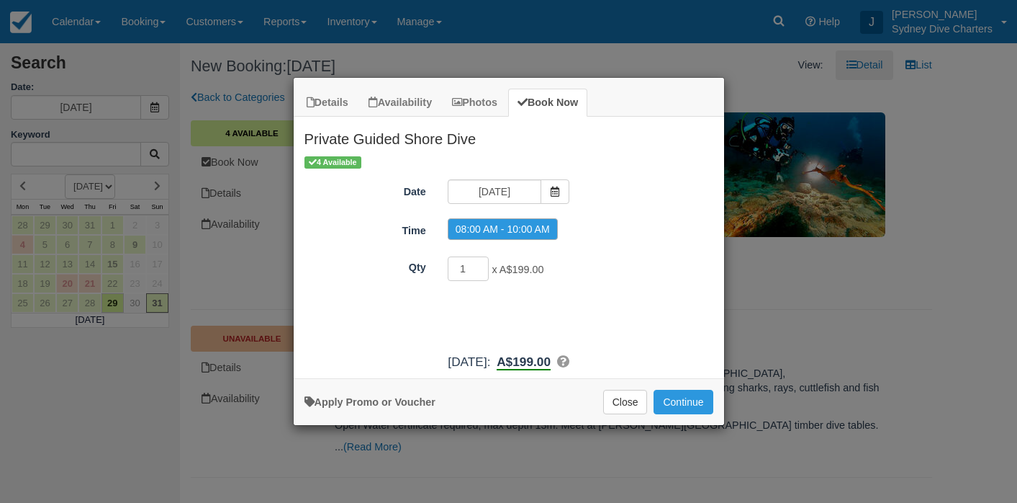
click at [495, 179] on div "4 Available Date [DATE] Time 08:00 AM - 10:00 AM Qty 1 x A$199.00 Required. Pro…" at bounding box center [509, 249] width 431 height 191
click at [523, 191] on input "[DATE]" at bounding box center [495, 191] width 94 height 24
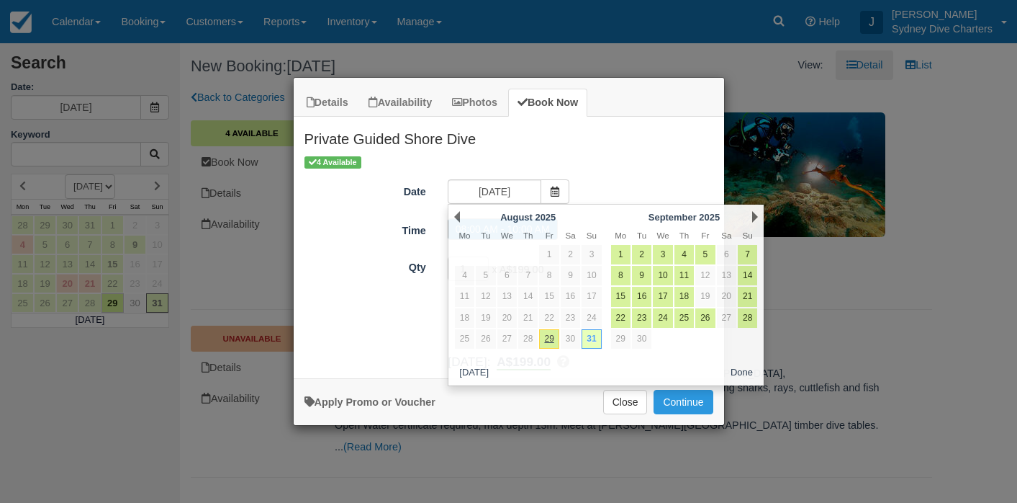
click at [610, 152] on h2 "Private Guided Shore Dive" at bounding box center [509, 135] width 431 height 37
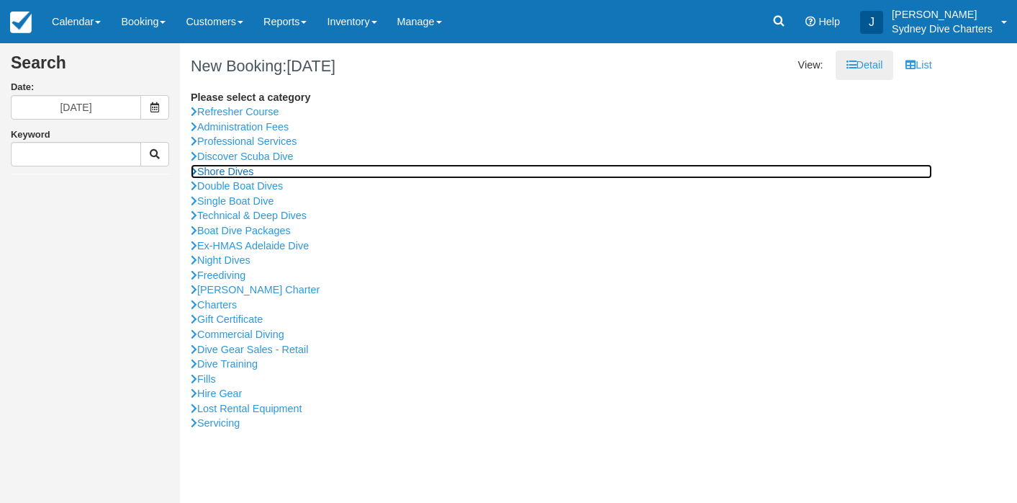
click at [257, 168] on link "Shore Dives" at bounding box center [562, 171] width 742 height 15
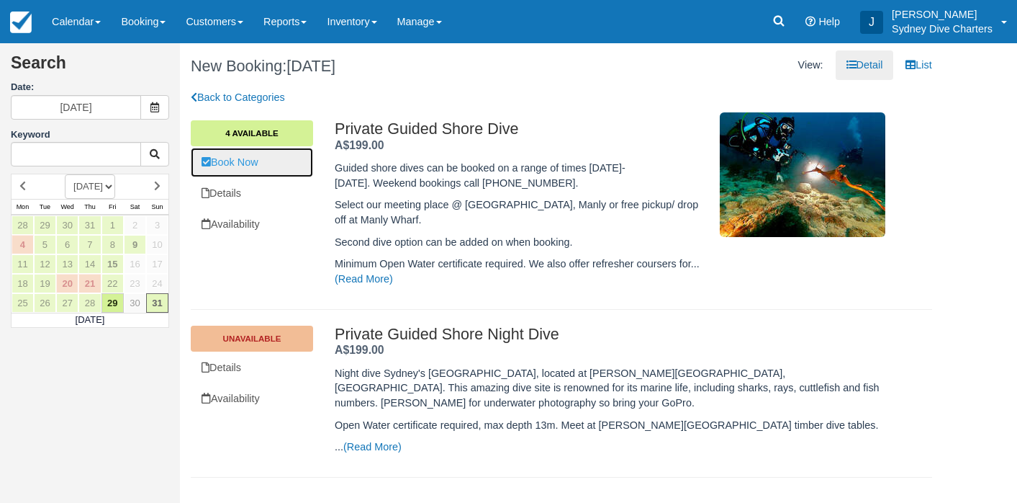
click at [256, 156] on link "Book Now" at bounding box center [252, 163] width 122 height 30
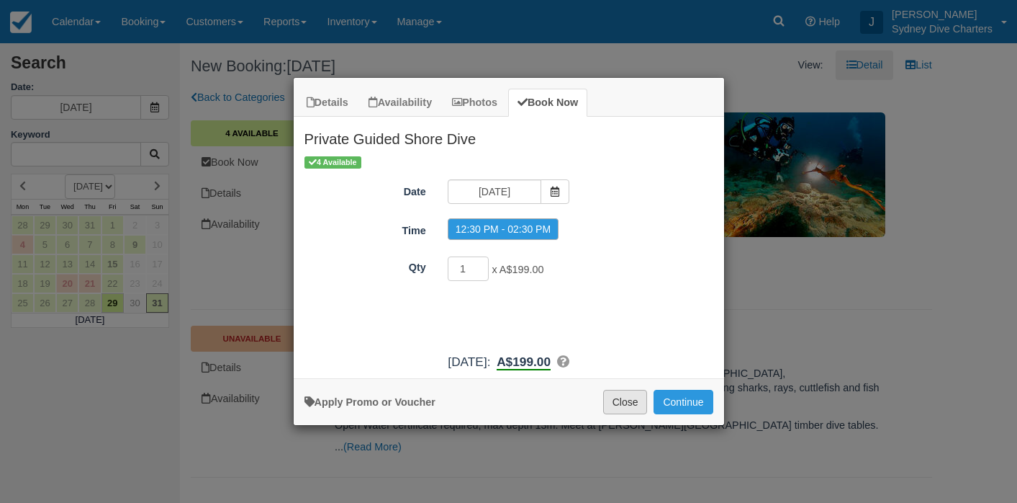
click at [627, 397] on button "Close" at bounding box center [625, 401] width 45 height 24
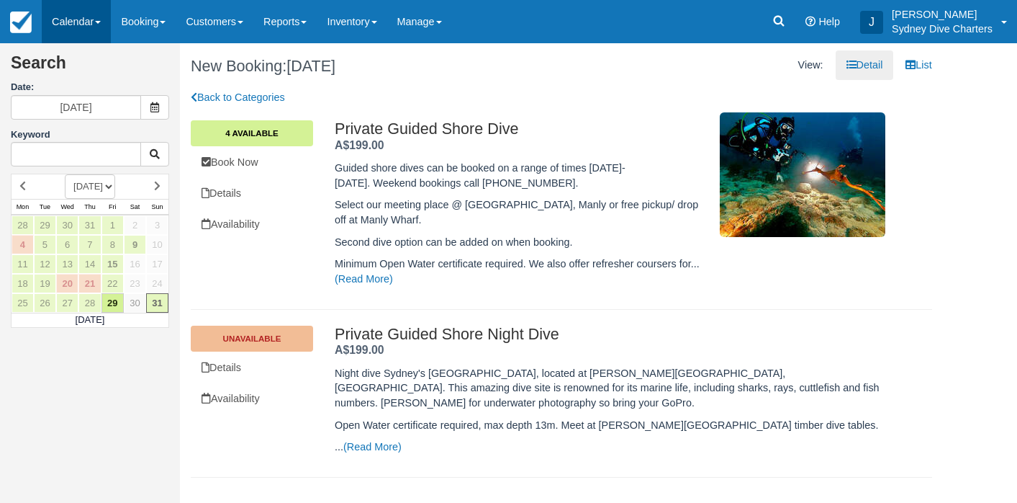
click at [89, 18] on link "Calendar" at bounding box center [76, 21] width 69 height 43
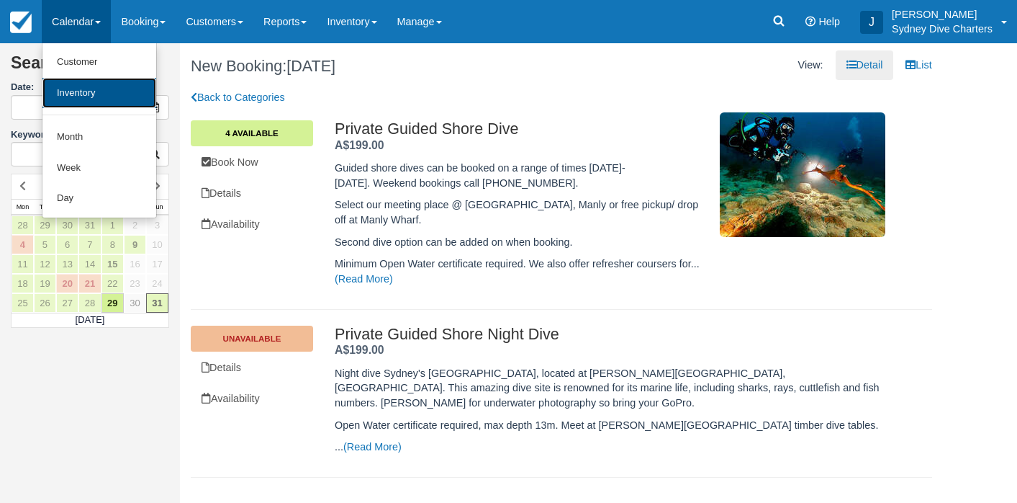
click at [89, 94] on link "Inventory" at bounding box center [99, 93] width 114 height 31
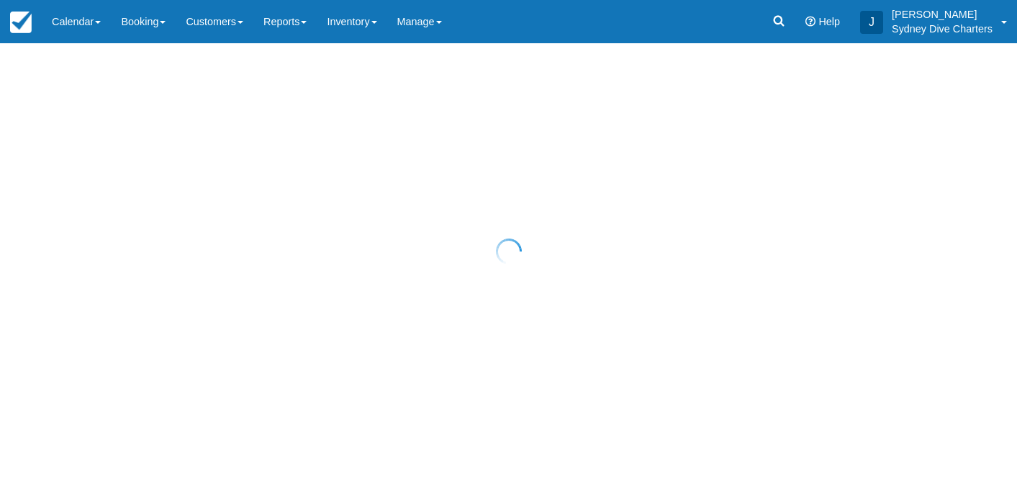
click at [83, 19] on div at bounding box center [508, 251] width 1017 height 503
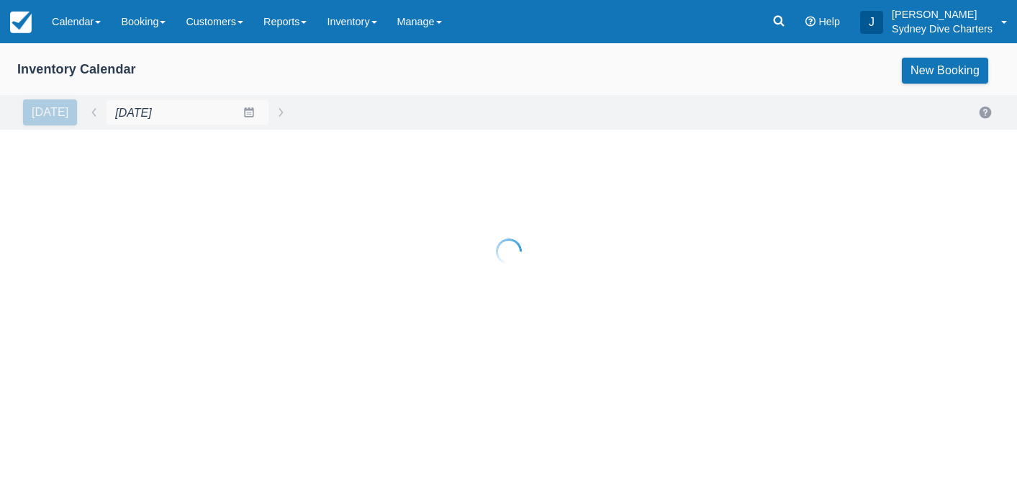
click at [83, 19] on link "Calendar" at bounding box center [76, 21] width 69 height 43
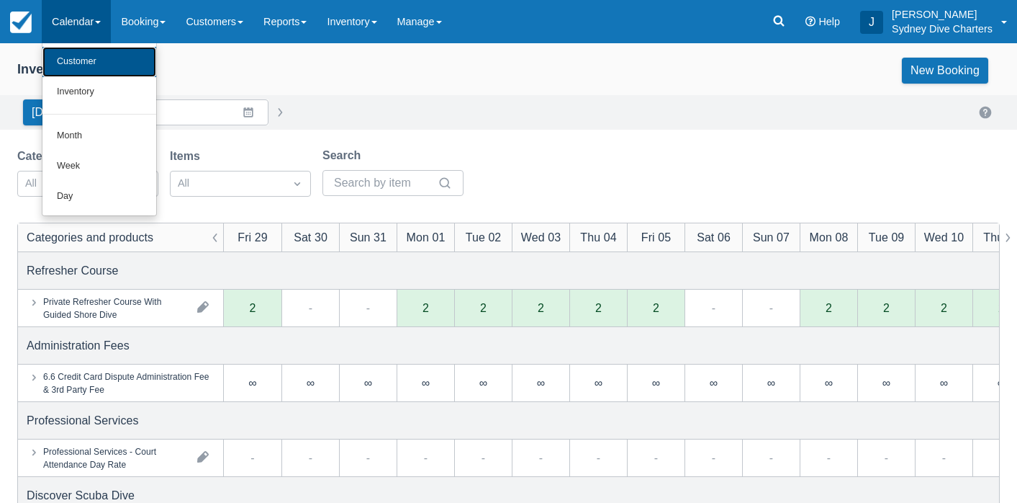
click at [84, 54] on link "Customer" at bounding box center [99, 62] width 114 height 30
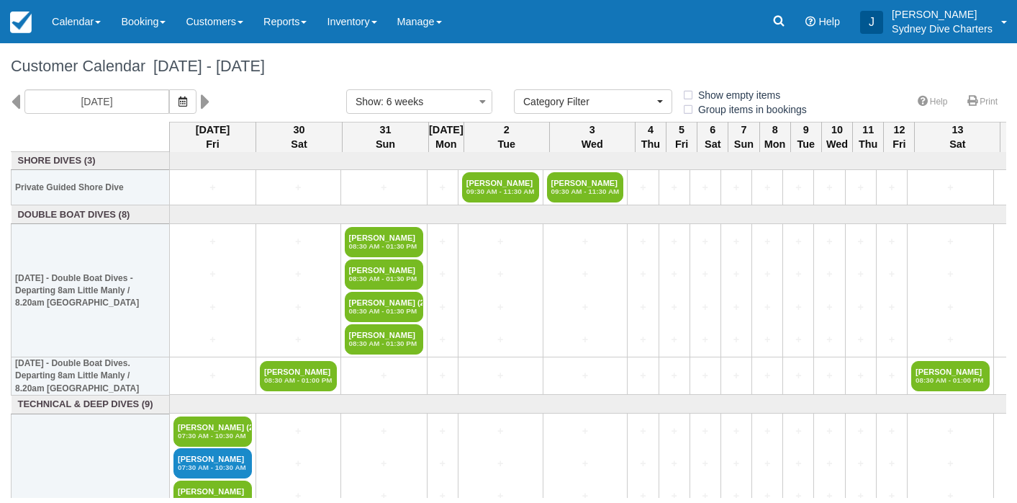
select select
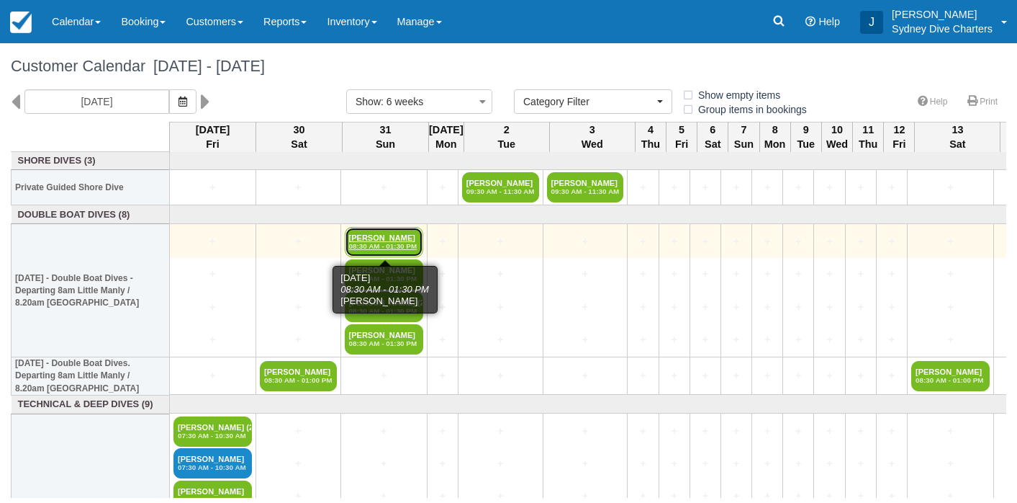
click at [397, 234] on link "[PERSON_NAME] 08:30 AM - 01:30 PM" at bounding box center [384, 242] width 78 height 30
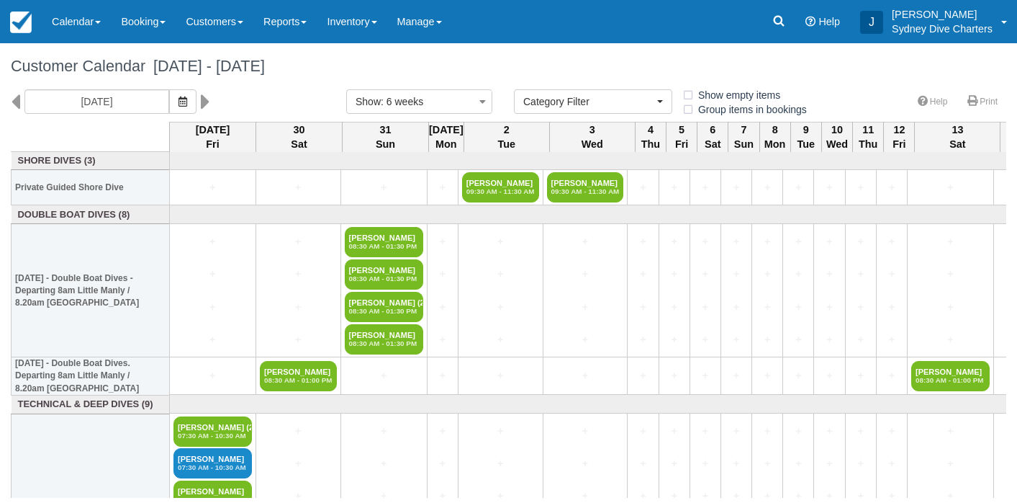
select select
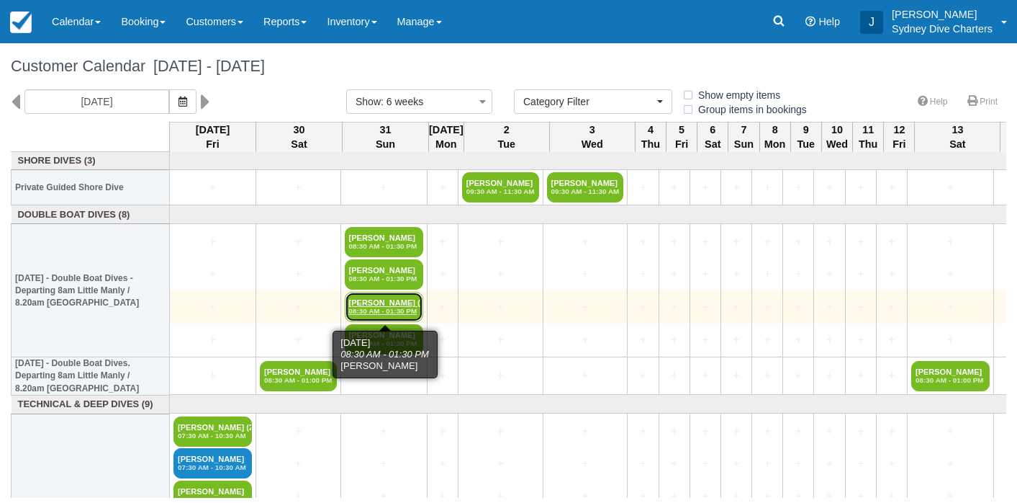
click at [399, 301] on link "[PERSON_NAME] (2) 08:30 AM - 01:30 PM" at bounding box center [384, 307] width 78 height 30
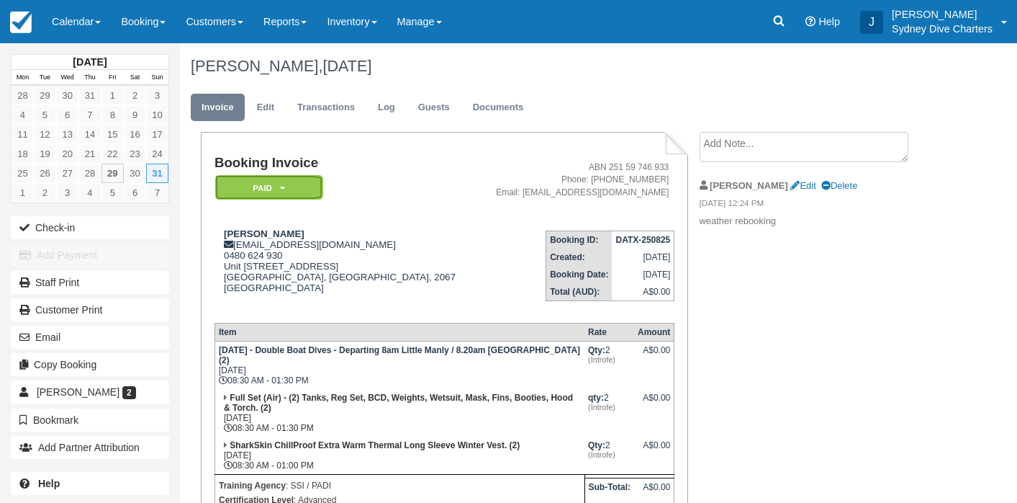
click at [288, 188] on em "Paid" at bounding box center [269, 187] width 108 height 25
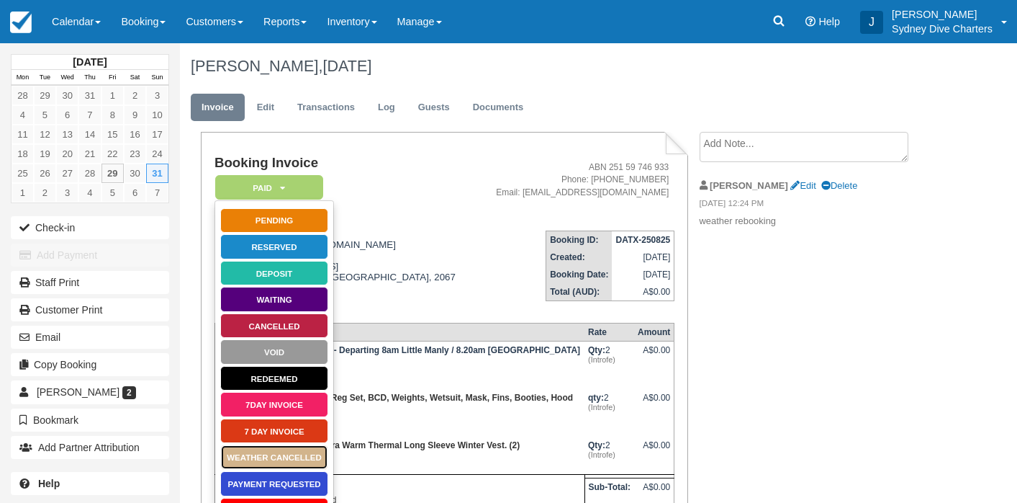
click at [287, 454] on link "WEATHER CANCELLED" at bounding box center [274, 456] width 108 height 25
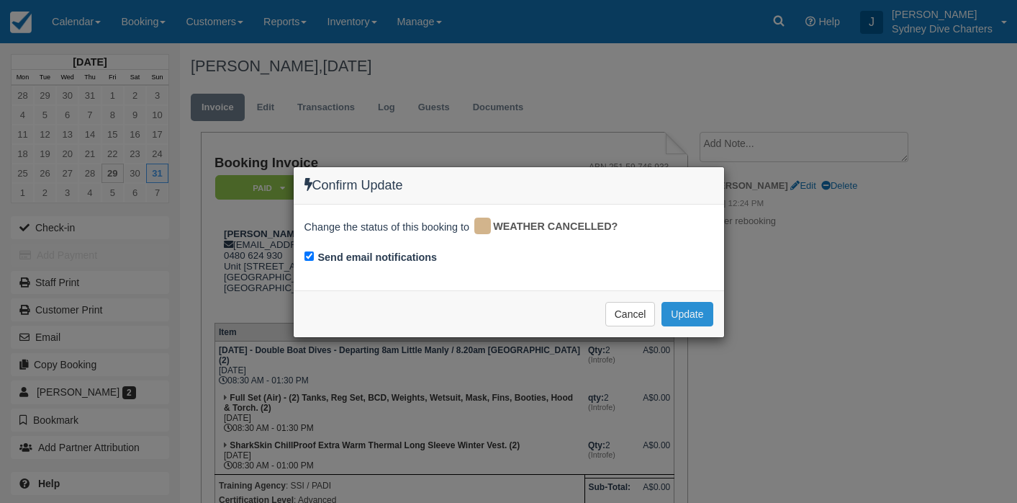
click at [685, 319] on button "Update" at bounding box center [687, 314] width 51 height 24
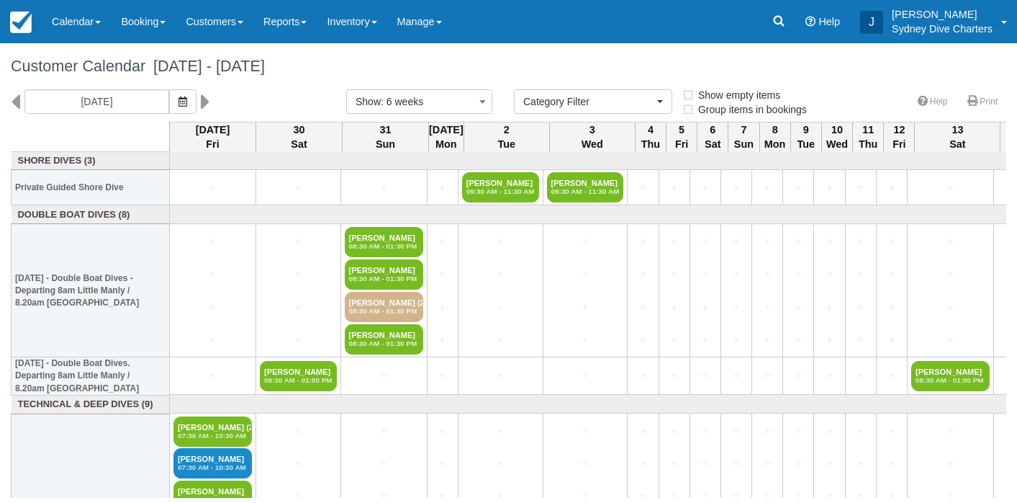
select select
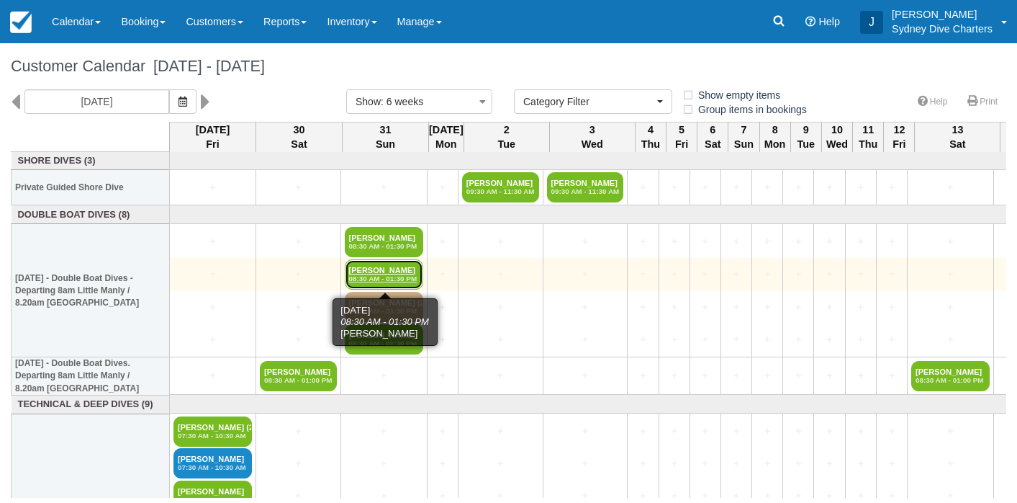
click at [402, 274] on em "08:30 AM - 01:30 PM" at bounding box center [384, 278] width 70 height 9
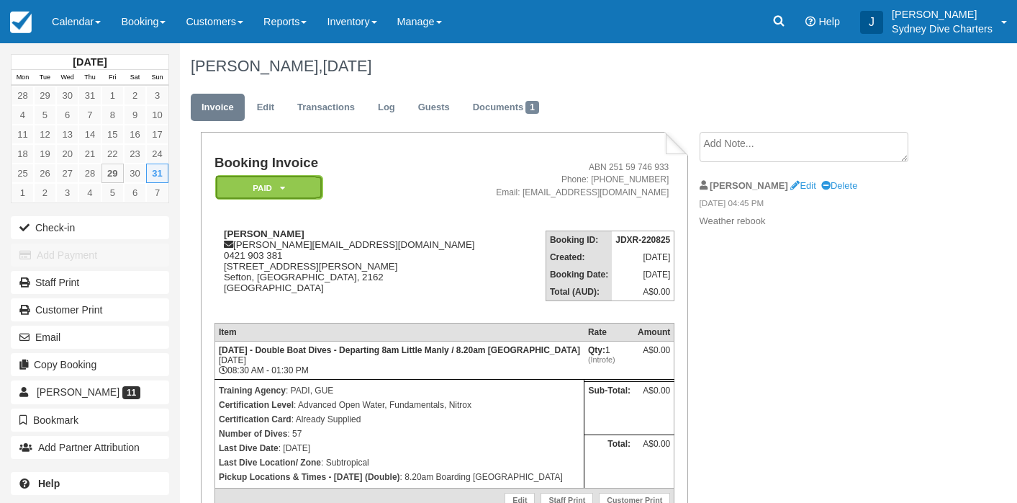
click at [287, 186] on em "Paid" at bounding box center [269, 187] width 108 height 25
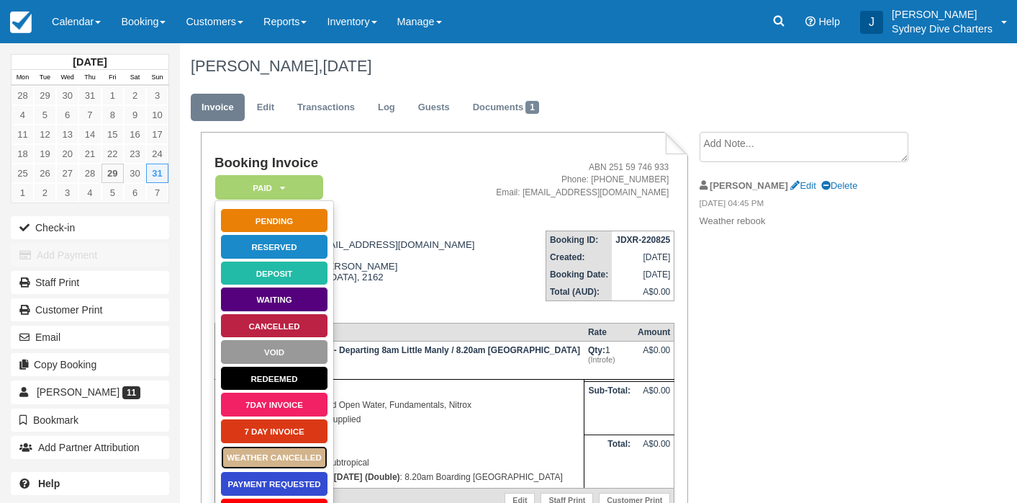
click at [292, 454] on link "WEATHER CANCELLED" at bounding box center [274, 457] width 108 height 25
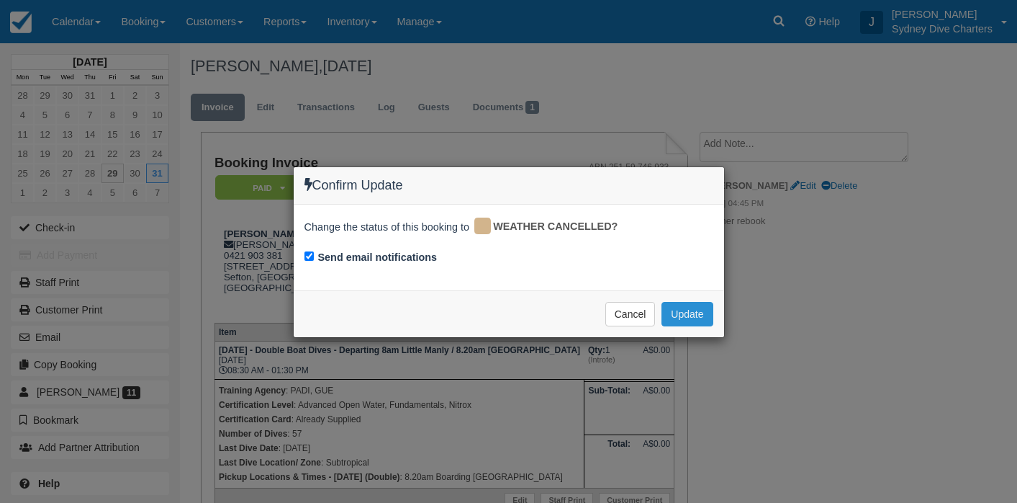
click at [699, 323] on button "Update" at bounding box center [687, 314] width 51 height 24
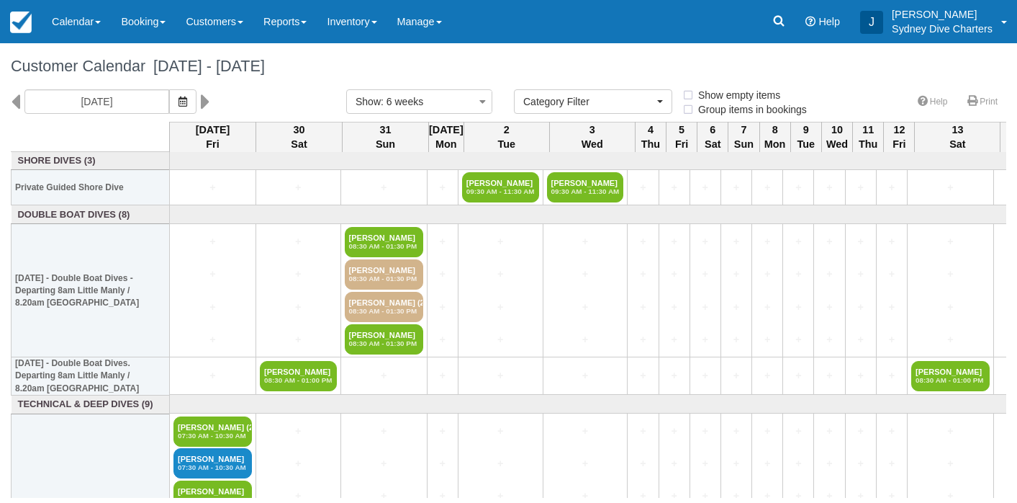
select select
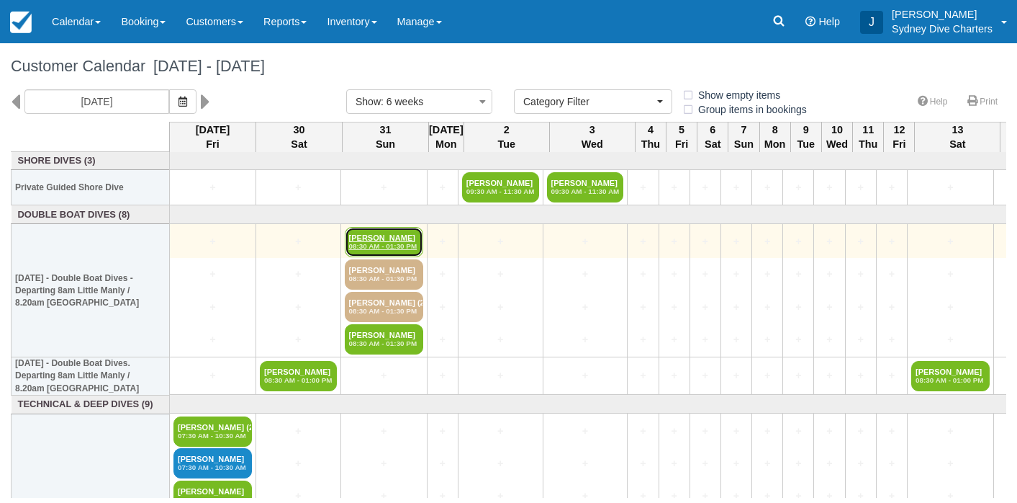
click at [402, 245] on em "08:30 AM - 01:30 PM" at bounding box center [384, 246] width 70 height 9
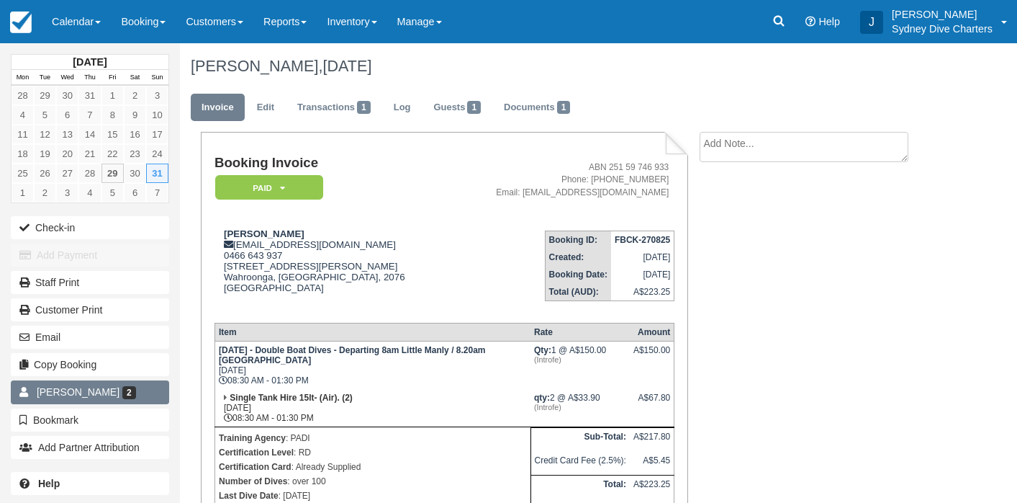
click at [69, 389] on span "[PERSON_NAME]" at bounding box center [78, 392] width 83 height 12
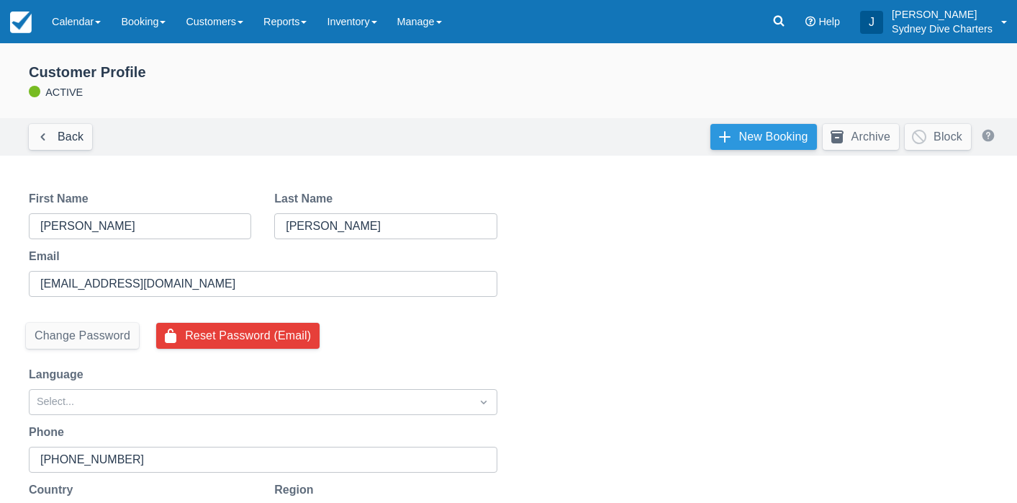
click at [745, 138] on link "New Booking" at bounding box center [764, 137] width 107 height 26
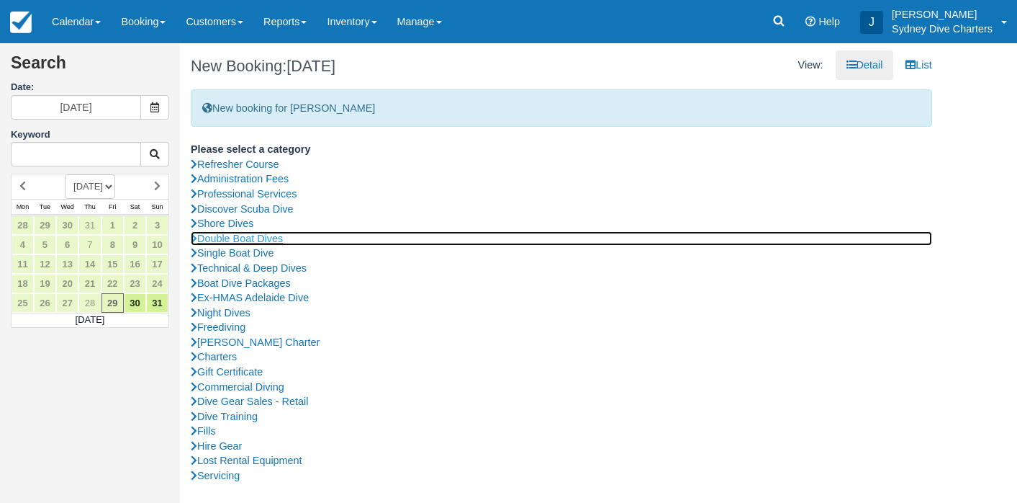
click at [272, 242] on link "Double Boat Dives" at bounding box center [562, 238] width 742 height 15
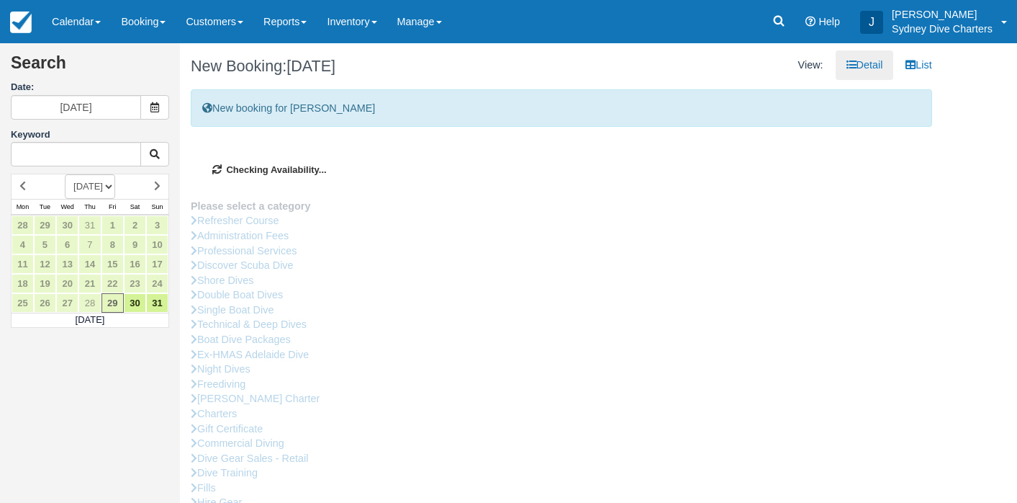
type input "[DATE]"
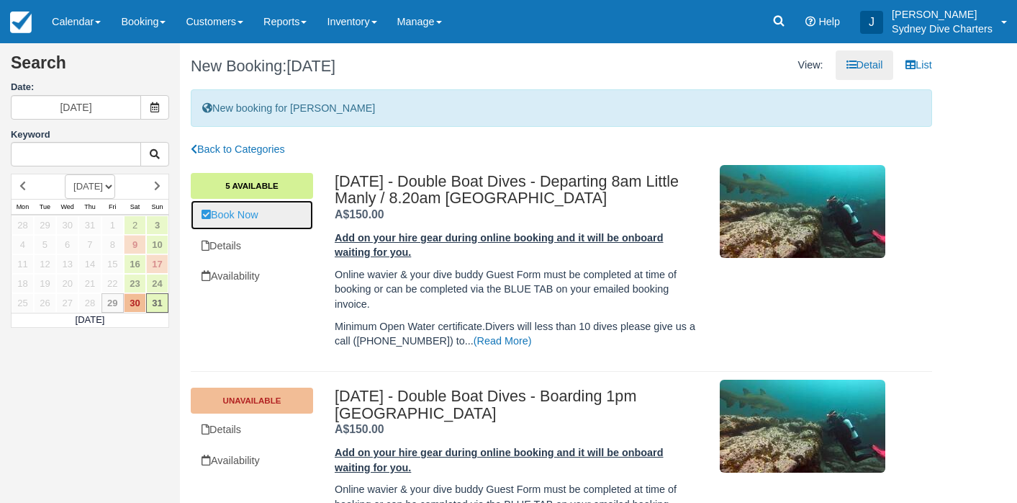
click at [246, 209] on link "Book Now" at bounding box center [252, 215] width 122 height 30
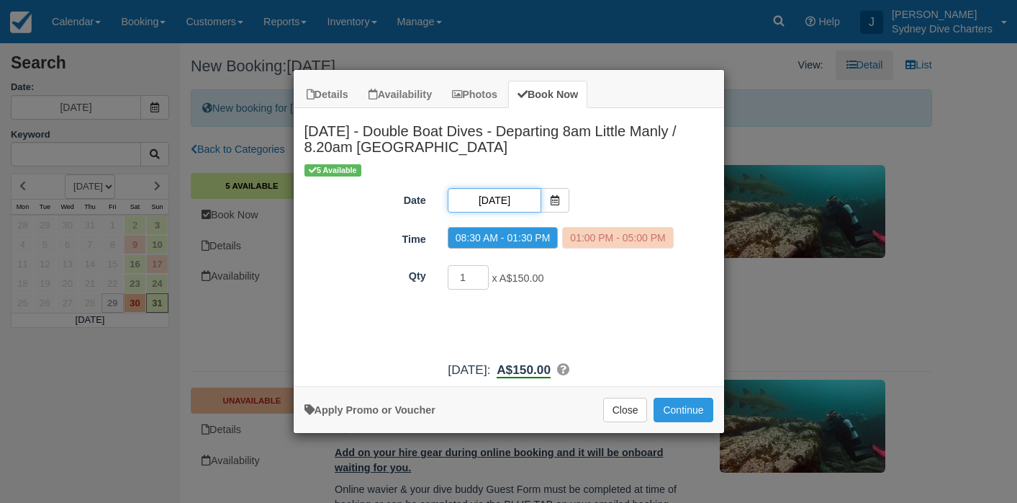
click at [499, 203] on input "31/08/2025" at bounding box center [495, 200] width 94 height 24
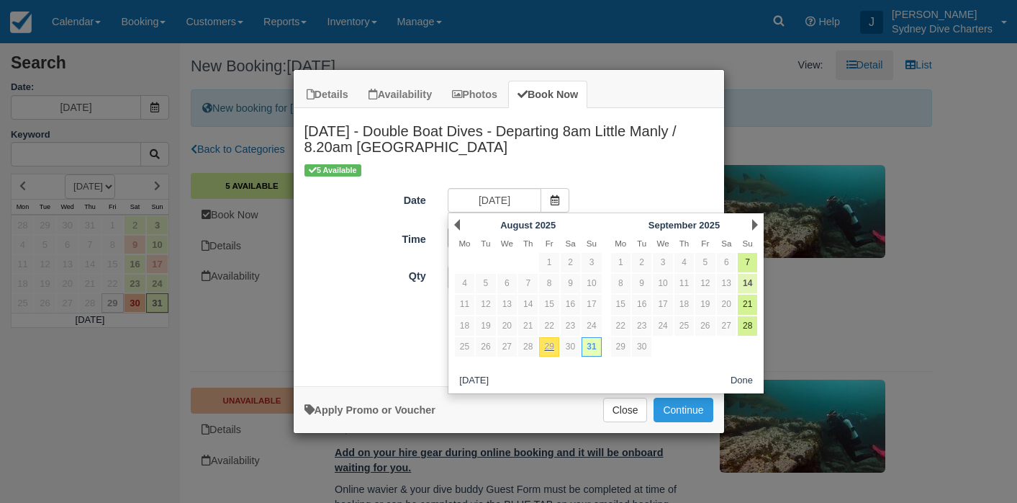
click at [749, 282] on link "14" at bounding box center [747, 283] width 19 height 19
type input "14/09/2025"
radio input "false"
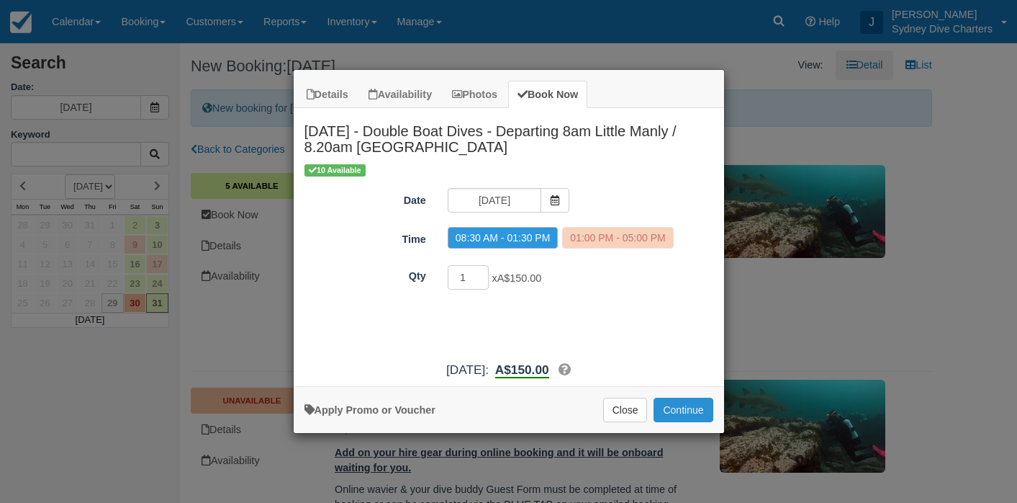
click at [681, 409] on button "Continue" at bounding box center [683, 409] width 59 height 24
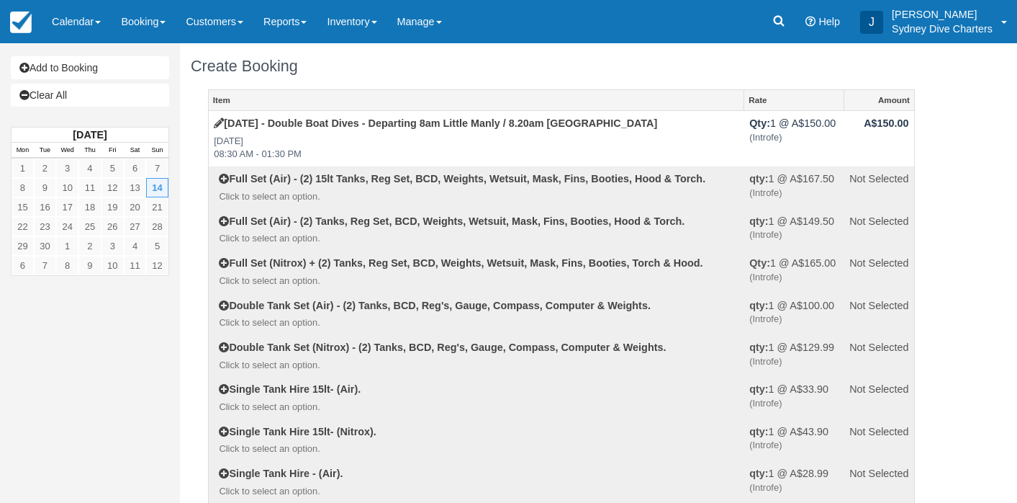
select select "Tropical"
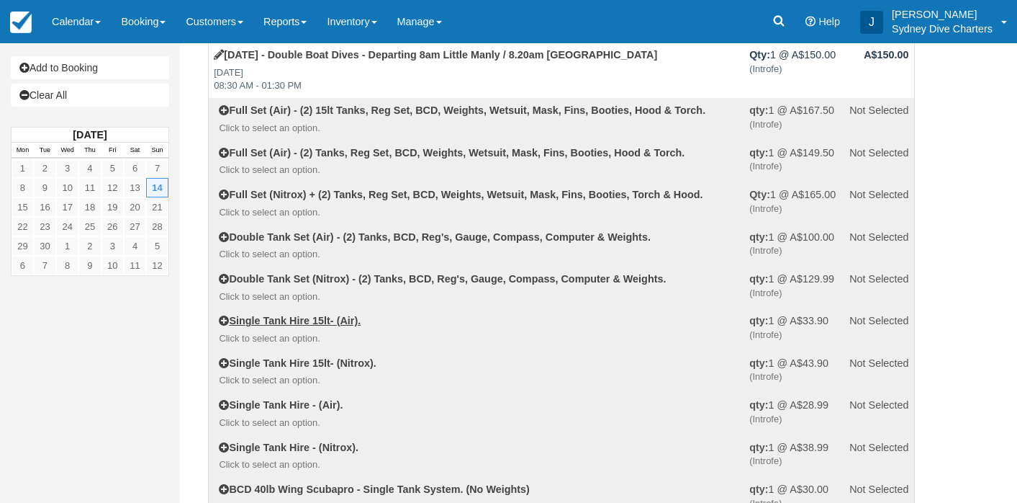
scroll to position [82, 0]
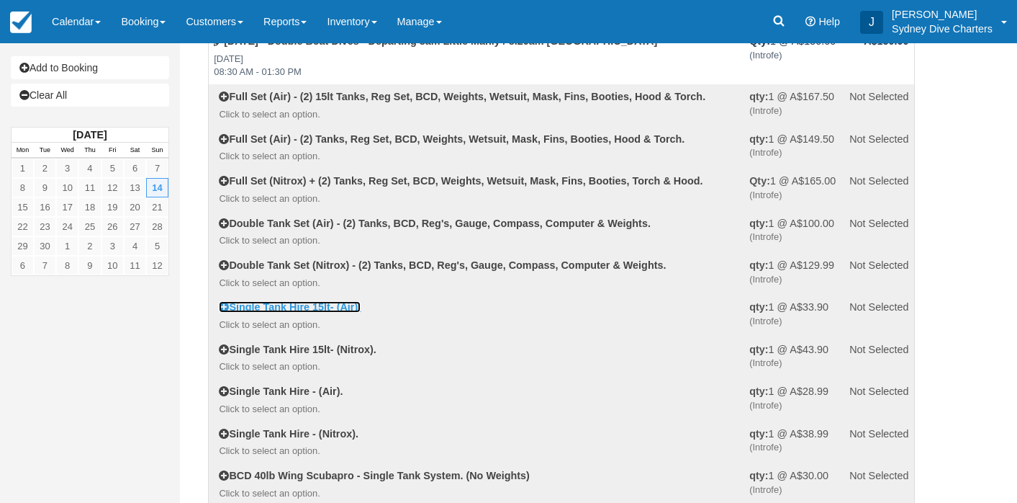
click at [341, 310] on link "Single Tank Hire 15lt- (Air)." at bounding box center [290, 307] width 142 height 12
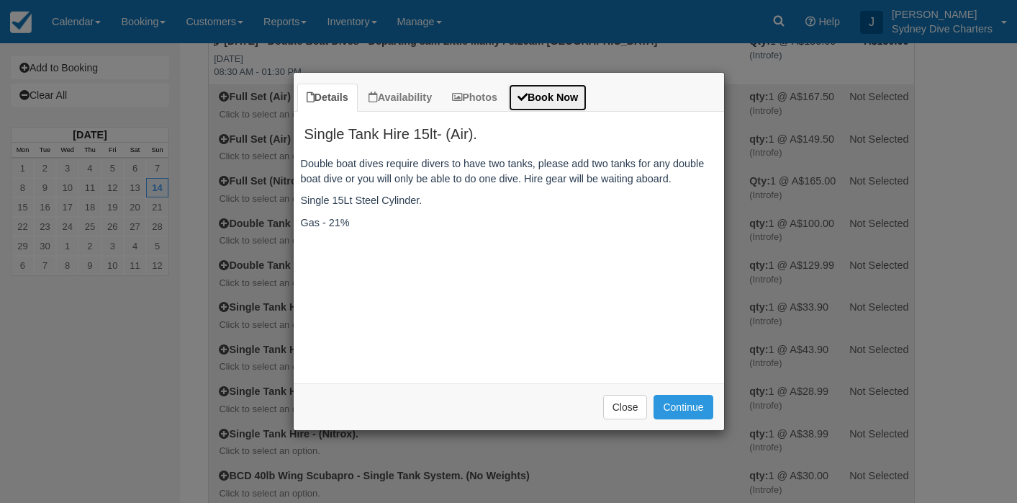
click at [579, 89] on link "Book Now" at bounding box center [547, 98] width 79 height 28
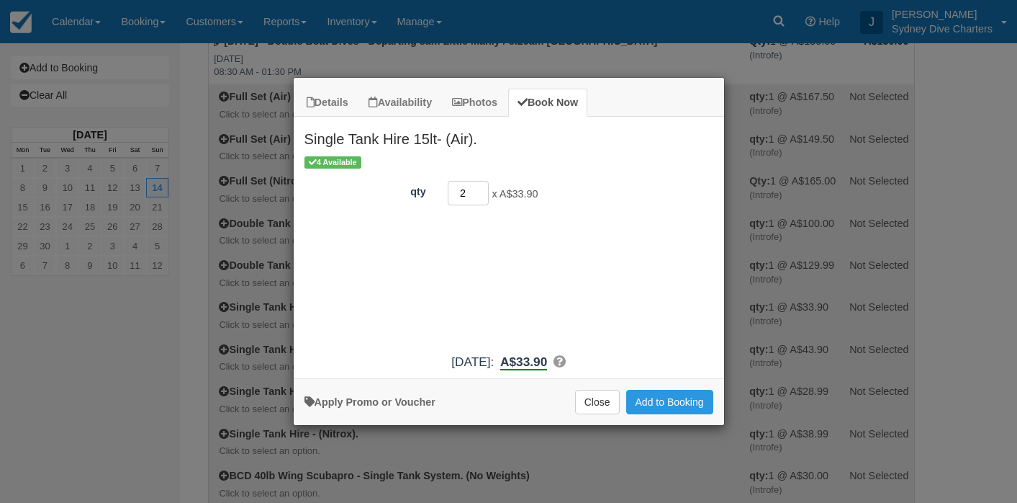
type input "2"
click at [482, 188] on input "2" at bounding box center [469, 193] width 42 height 24
click at [685, 407] on button "Add to Booking" at bounding box center [669, 401] width 87 height 24
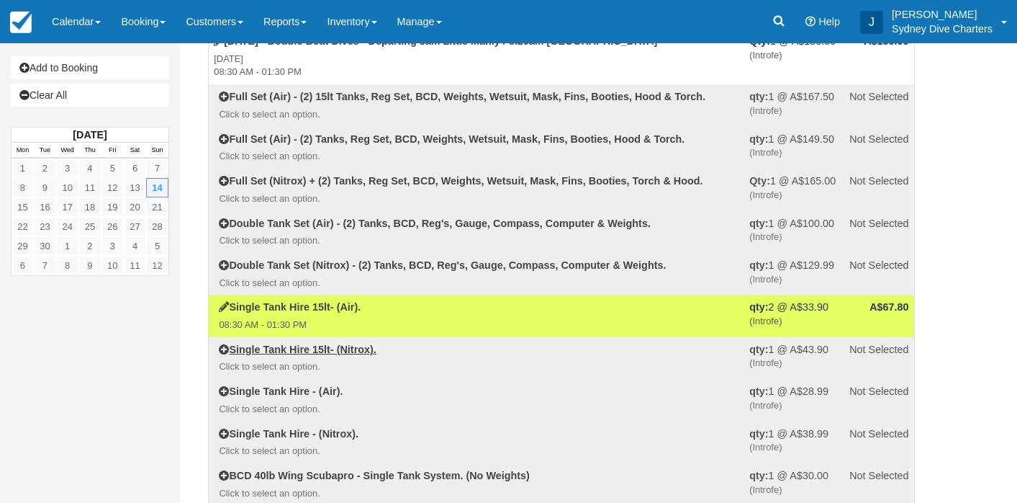
select select "Tropical"
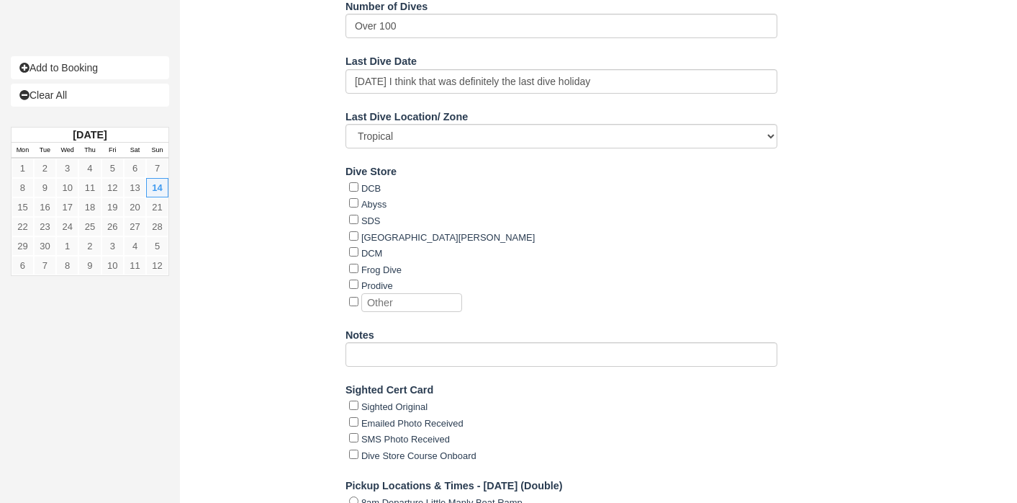
scroll to position [2368, 0]
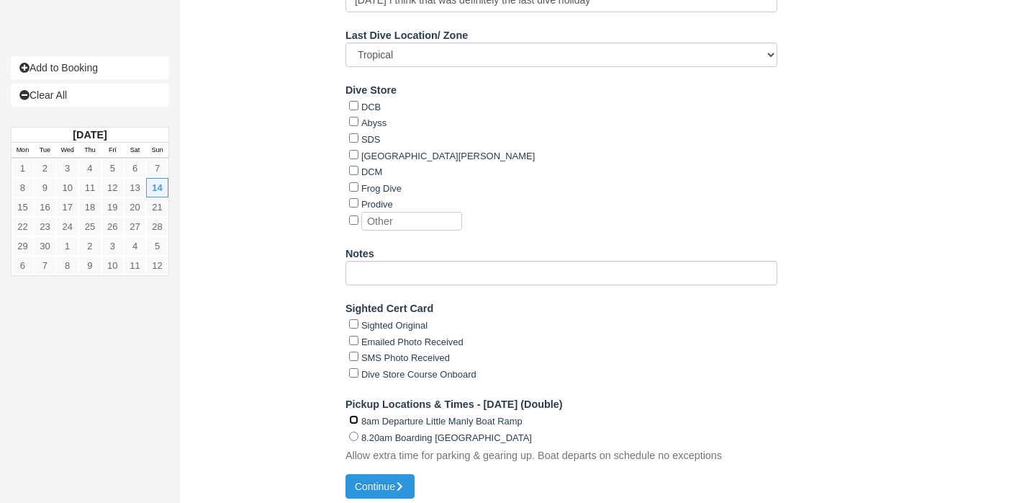
click at [351, 415] on input "8am Departure Little Manly Boat Ramp" at bounding box center [353, 419] width 9 height 9
radio input "true"
click at [384, 480] on button "Continue" at bounding box center [380, 486] width 69 height 24
type input "[PHONE_NUMBER]"
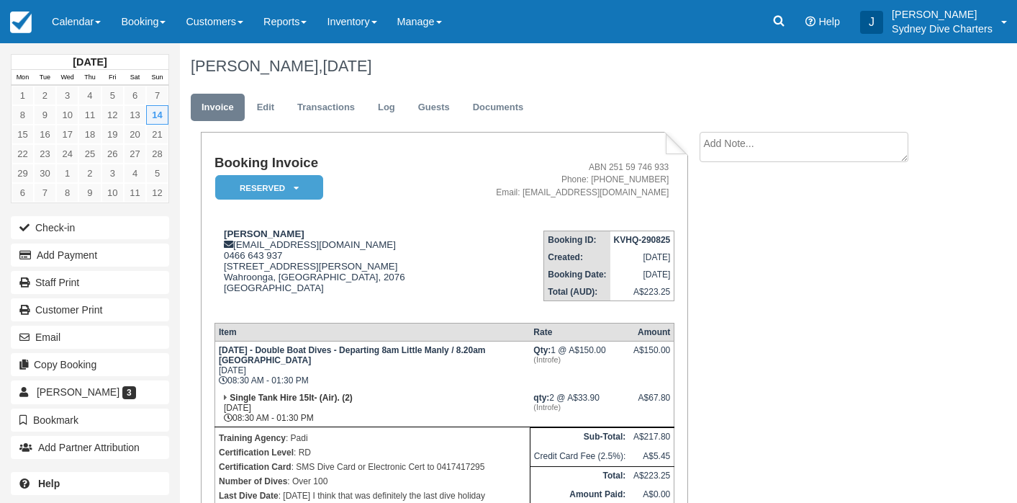
click at [808, 143] on textarea at bounding box center [804, 147] width 209 height 30
type textarea "weather cancellation"
click at [782, 225] on input "Show on invoice" at bounding box center [778, 226] width 9 height 9
checkbox input "true"
click at [743, 229] on button "Create" at bounding box center [732, 229] width 65 height 24
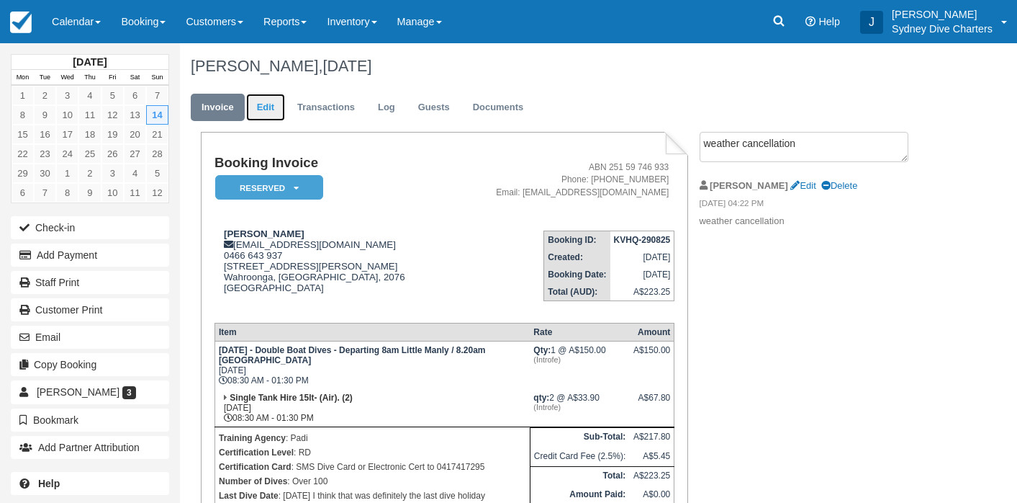
click at [258, 107] on link "Edit" at bounding box center [265, 108] width 39 height 28
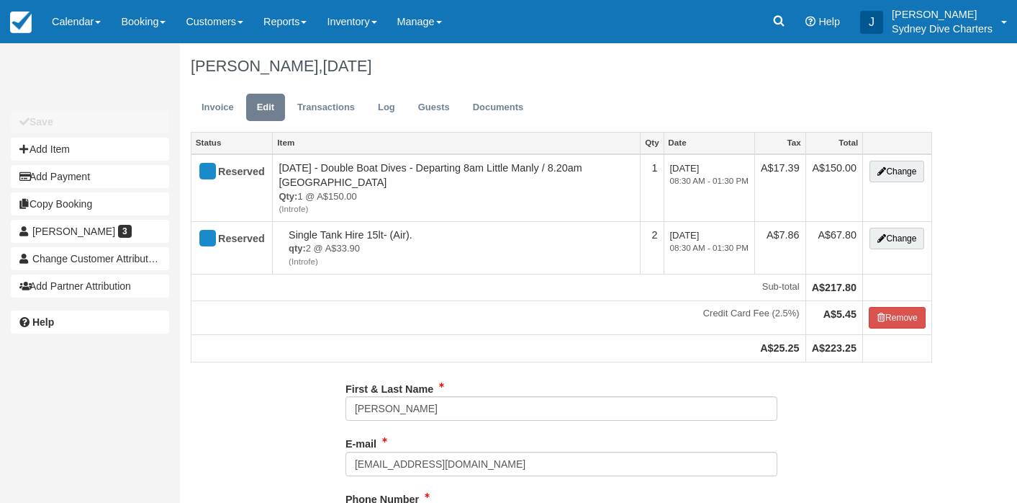
select select "Tropical"
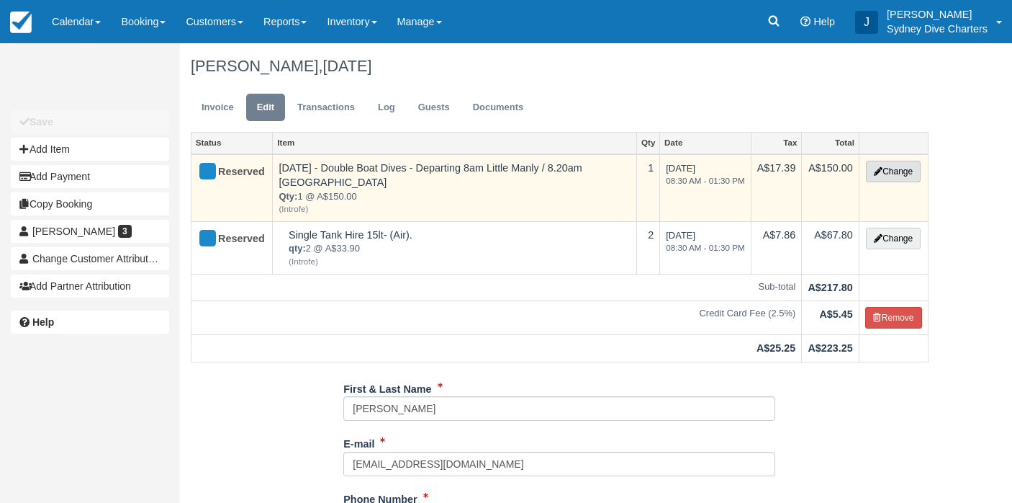
click at [901, 169] on button "Change" at bounding box center [893, 172] width 55 height 22
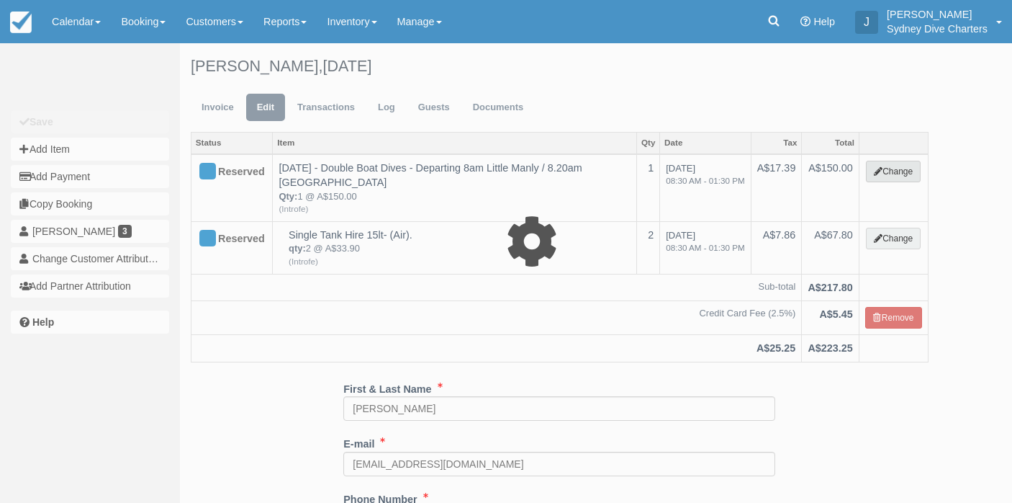
select select "2"
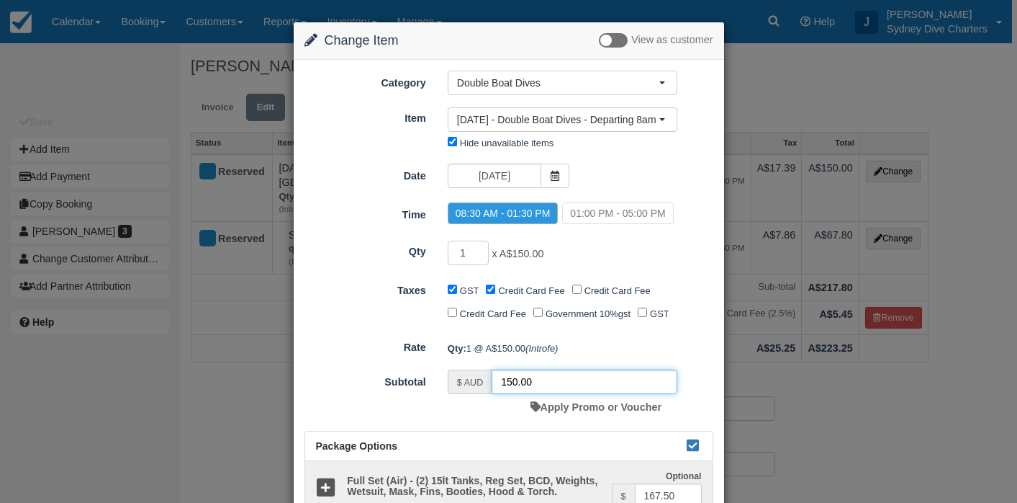
drag, startPoint x: 564, startPoint y: 403, endPoint x: 485, endPoint y: 404, distance: 79.2
click at [485, 394] on div "$ AUD 150.00" at bounding box center [563, 381] width 230 height 24
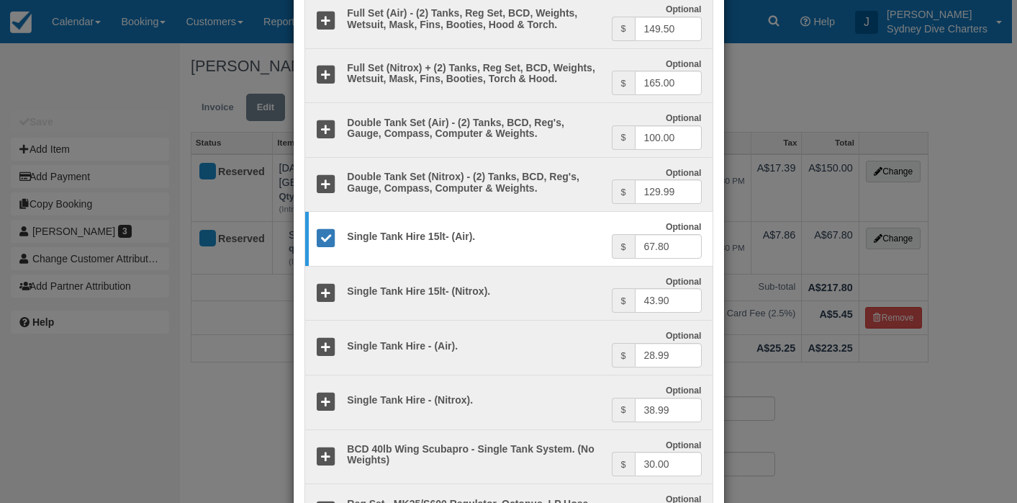
scroll to position [620, 0]
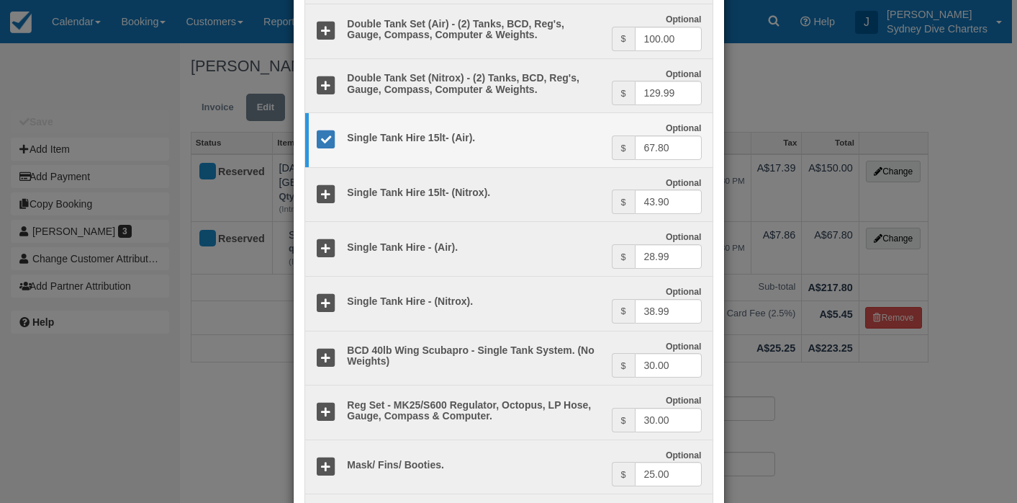
type input "0."
drag, startPoint x: 675, startPoint y: 171, endPoint x: 627, endPoint y: 171, distance: 48.2
click at [627, 160] on div "$ 67.80" at bounding box center [657, 147] width 90 height 24
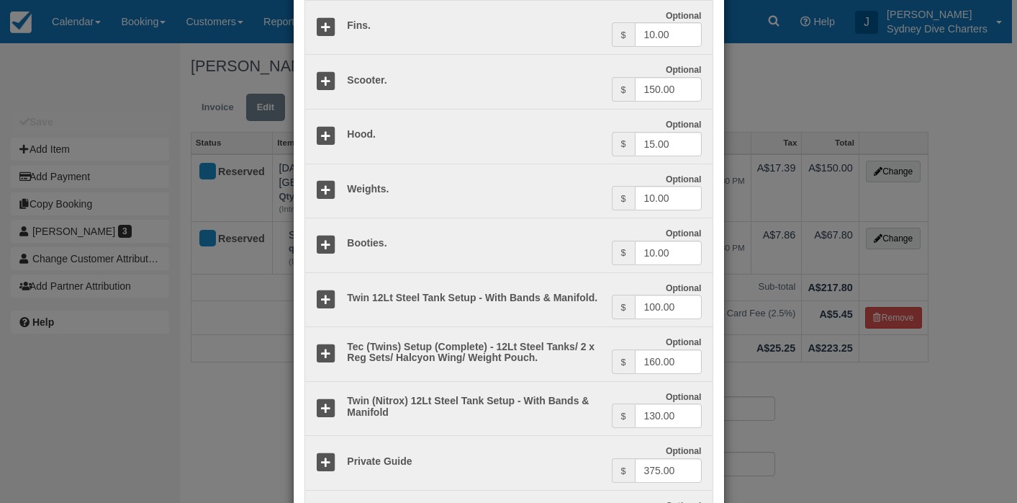
scroll to position [1709, 0]
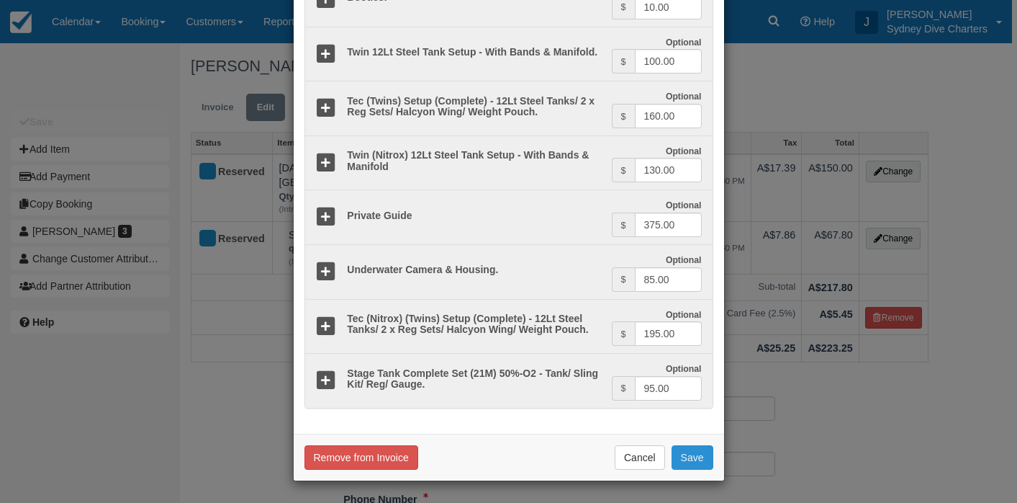
type input "0."
click at [684, 452] on button "Save" at bounding box center [693, 457] width 42 height 24
checkbox input "false"
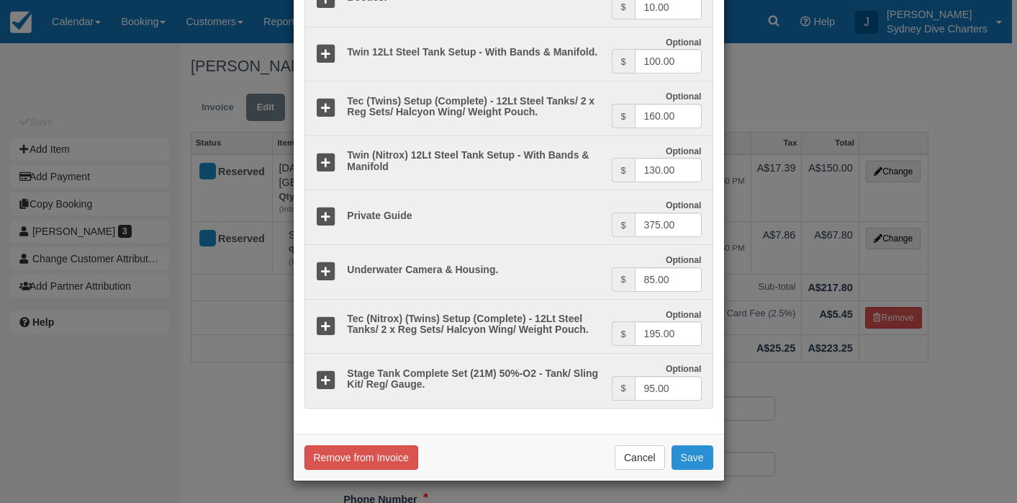
checkbox input "false"
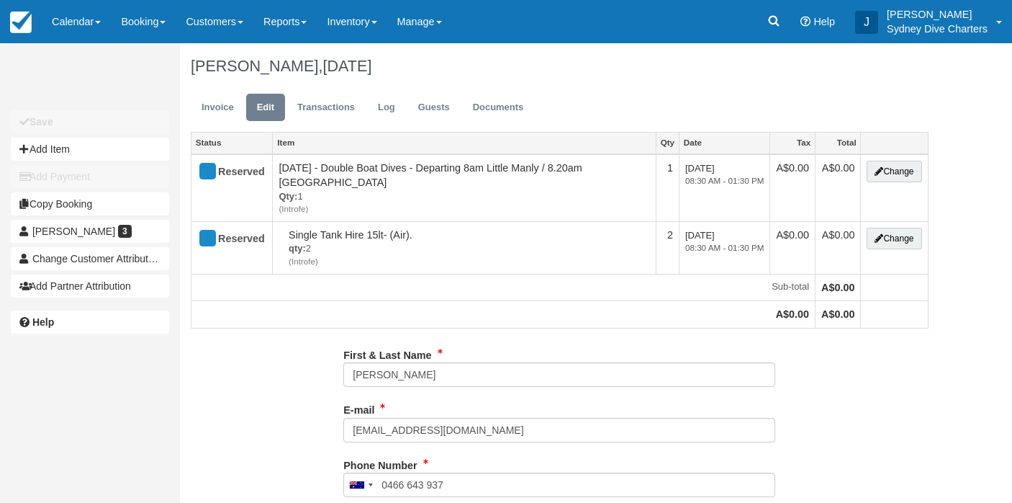
select select "Tropical"
click at [225, 100] on link "Invoice" at bounding box center [218, 108] width 54 height 28
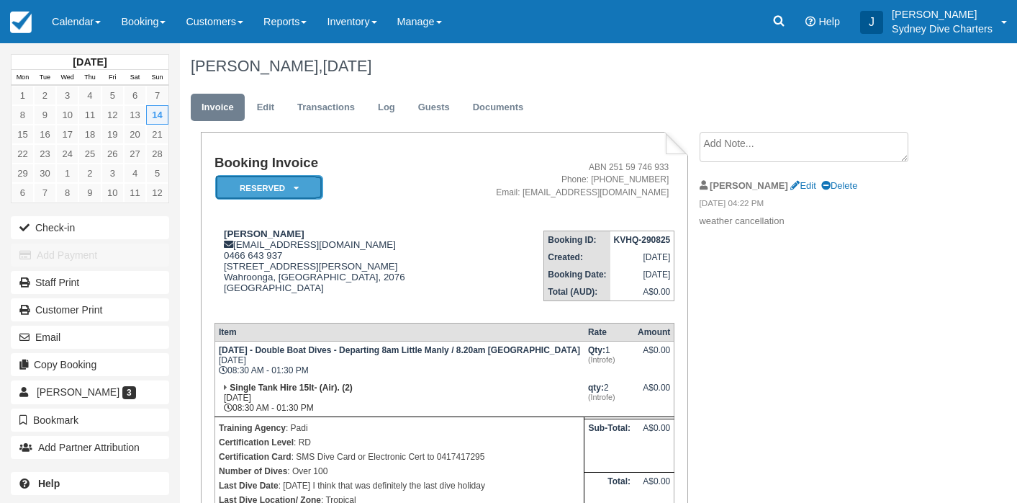
click at [296, 189] on icon at bounding box center [296, 188] width 5 height 9
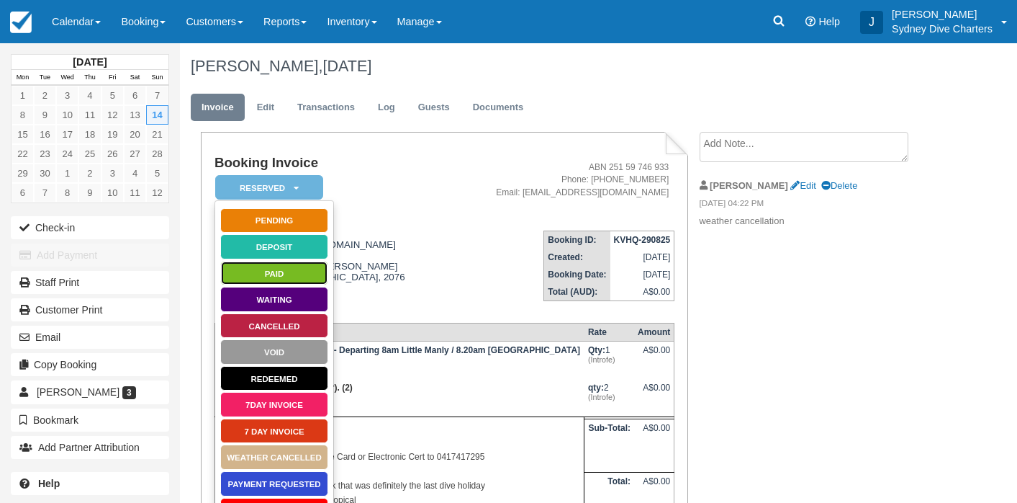
click at [310, 276] on link "Paid" at bounding box center [274, 273] width 108 height 25
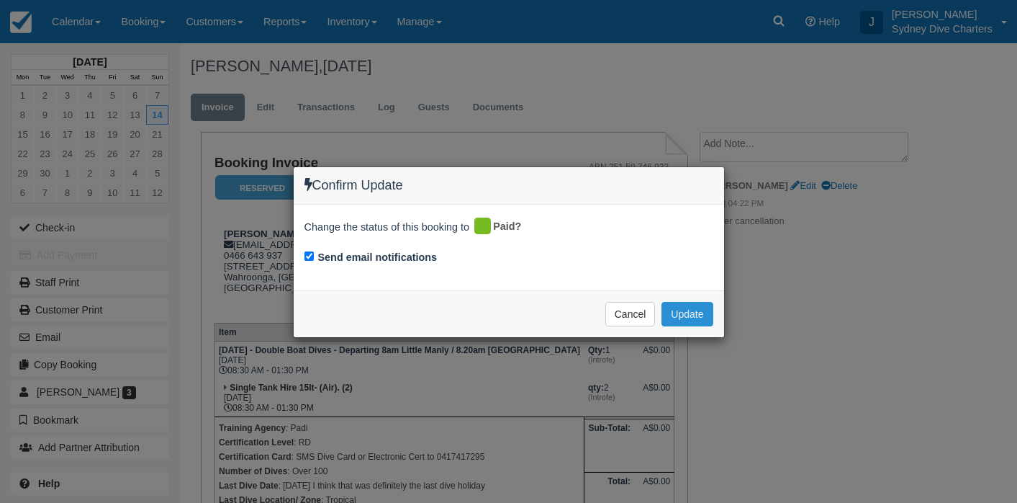
click at [688, 319] on button "Update" at bounding box center [687, 314] width 51 height 24
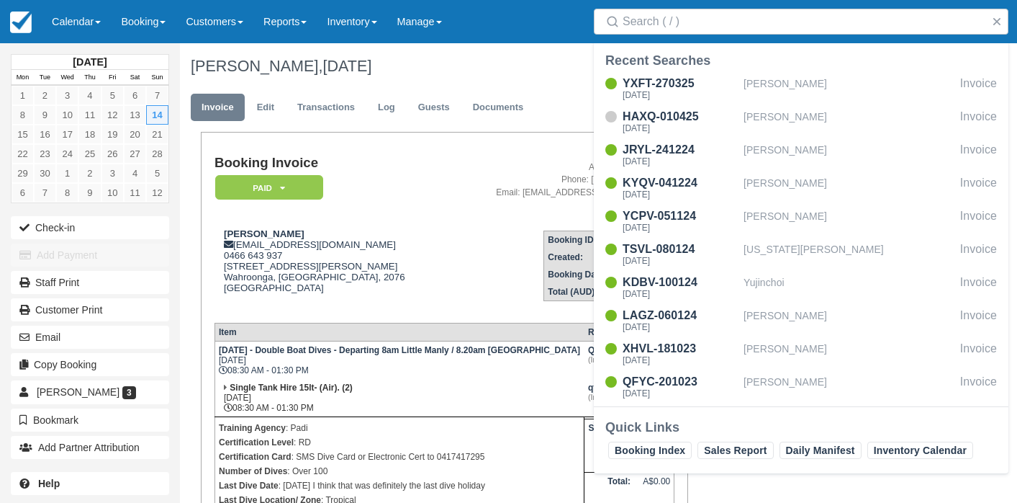
click at [533, 70] on h1 "Anna Heinicke, September 14 2025" at bounding box center [562, 66] width 742 height 17
click at [993, 19] on button "button" at bounding box center [996, 21] width 17 height 17
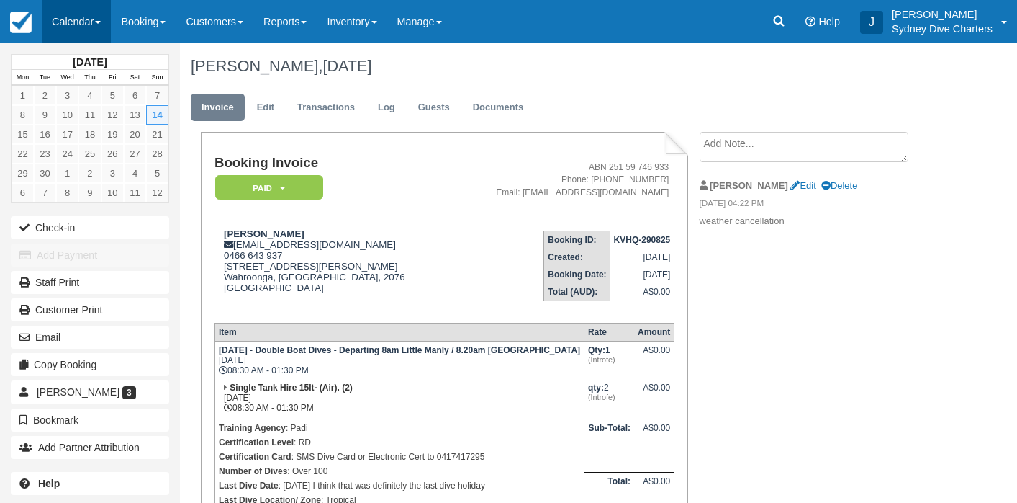
click at [88, 22] on link "Calendar" at bounding box center [76, 21] width 69 height 43
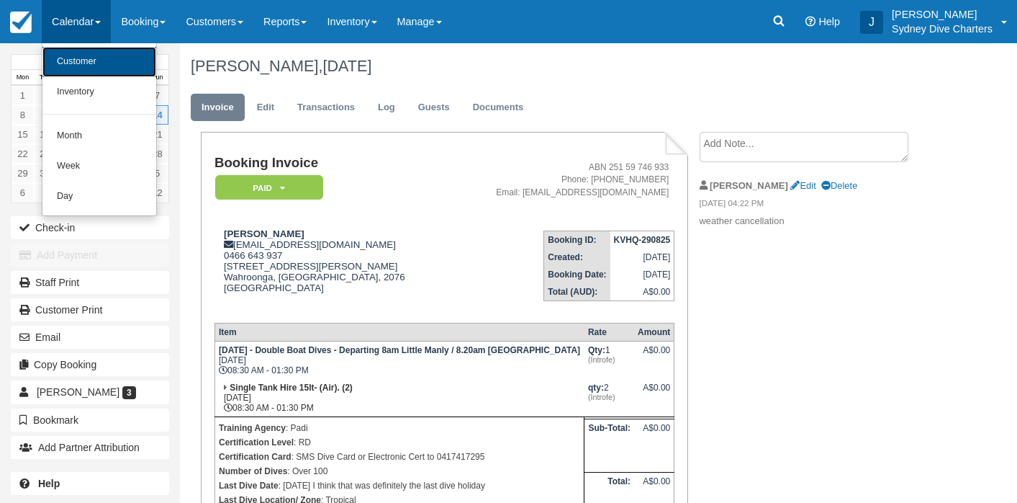
click at [96, 61] on link "Customer" at bounding box center [99, 62] width 114 height 30
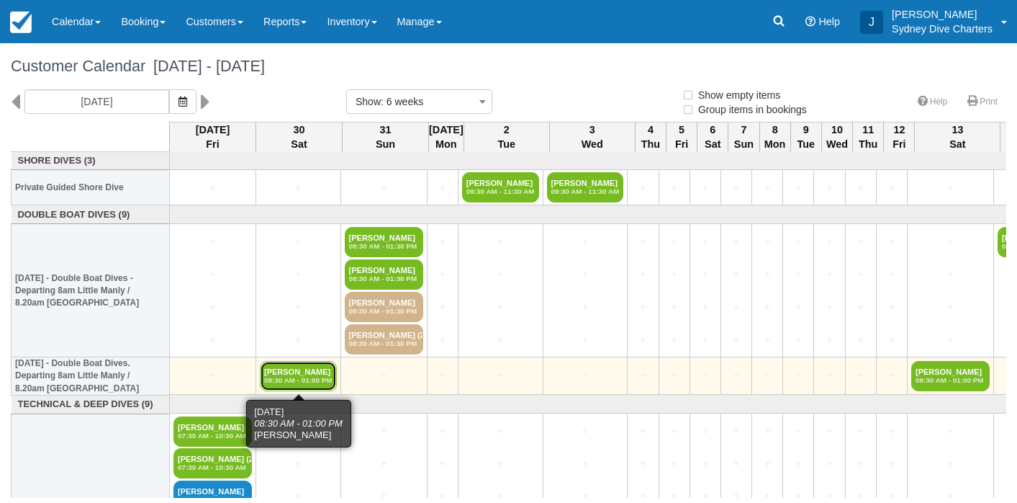
click at [320, 377] on em "08:30 AM - 01:00 PM" at bounding box center [298, 380] width 68 height 9
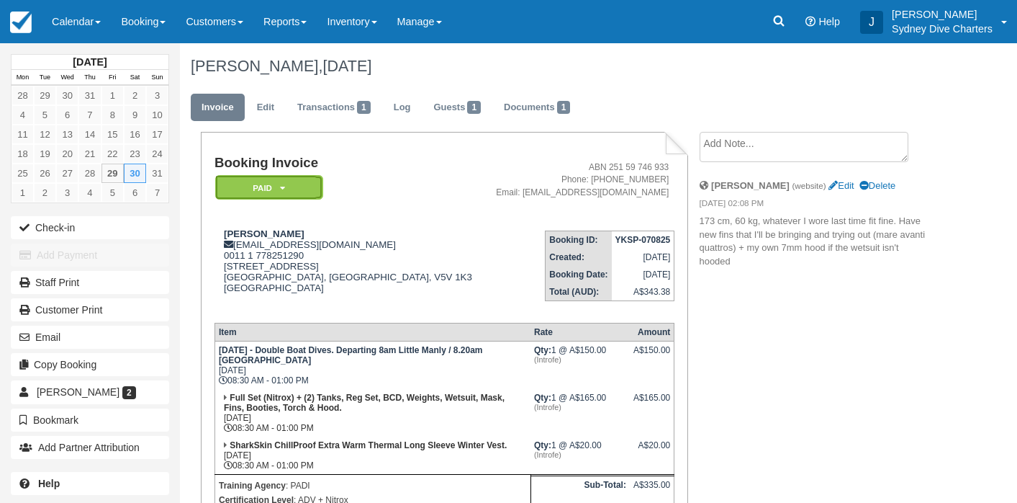
click at [279, 184] on em "Paid" at bounding box center [269, 187] width 108 height 25
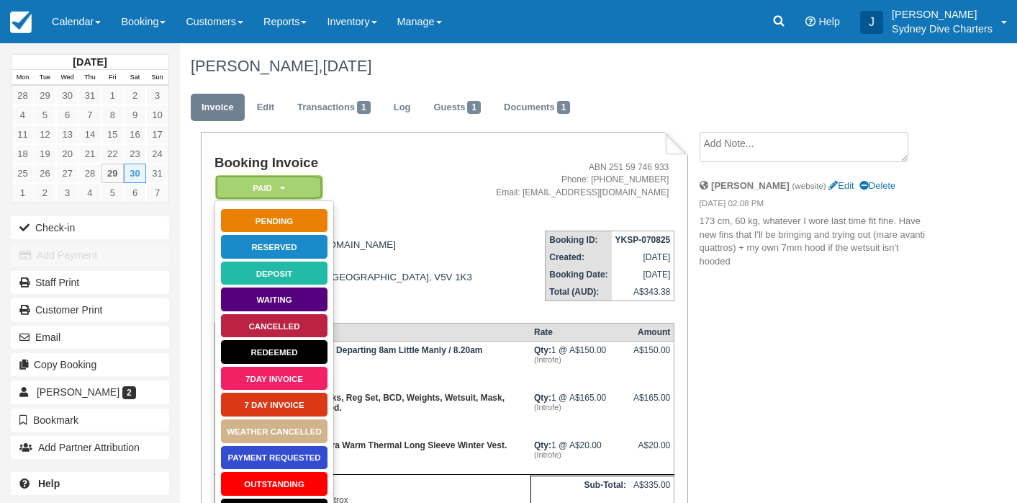
scroll to position [34, 0]
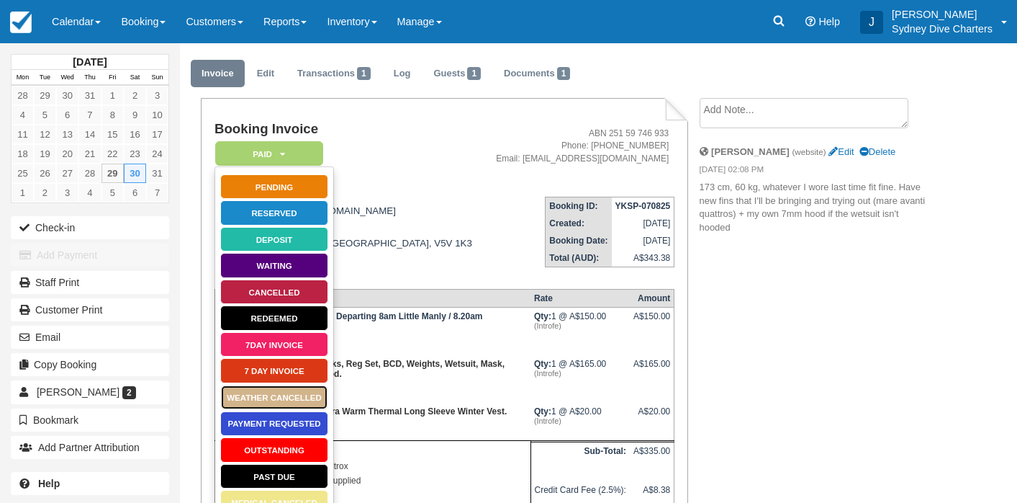
click at [289, 392] on link "WEATHER CANCELLED" at bounding box center [274, 396] width 108 height 25
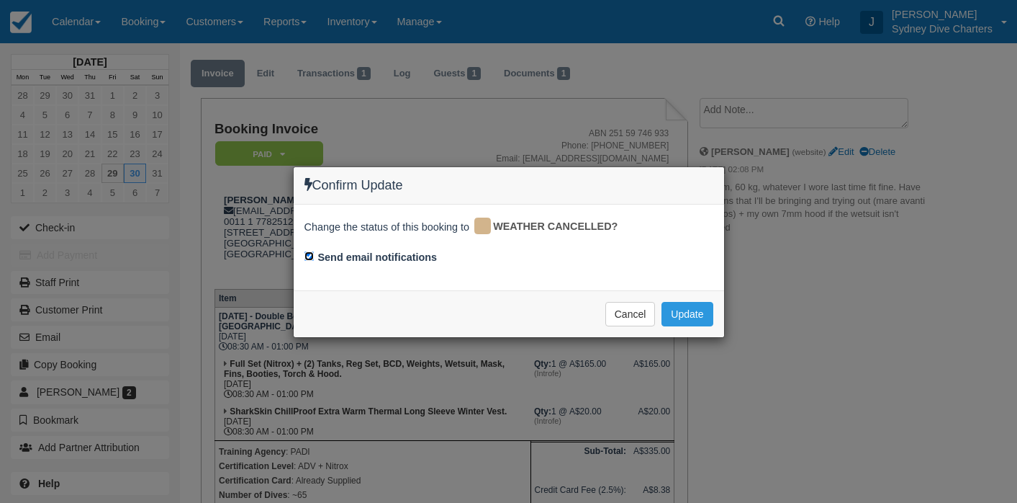
click at [312, 252] on input "Send email notifications" at bounding box center [309, 255] width 9 height 9
checkbox input "false"
click at [682, 317] on button "Update" at bounding box center [687, 314] width 51 height 24
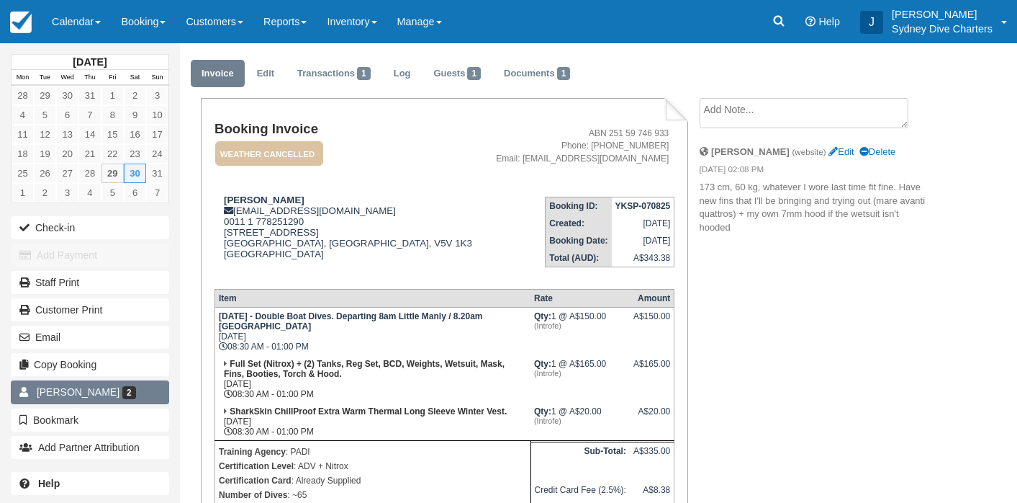
click at [99, 395] on span "[PERSON_NAME]" at bounding box center [78, 392] width 83 height 12
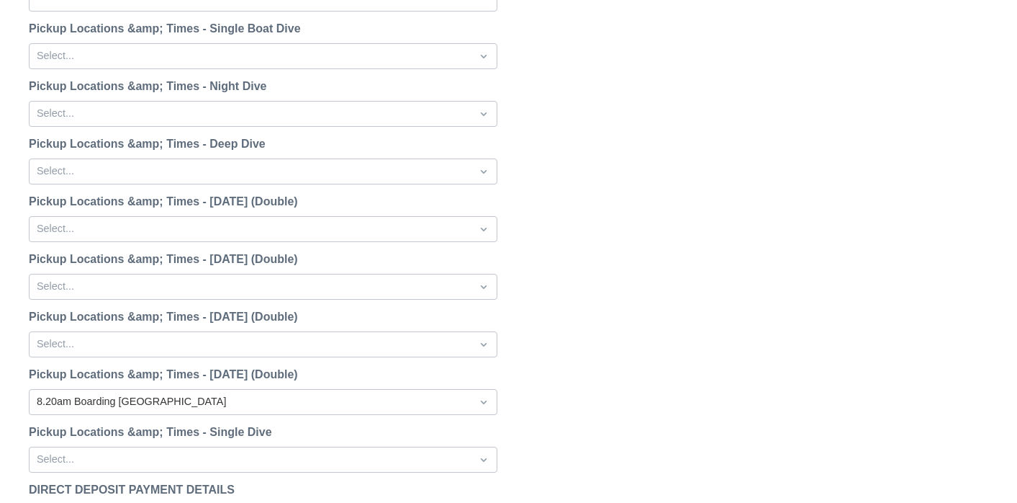
scroll to position [1890, 0]
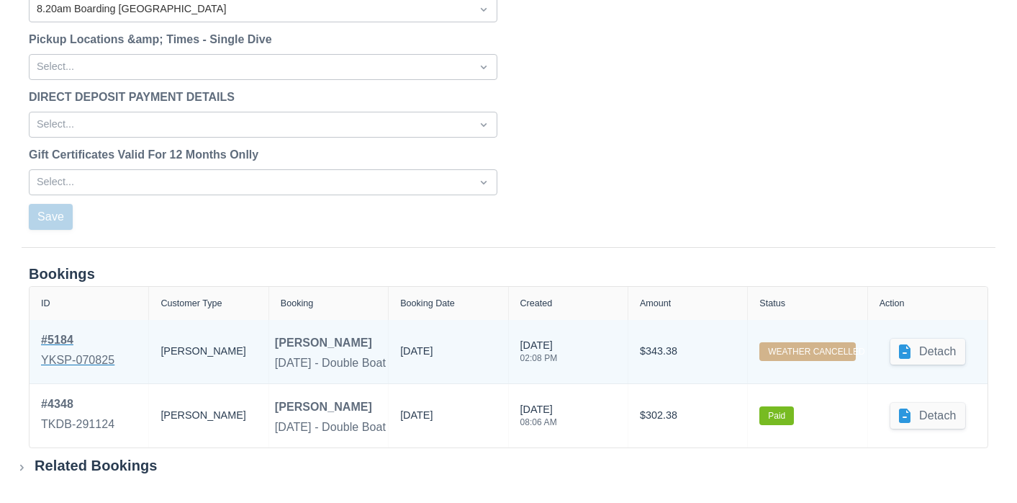
click at [65, 333] on div "# 5184" at bounding box center [77, 339] width 73 height 17
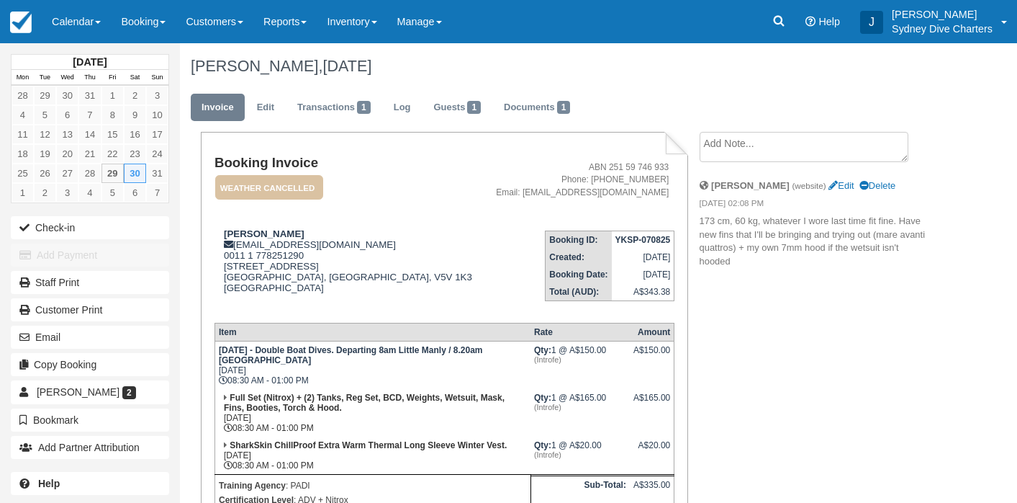
click at [775, 145] on textarea at bounding box center [804, 147] width 209 height 30
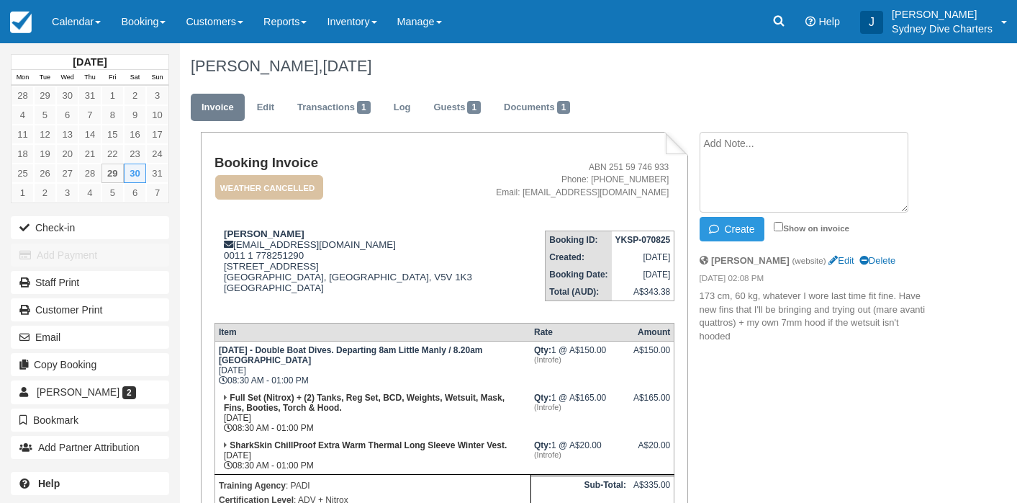
click at [775, 145] on textarea at bounding box center [804, 172] width 209 height 81
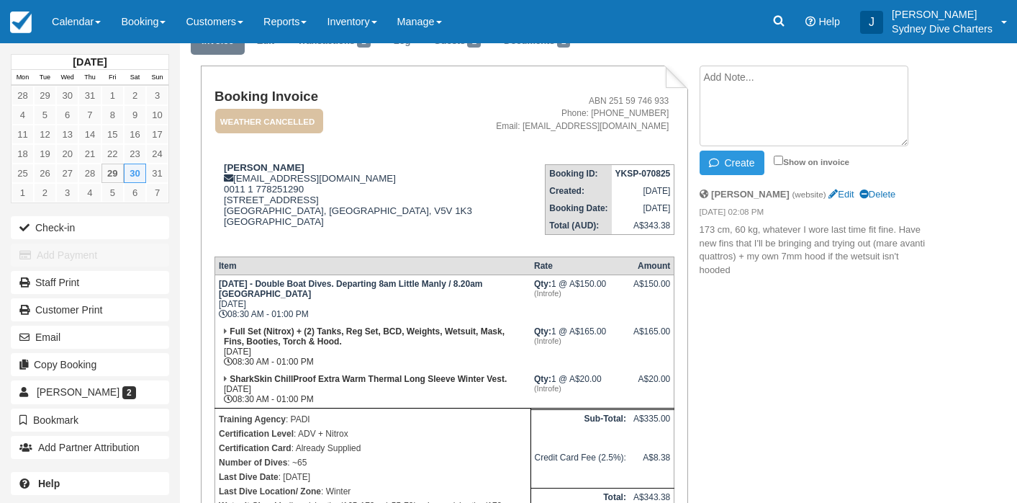
scroll to position [67, 0]
click at [224, 27] on link "Customers" at bounding box center [215, 21] width 78 height 43
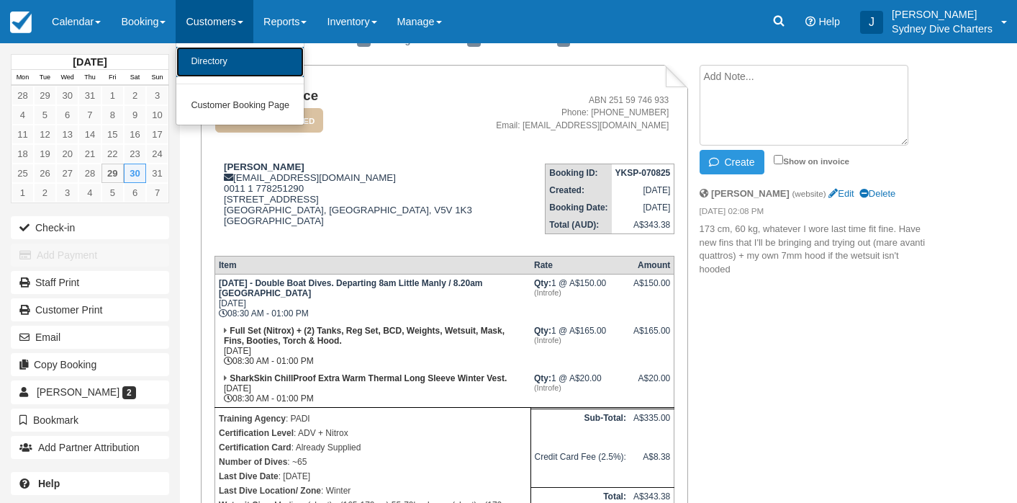
click at [225, 55] on link "Directory" at bounding box center [239, 62] width 127 height 30
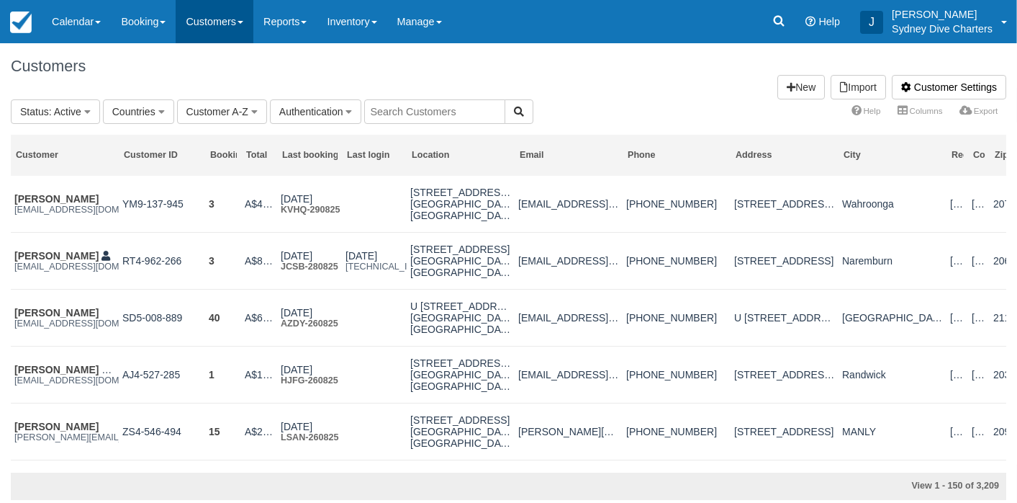
click at [238, 29] on link "Customers" at bounding box center [215, 21] width 78 height 43
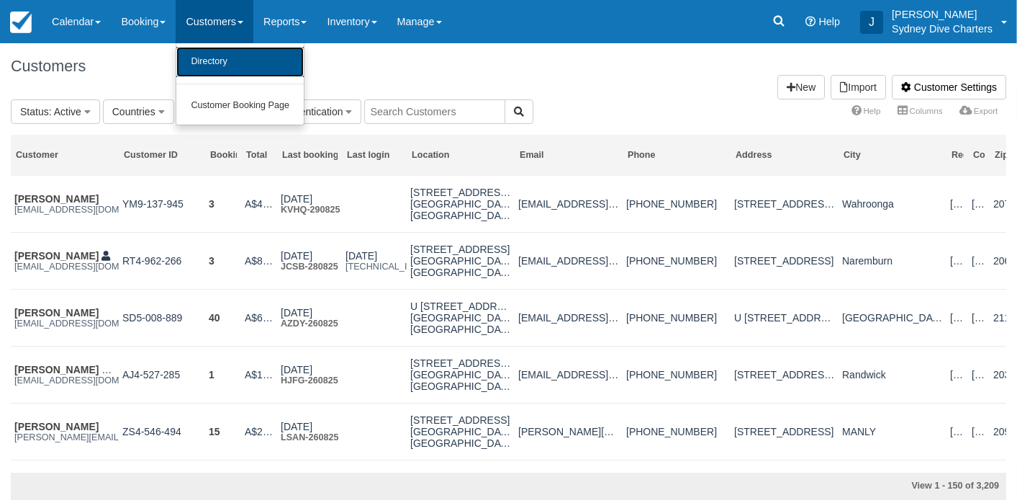
click at [236, 63] on link "Directory" at bounding box center [239, 62] width 127 height 30
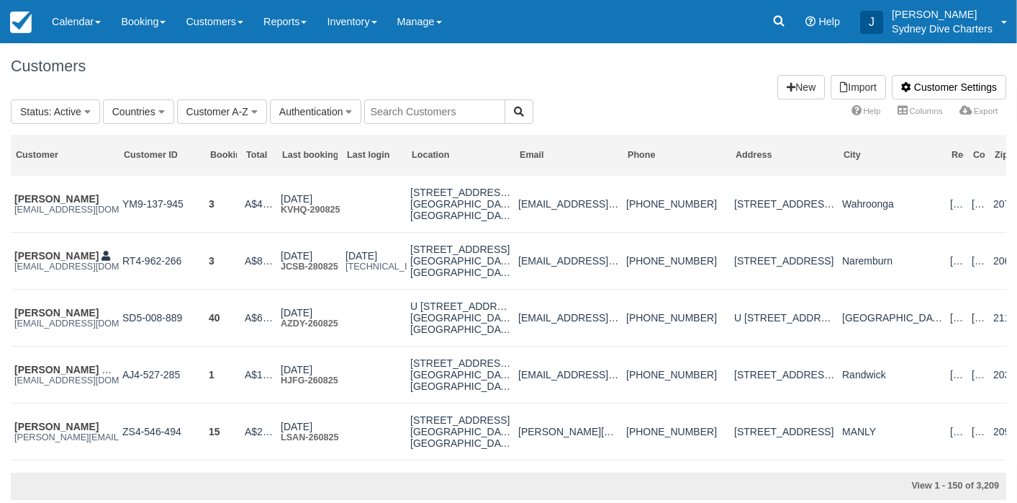
click at [402, 109] on input "text" at bounding box center [434, 111] width 141 height 24
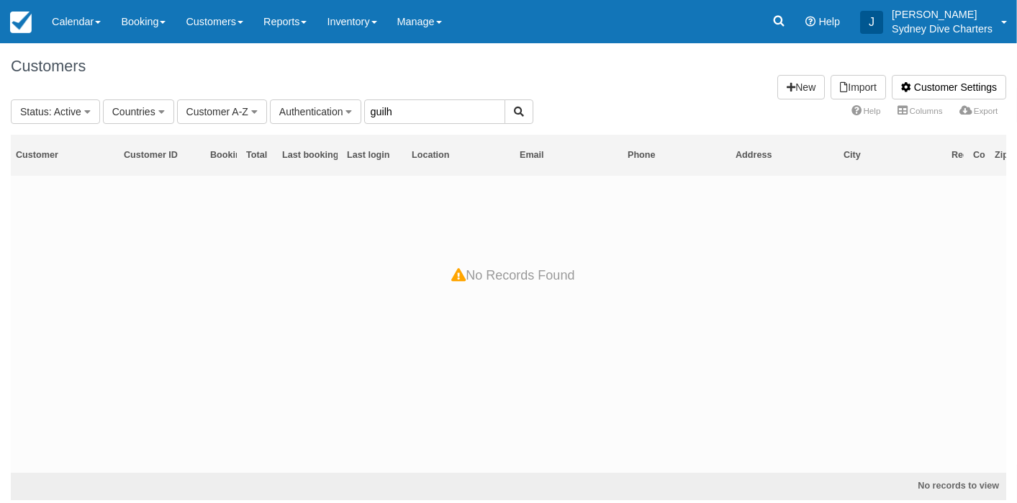
click at [413, 110] on input "guilh" at bounding box center [434, 111] width 141 height 24
click at [447, 104] on input "guilherme" at bounding box center [434, 111] width 141 height 24
click at [445, 112] on input "guilherme" at bounding box center [434, 111] width 141 height 24
type input "g"
click at [81, 15] on link "Calendar" at bounding box center [76, 21] width 69 height 43
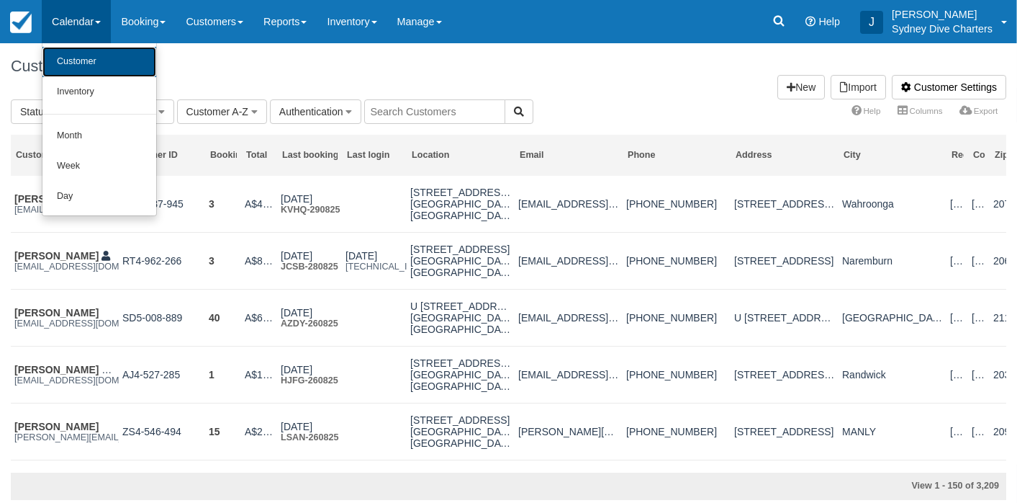
click at [91, 58] on link "Customer" at bounding box center [99, 62] width 114 height 30
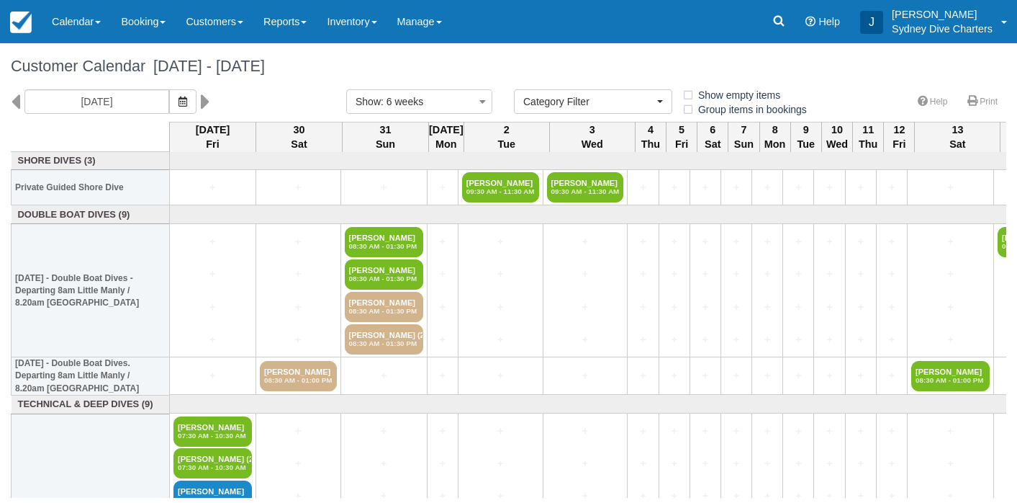
select select
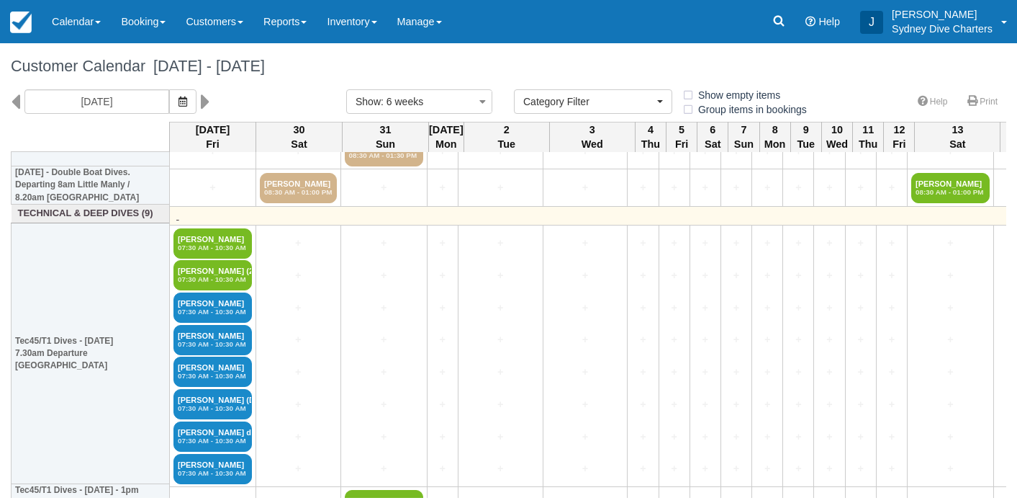
scroll to position [187, 0]
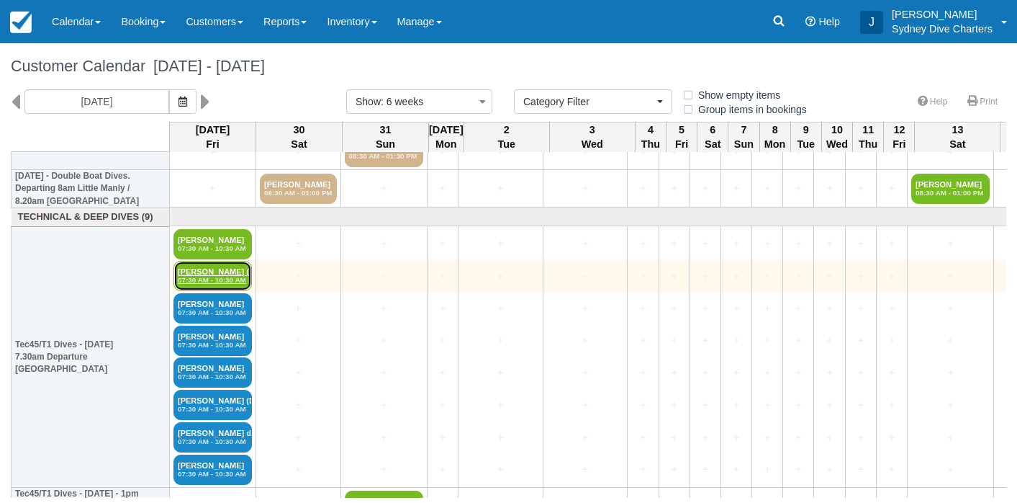
click at [222, 267] on link "[PERSON_NAME] (2) 07:30 AM - 10:30 AM" at bounding box center [213, 276] width 78 height 30
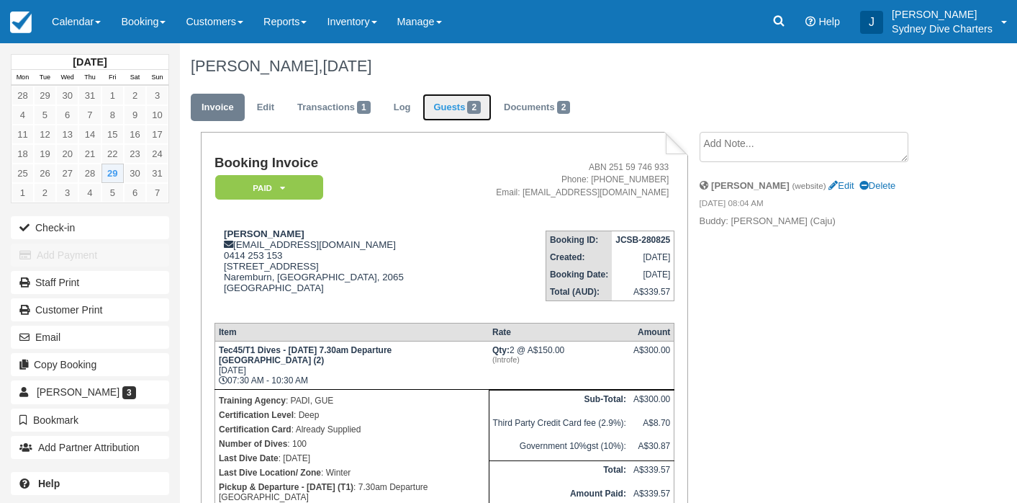
click at [448, 109] on link "Guests 2" at bounding box center [457, 108] width 69 height 28
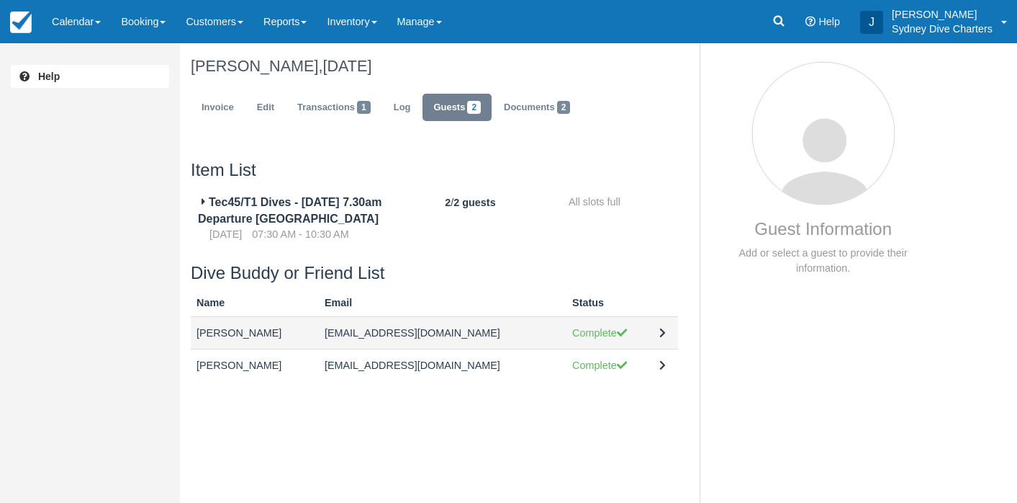
click at [266, 333] on td "[PERSON_NAME]" at bounding box center [255, 332] width 128 height 32
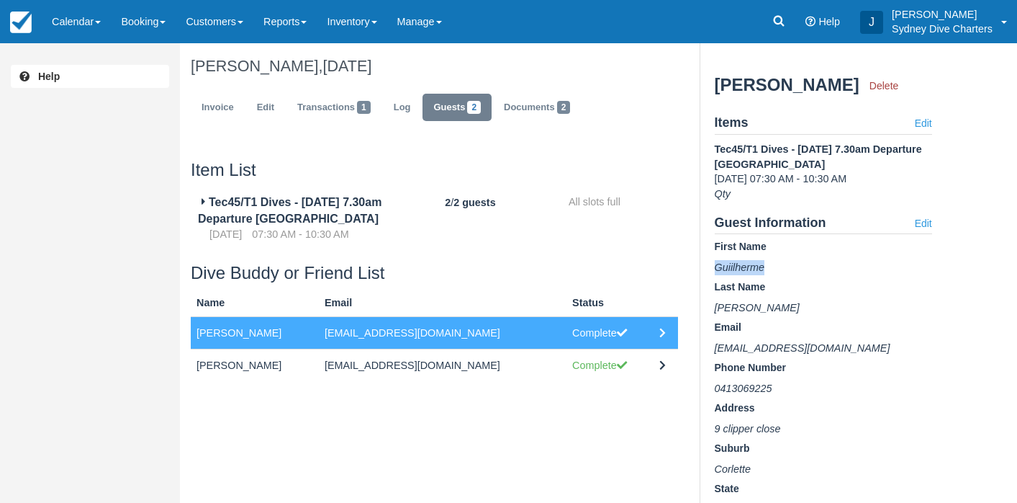
drag, startPoint x: 768, startPoint y: 266, endPoint x: 708, endPoint y: 265, distance: 59.8
click at [708, 265] on div "Guest Information Add or select a guest to provide their information. Guiilherm…" at bounding box center [816, 272] width 233 height 459
copy span "Guiilherme"
click at [230, 20] on link "Customers" at bounding box center [215, 21] width 78 height 43
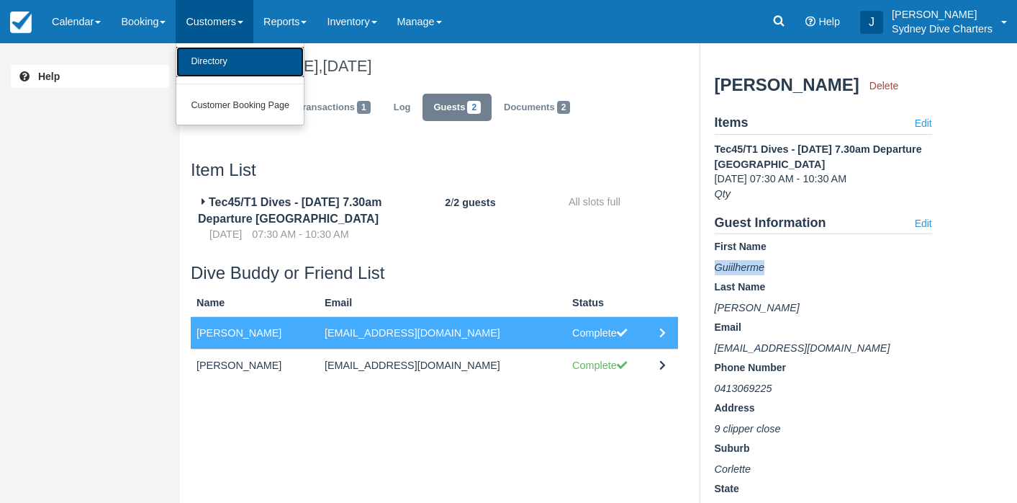
click at [227, 60] on link "Directory" at bounding box center [239, 62] width 127 height 30
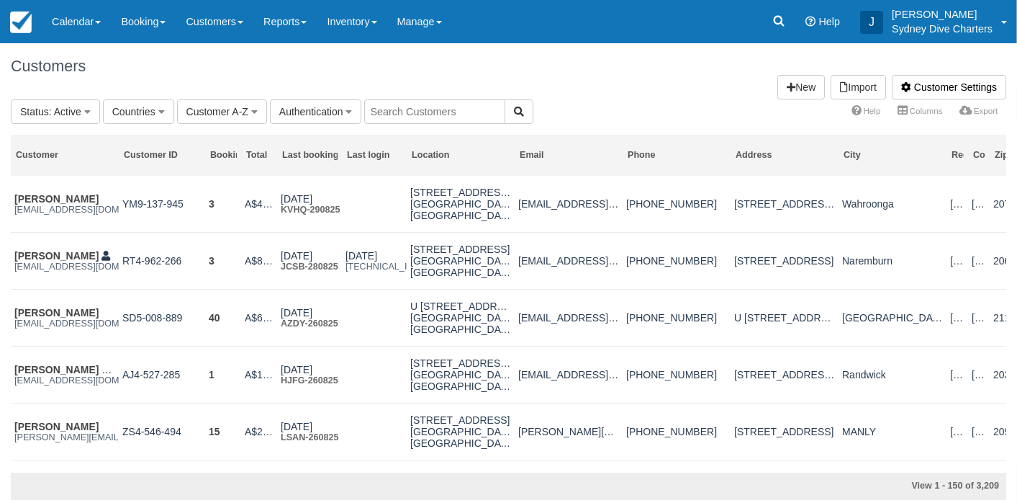
click at [419, 117] on input "text" at bounding box center [434, 111] width 141 height 24
paste input "Guiilherme"
type input "Guiilherme"
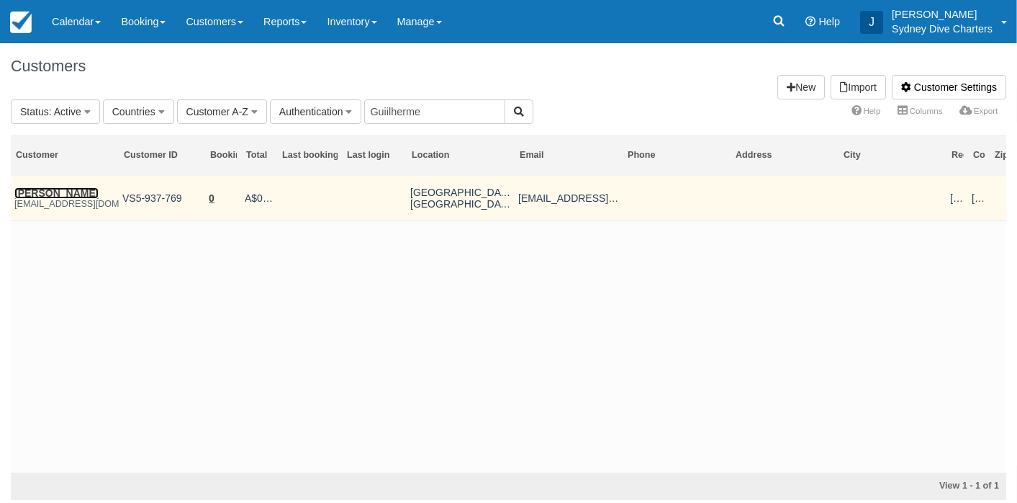
click at [89, 189] on link "Guiilherme Barbosa" at bounding box center [56, 193] width 84 height 12
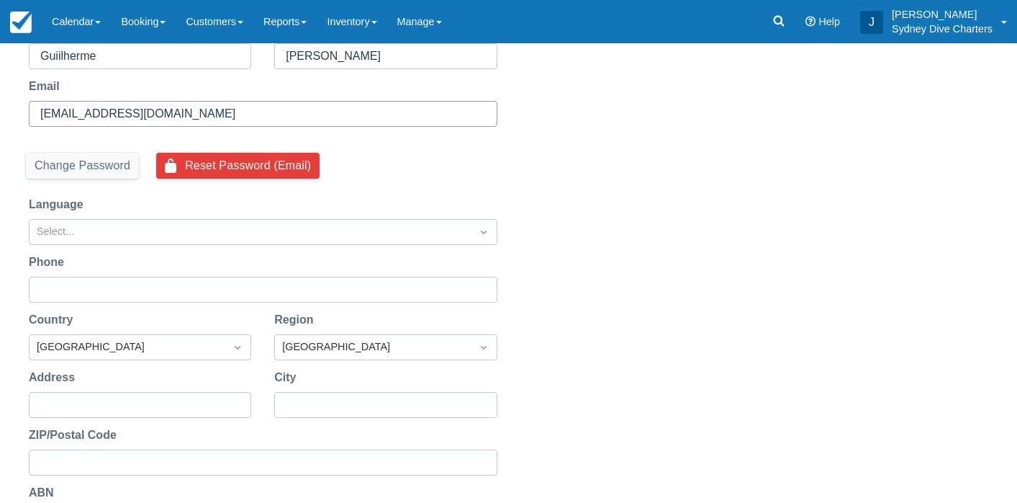
scroll to position [174, 0]
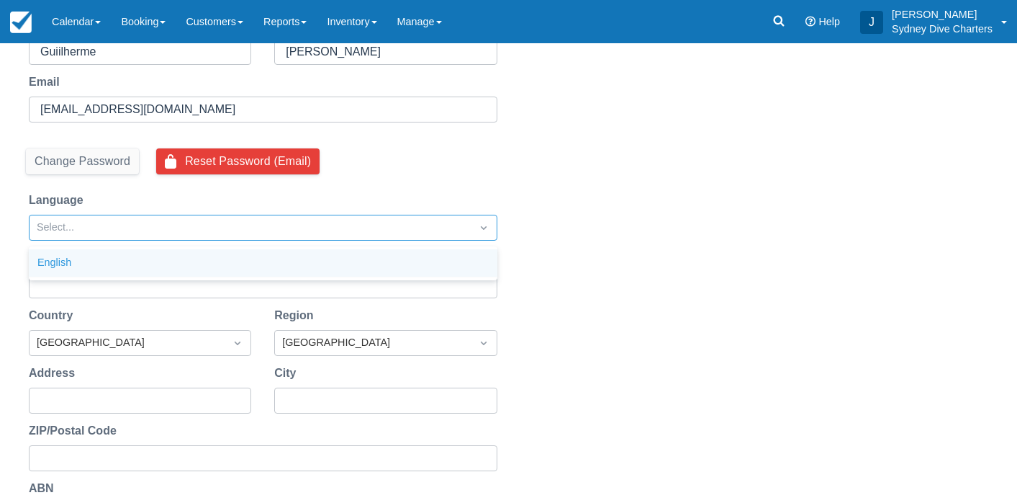
click at [483, 230] on icon "Dropdown icon" at bounding box center [484, 227] width 14 height 14
click at [198, 259] on div "English" at bounding box center [263, 263] width 469 height 28
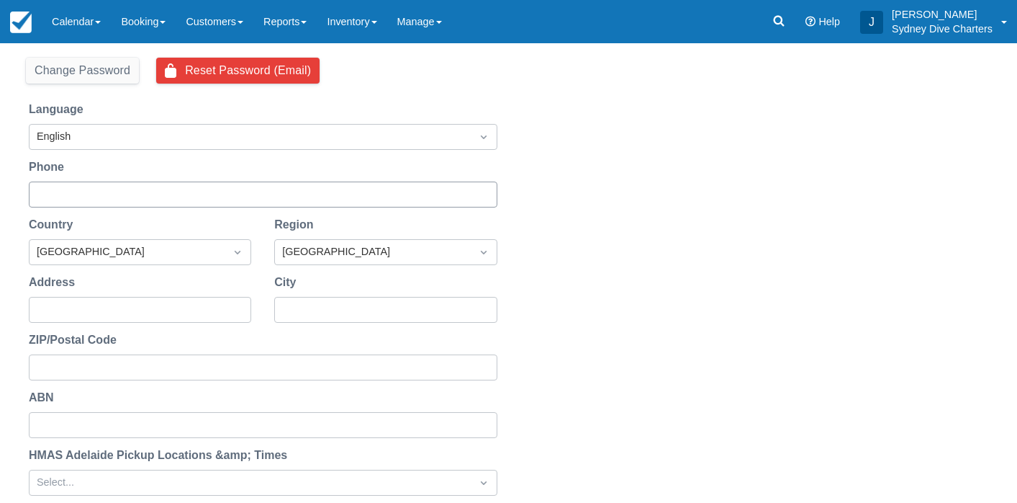
scroll to position [266, 0]
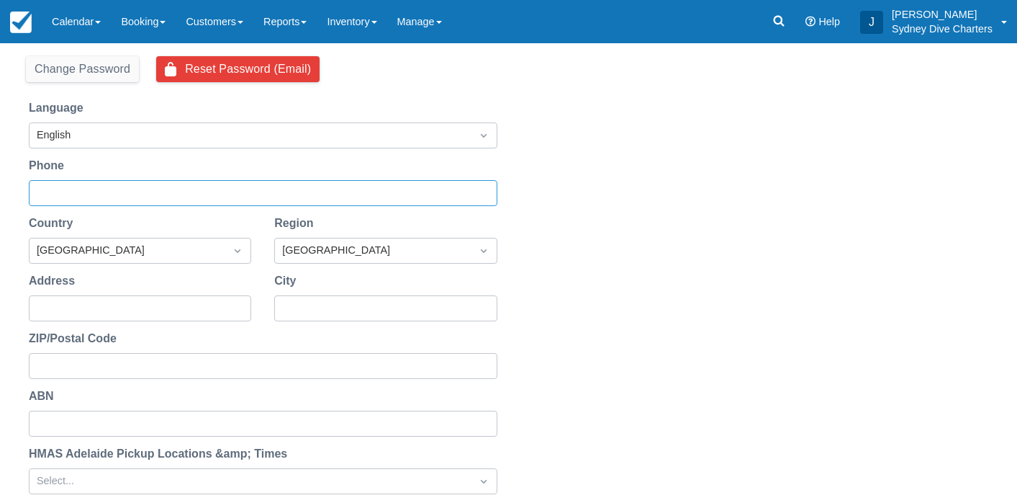
click at [202, 186] on input "Phone" at bounding box center [261, 193] width 443 height 26
type input "0413069225"
click at [161, 305] on input "Address" at bounding box center [138, 308] width 197 height 26
type input "9 clipper Close"
click at [305, 302] on input "City" at bounding box center [384, 308] width 197 height 26
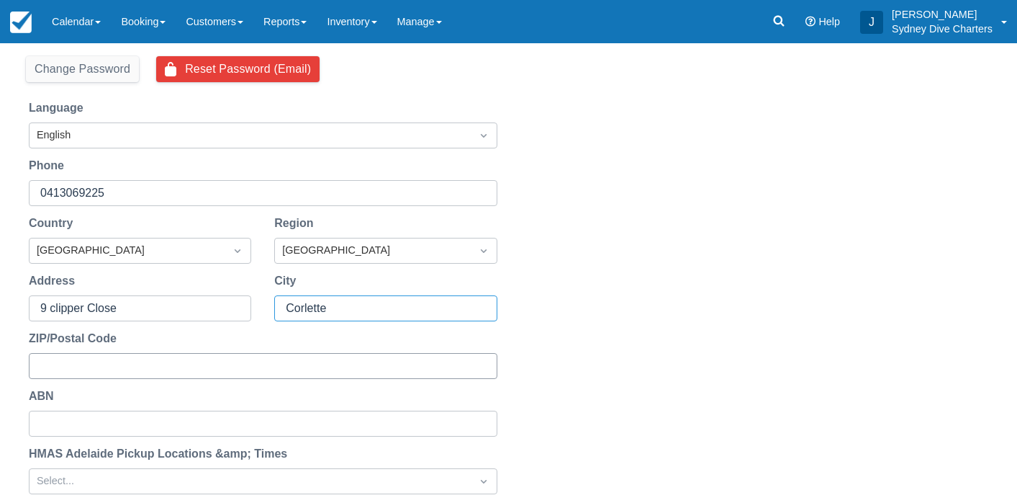
type input "Corlette"
click at [203, 364] on input "ZIP/Postal Code" at bounding box center [261, 366] width 443 height 26
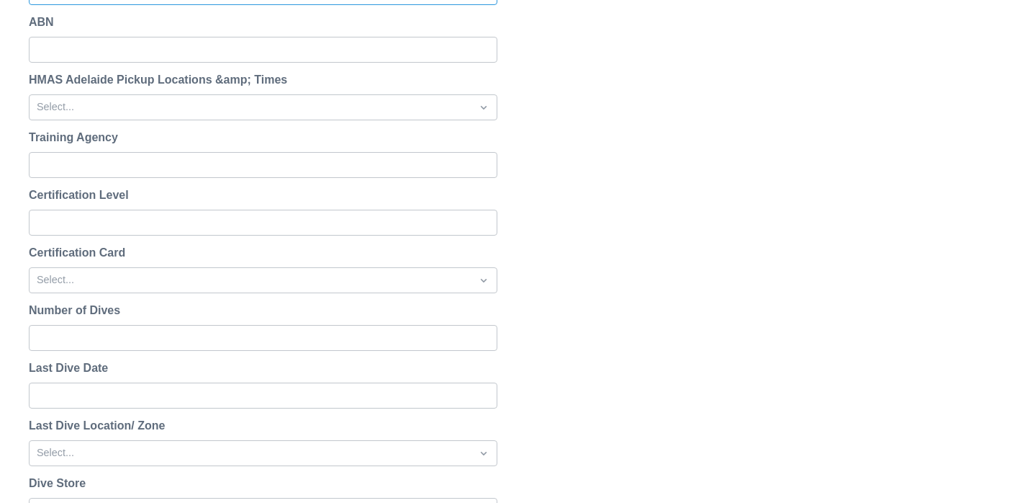
scroll to position [643, 0]
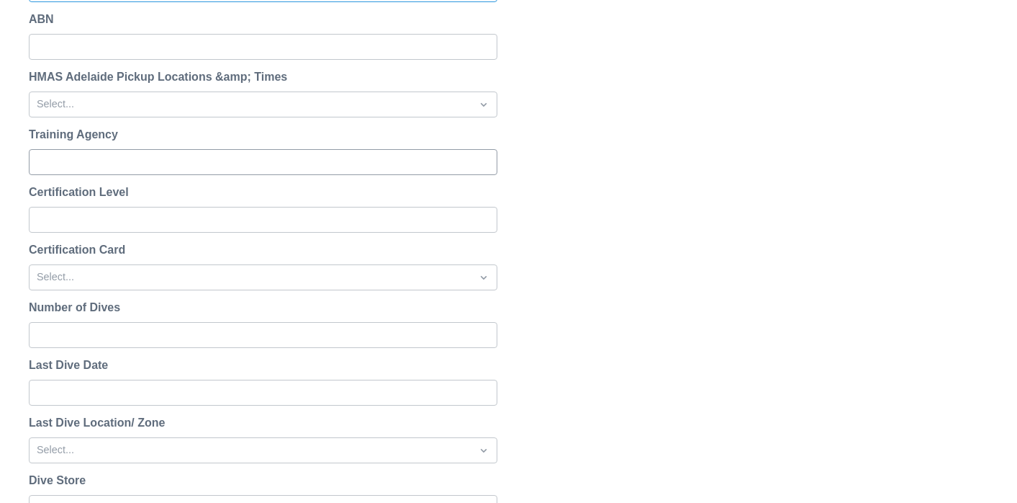
type input "2315"
click at [221, 160] on input "Training Agency" at bounding box center [261, 162] width 443 height 26
type input "TDI"
click at [190, 220] on input "Certification Level" at bounding box center [261, 220] width 443 height 26
type input "Tech"
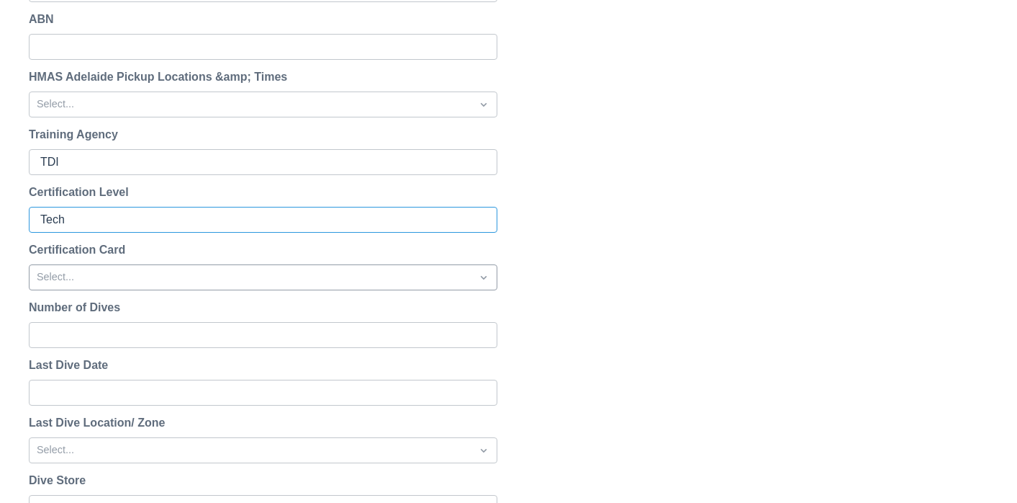
click at [168, 271] on div at bounding box center [250, 277] width 427 height 19
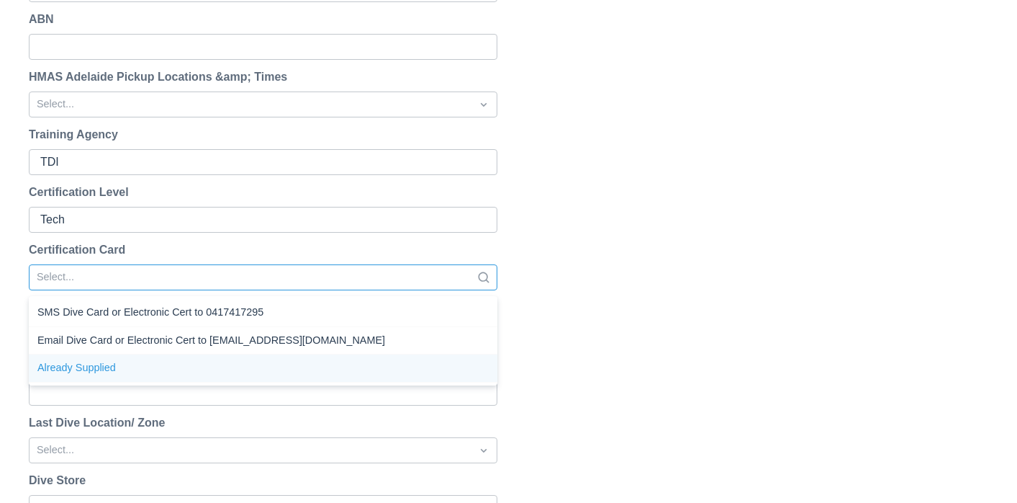
click at [119, 364] on div "Already Supplied" at bounding box center [263, 368] width 469 height 28
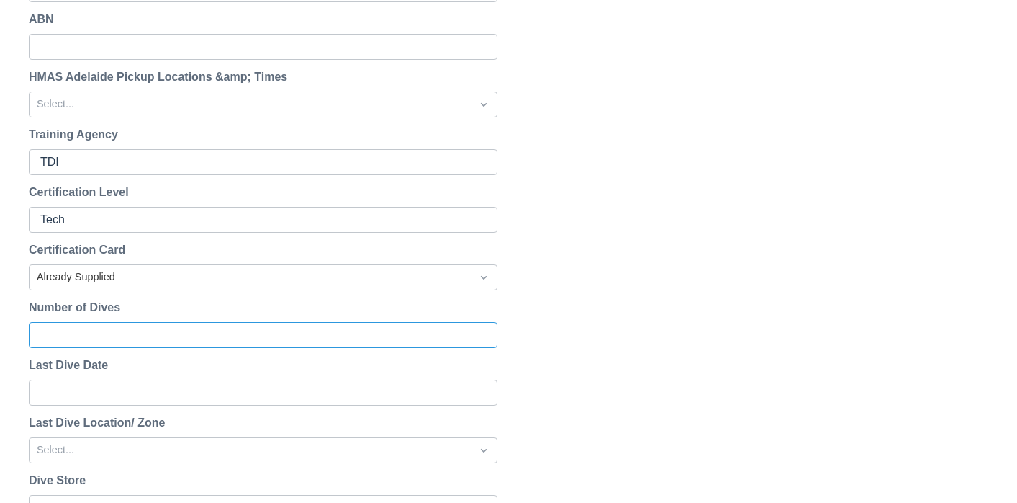
click at [130, 330] on input "Number of Dives" at bounding box center [261, 335] width 443 height 26
type input "8000+"
click at [118, 388] on input "Last Dive Date" at bounding box center [261, 392] width 443 height 26
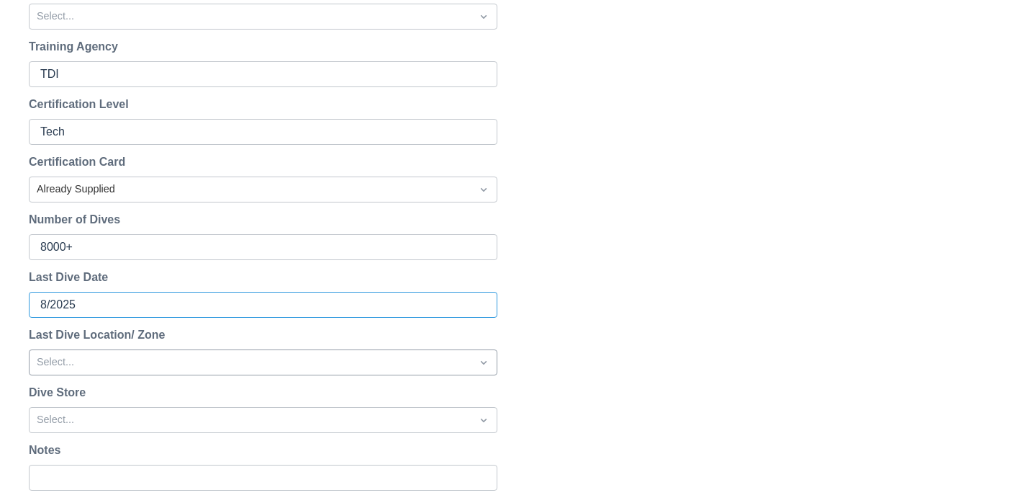
scroll to position [733, 0]
type input "8/2025"
click at [176, 359] on div at bounding box center [250, 360] width 427 height 19
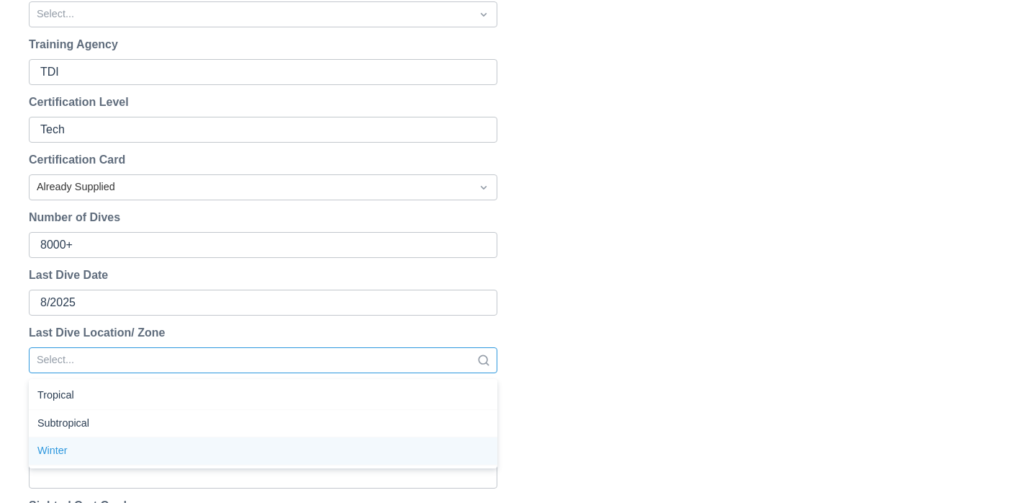
click at [89, 443] on div "Winter" at bounding box center [263, 451] width 469 height 28
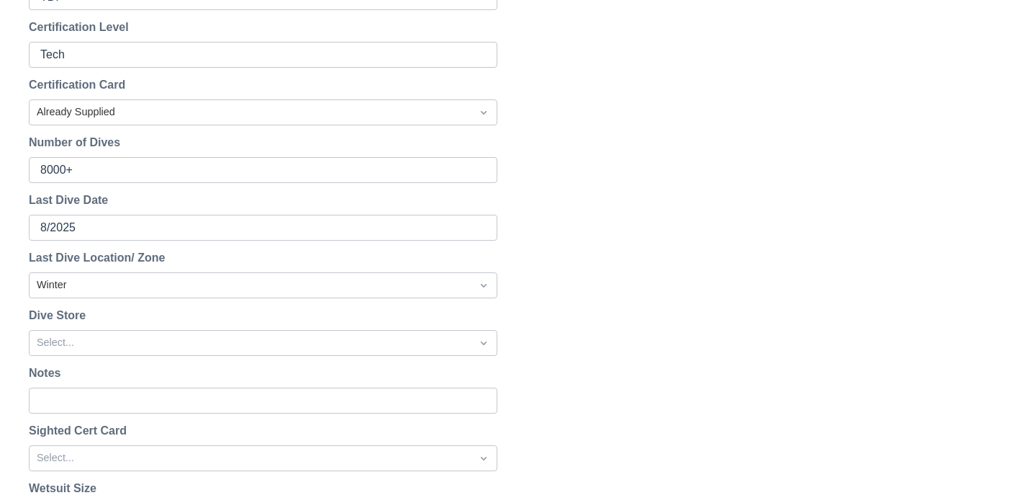
scroll to position [812, 0]
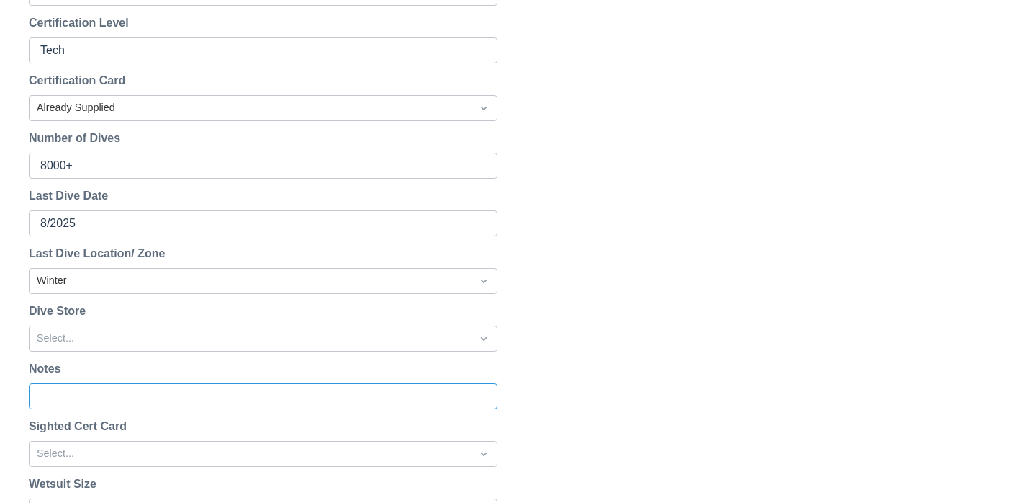
click at [152, 400] on input "Notes" at bounding box center [261, 396] width 443 height 26
type input "rebreather - air"
click at [163, 450] on div "Select..." at bounding box center [263, 454] width 469 height 26
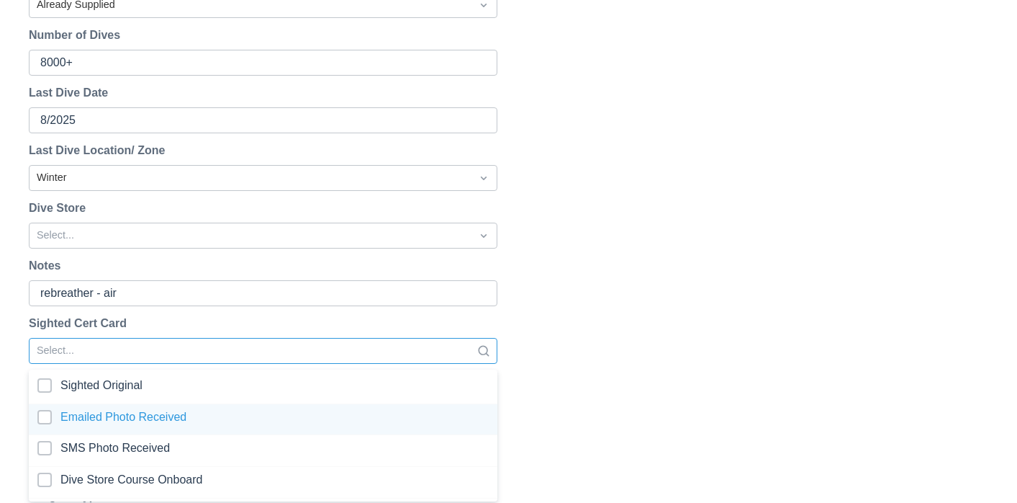
click at [53, 416] on div at bounding box center [262, 419] width 451 height 19
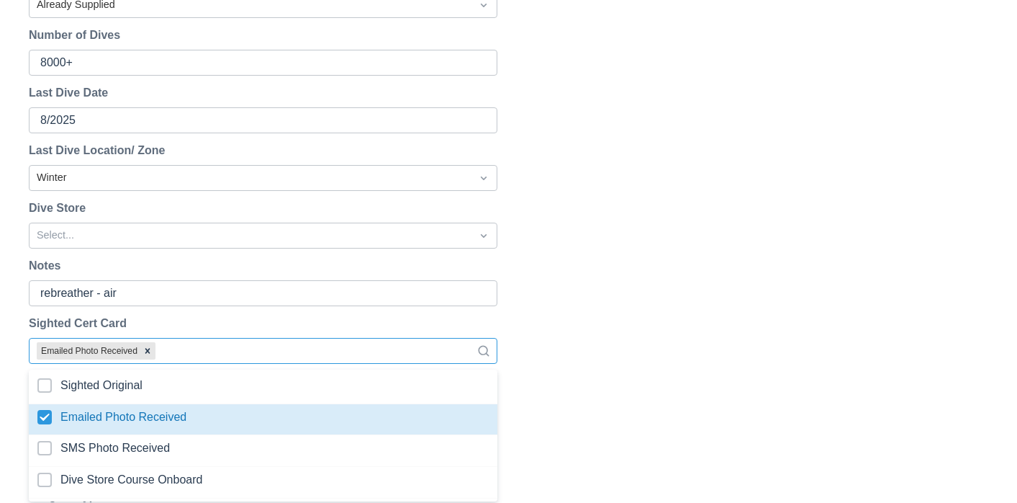
click at [609, 407] on div "Reset Password Send password reset email to [EMAIL_ADDRESS][DOMAIN_NAME] ? Canc…" at bounding box center [508, 240] width 1017 height 1964
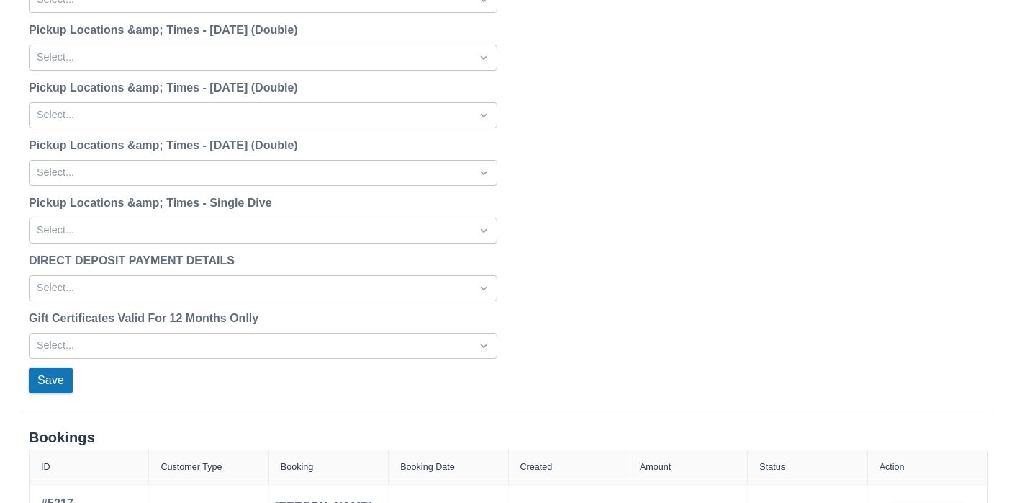
scroll to position [1729, 0]
click at [50, 369] on button "Save" at bounding box center [51, 378] width 44 height 26
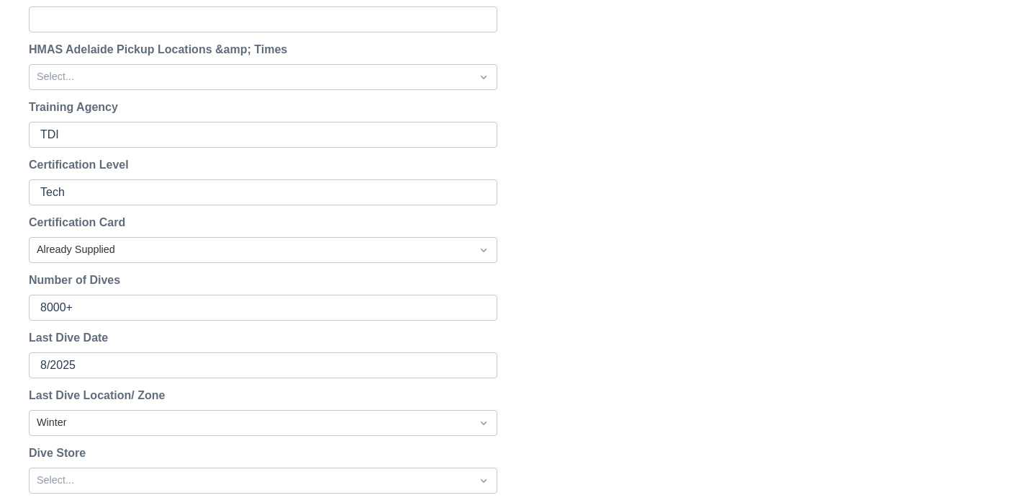
scroll to position [669, 0]
